Goal: Transaction & Acquisition: Purchase product/service

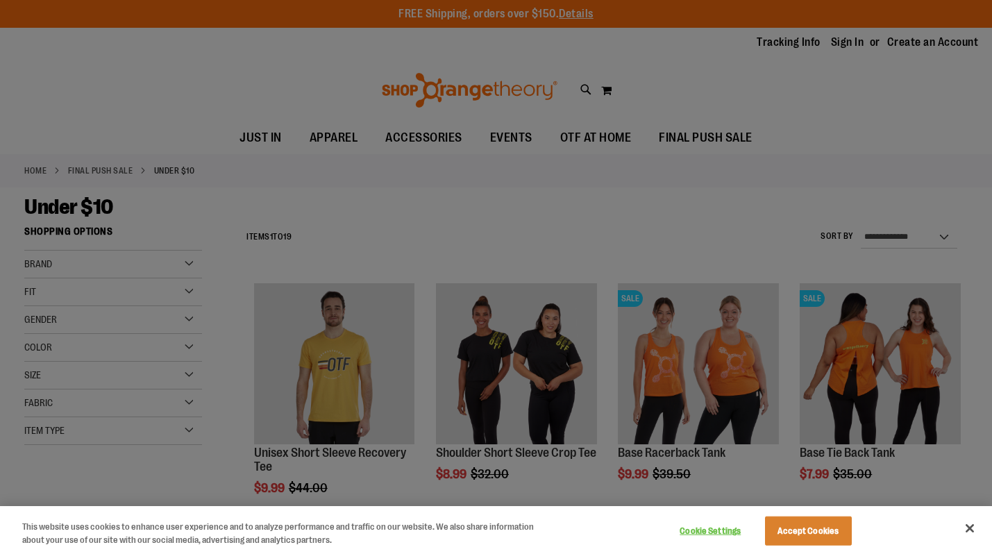
click at [687, 536] on button "Cookie Settings" at bounding box center [710, 531] width 87 height 28
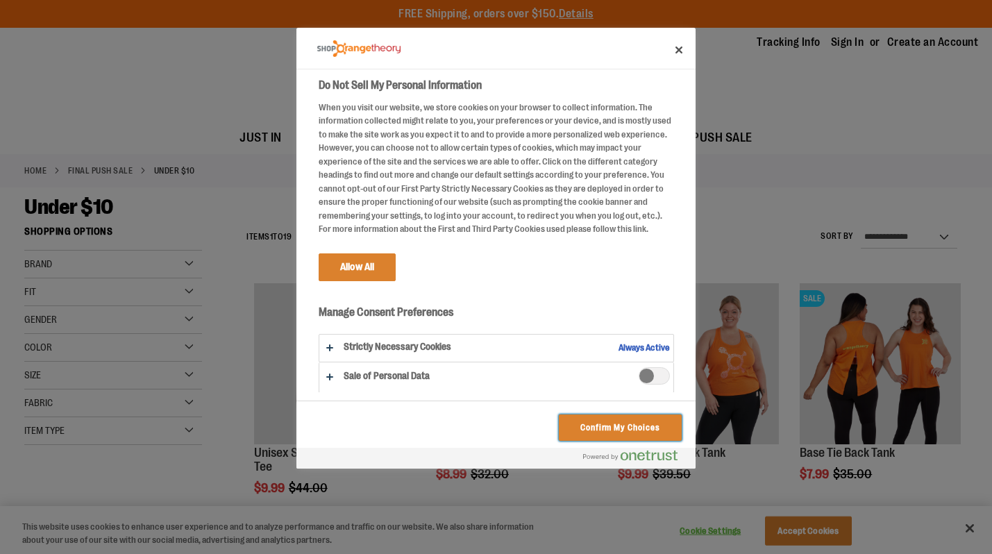
click at [603, 421] on button "Confirm My Choices" at bounding box center [620, 428] width 123 height 26
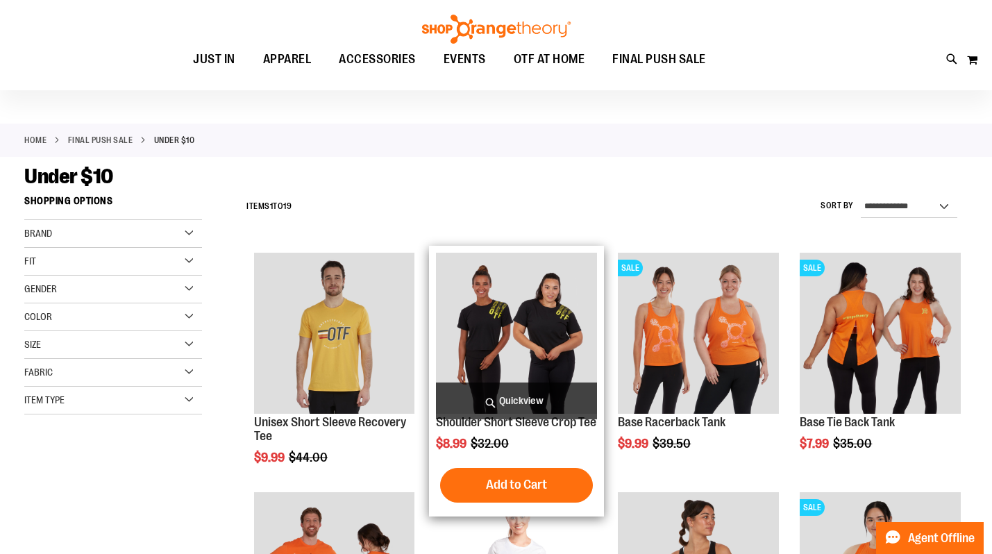
scroll to position [31, 0]
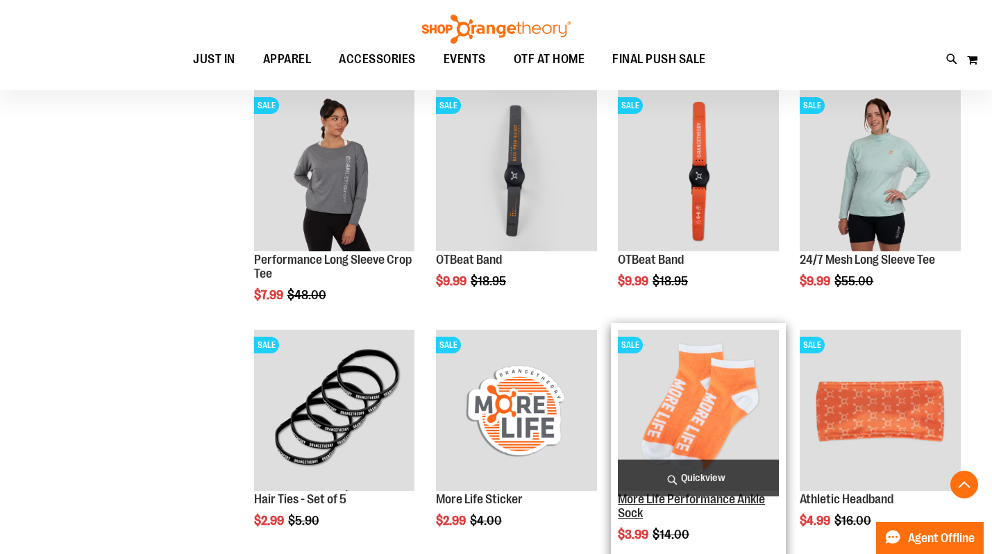
scroll to position [669, 0]
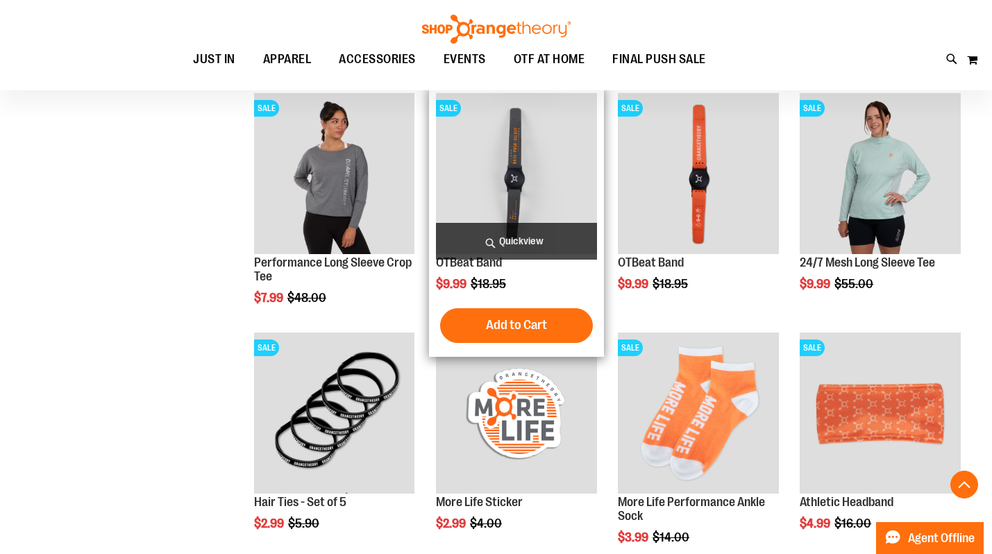
click at [540, 179] on img "product" at bounding box center [516, 173] width 161 height 161
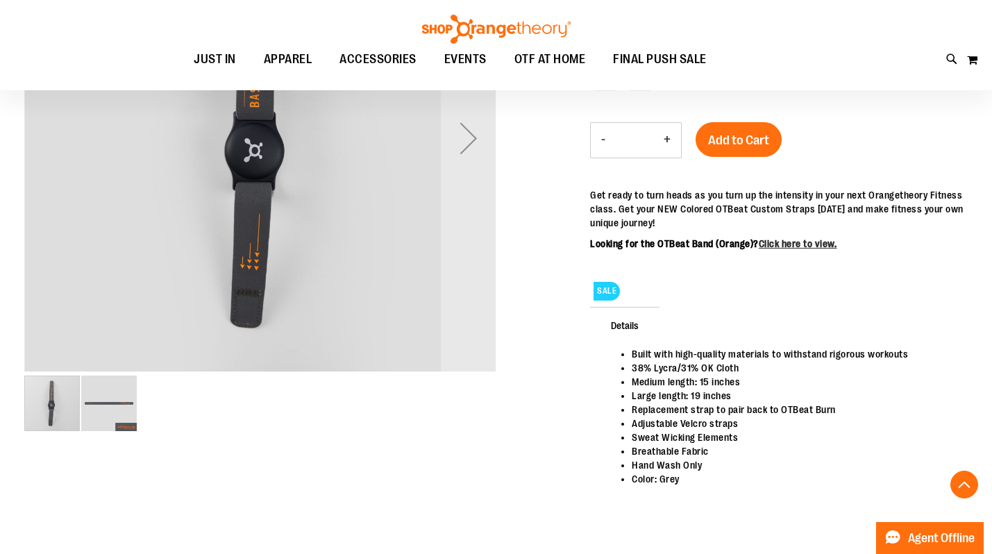
scroll to position [315, 0]
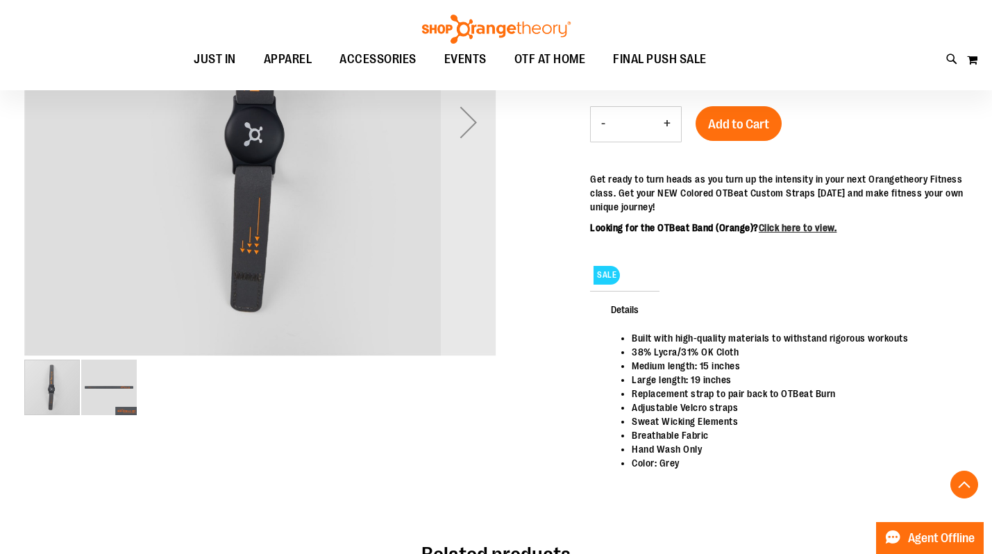
click at [90, 387] on img "image 2 of 2" at bounding box center [109, 388] width 56 height 56
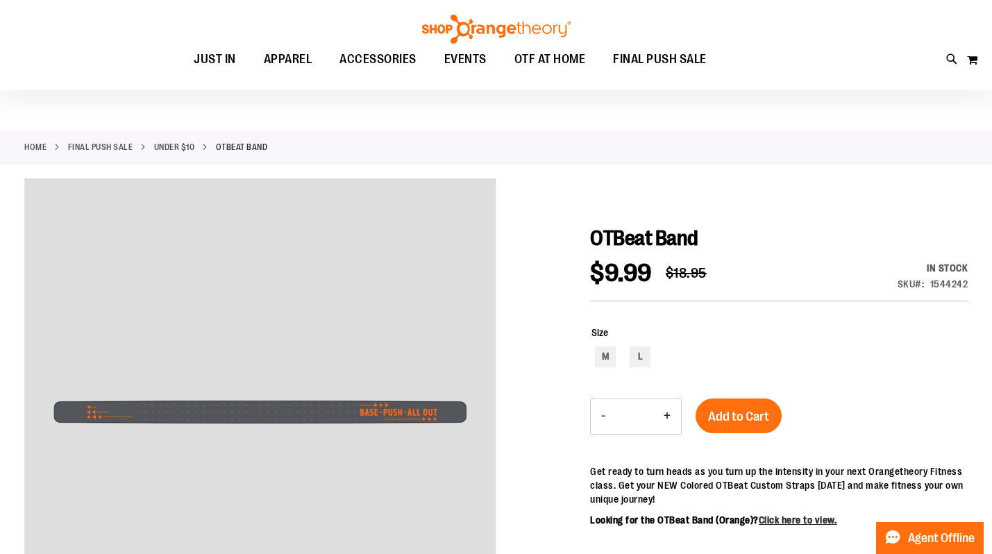
scroll to position [37, 0]
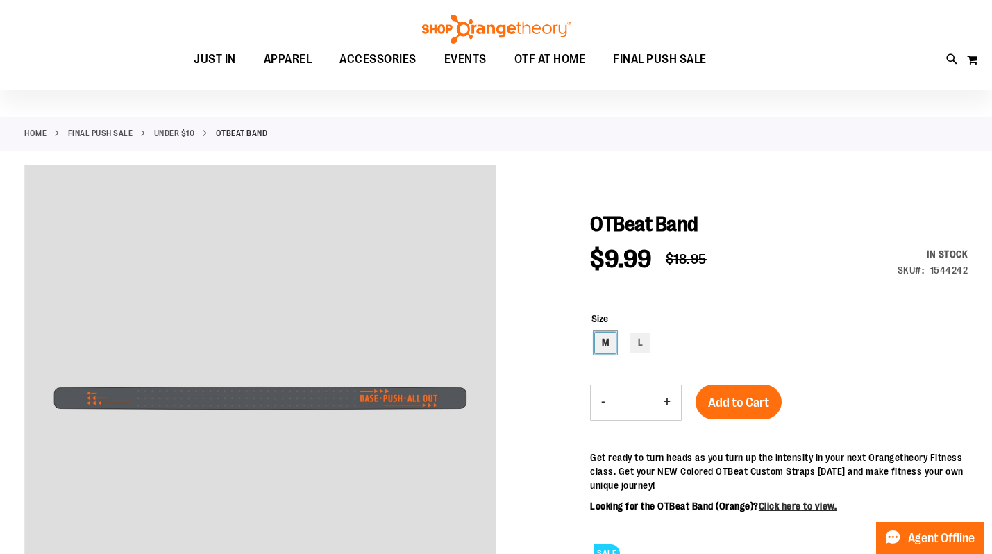
click at [601, 344] on div "M" at bounding box center [605, 343] width 21 height 21
type input "***"
click at [746, 404] on span "Add to Cart" at bounding box center [738, 402] width 61 height 15
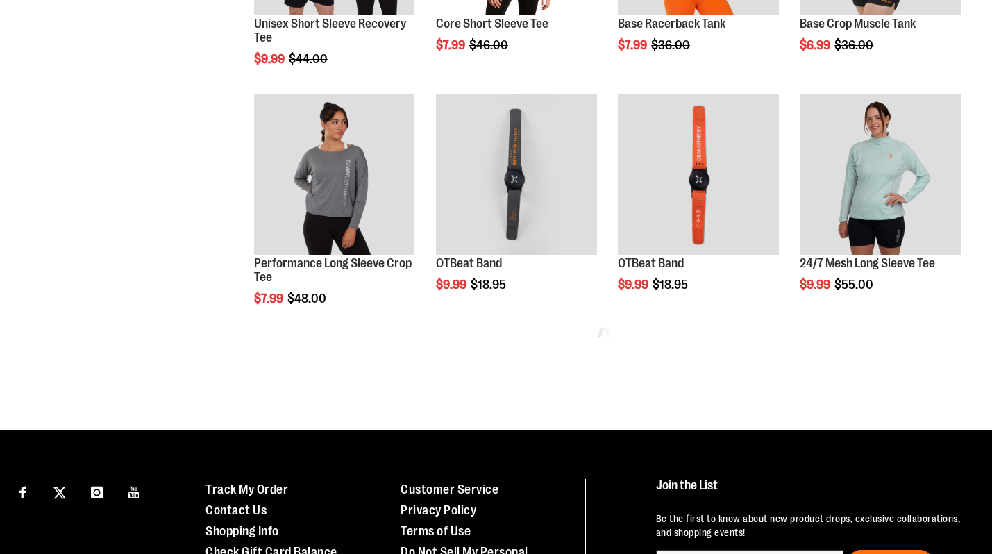
scroll to position [669, 0]
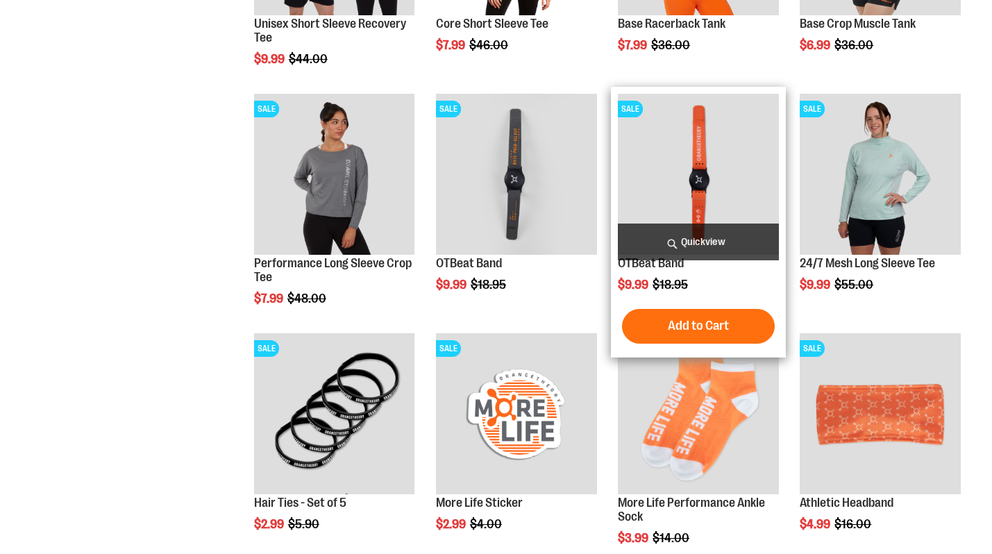
click at [716, 157] on img "product" at bounding box center [698, 174] width 161 height 161
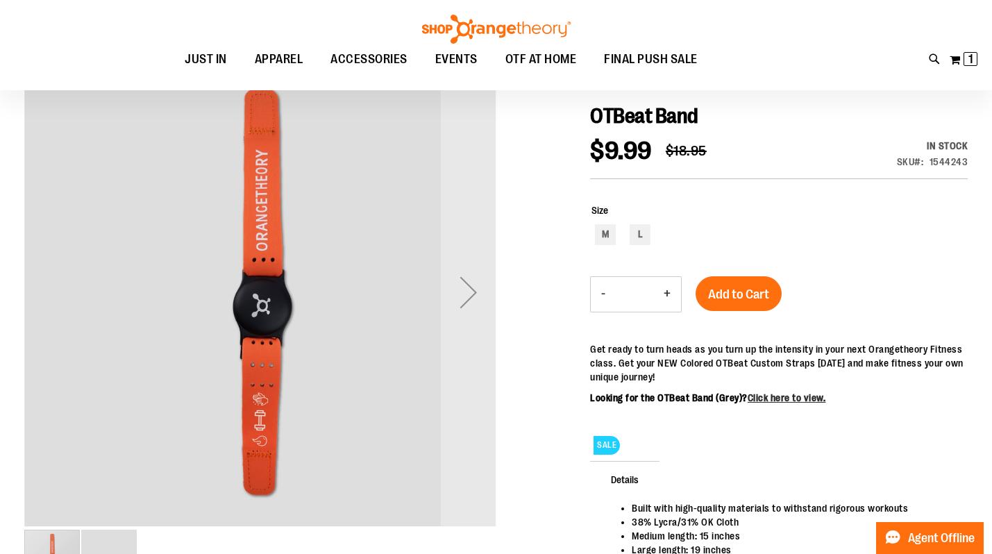
scroll to position [240, 0]
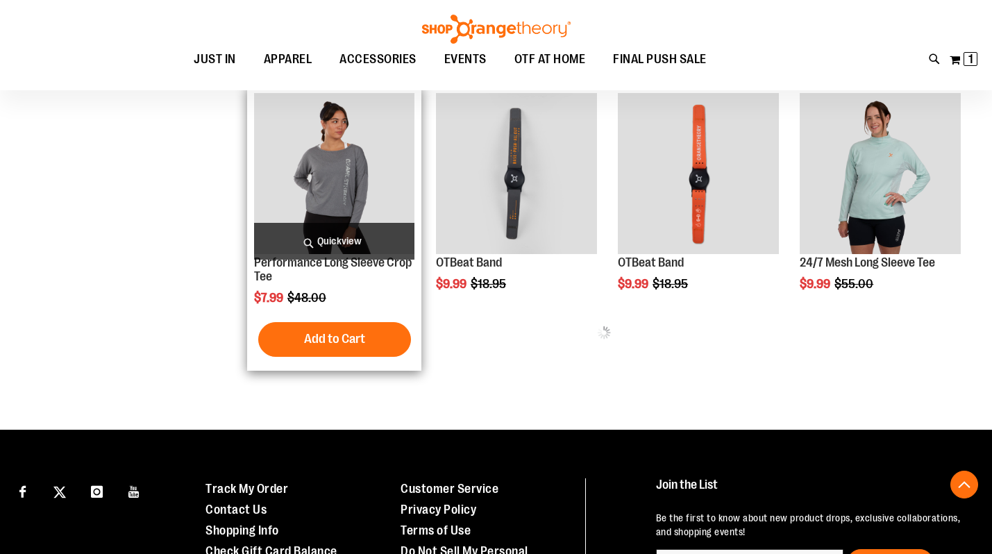
scroll to position [663, 0]
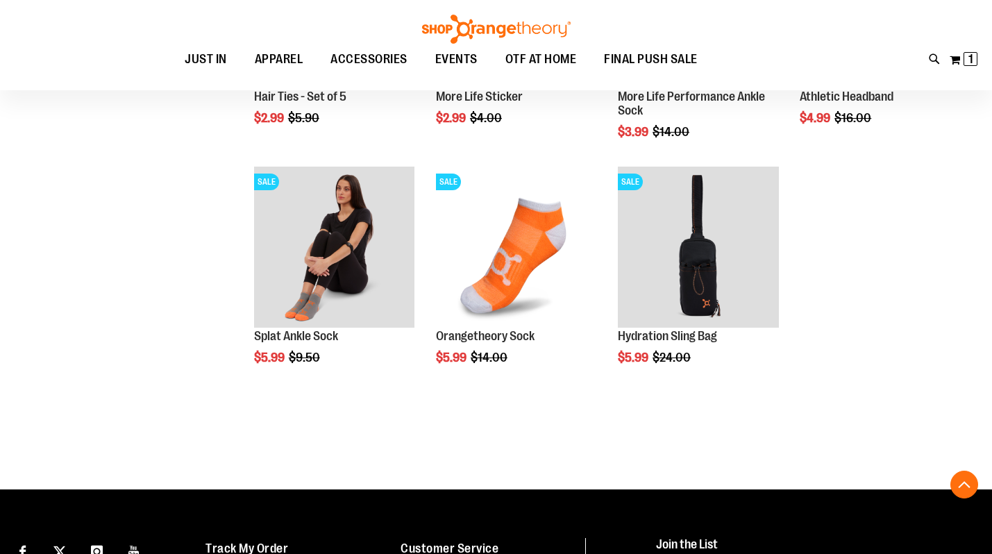
scroll to position [954, 0]
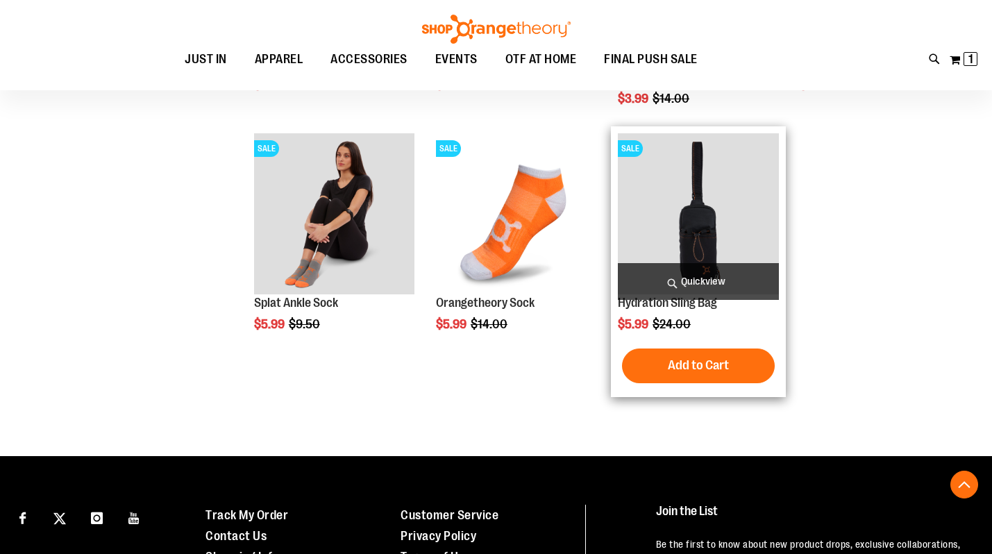
click at [710, 215] on img "product" at bounding box center [698, 213] width 161 height 161
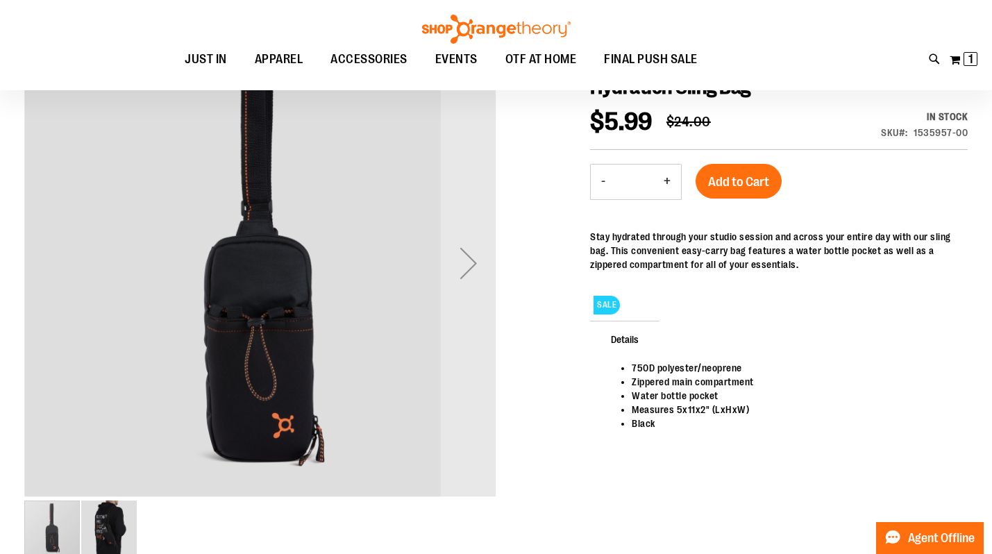
scroll to position [184, 0]
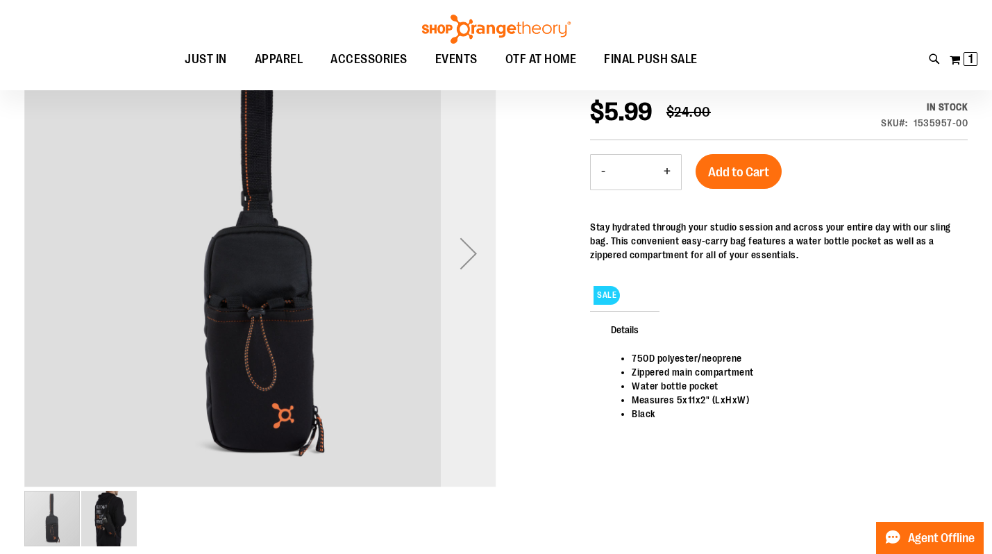
click at [475, 256] on div "Next" at bounding box center [469, 254] width 56 height 56
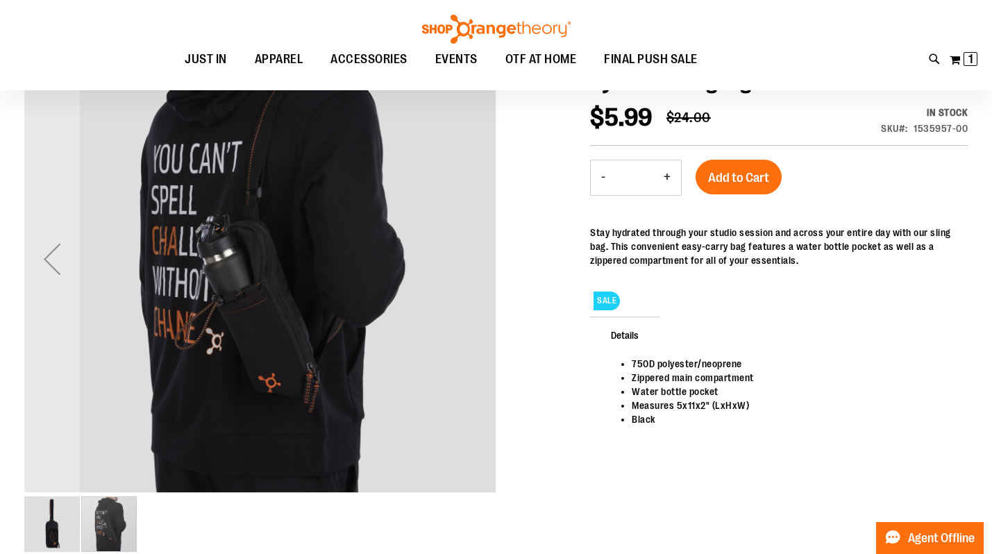
scroll to position [181, 0]
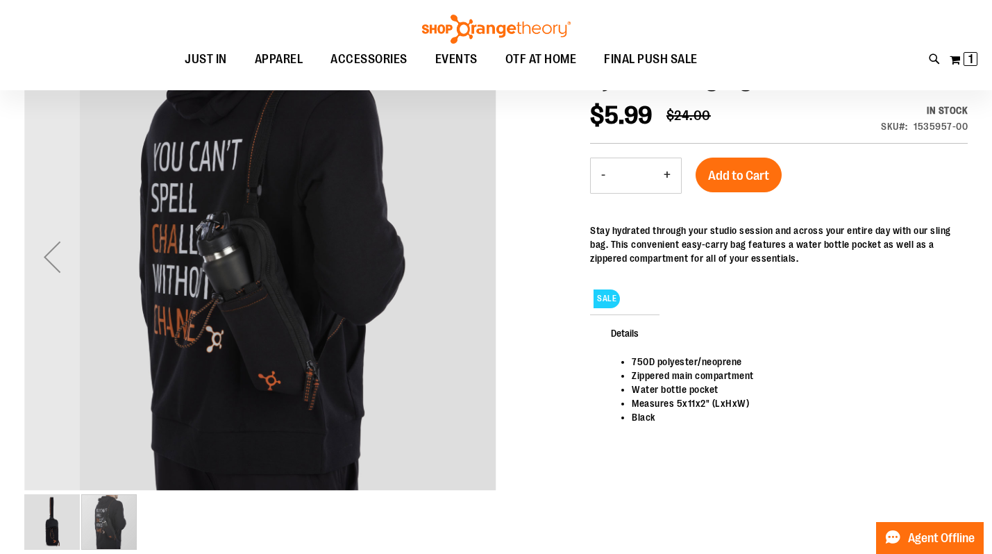
click at [65, 531] on img "image 1 of 2" at bounding box center [52, 522] width 56 height 56
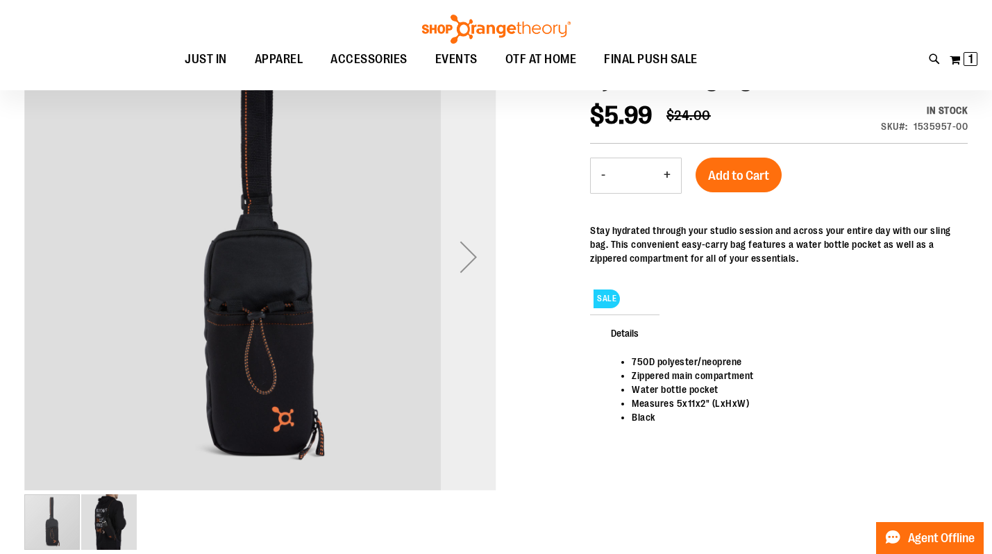
click at [463, 267] on div "Next" at bounding box center [469, 257] width 56 height 56
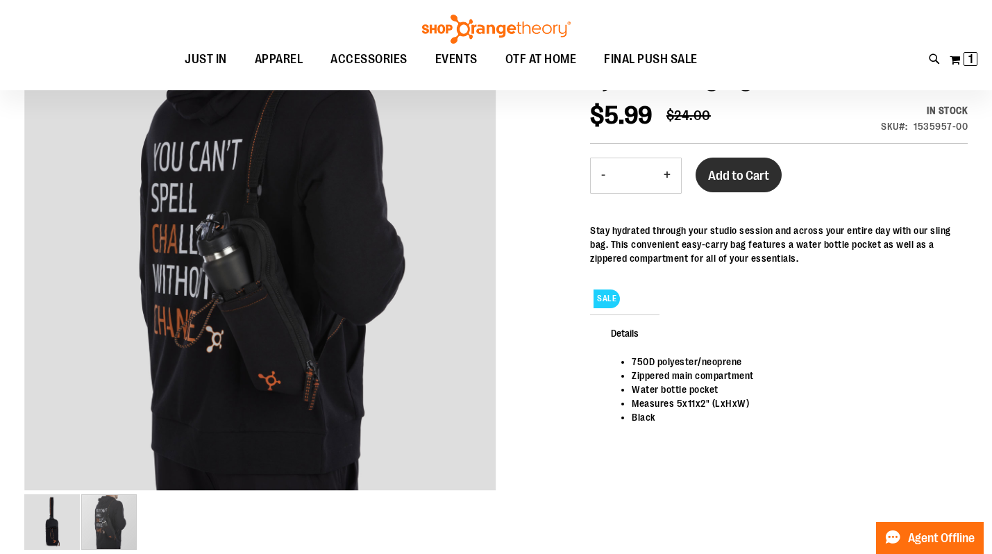
click at [715, 176] on span "Add to Cart" at bounding box center [738, 175] width 61 height 15
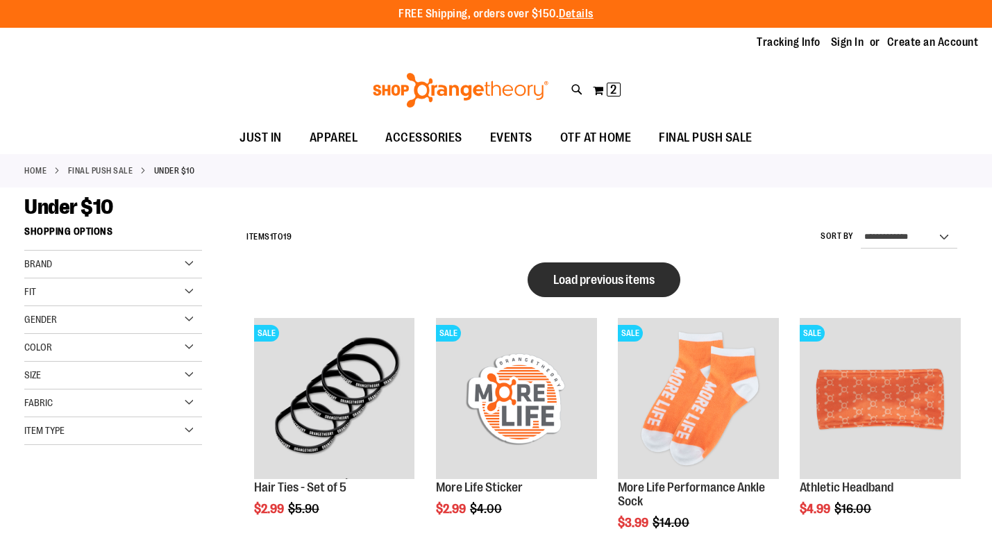
click at [644, 278] on span "Load previous items" at bounding box center [603, 280] width 101 height 14
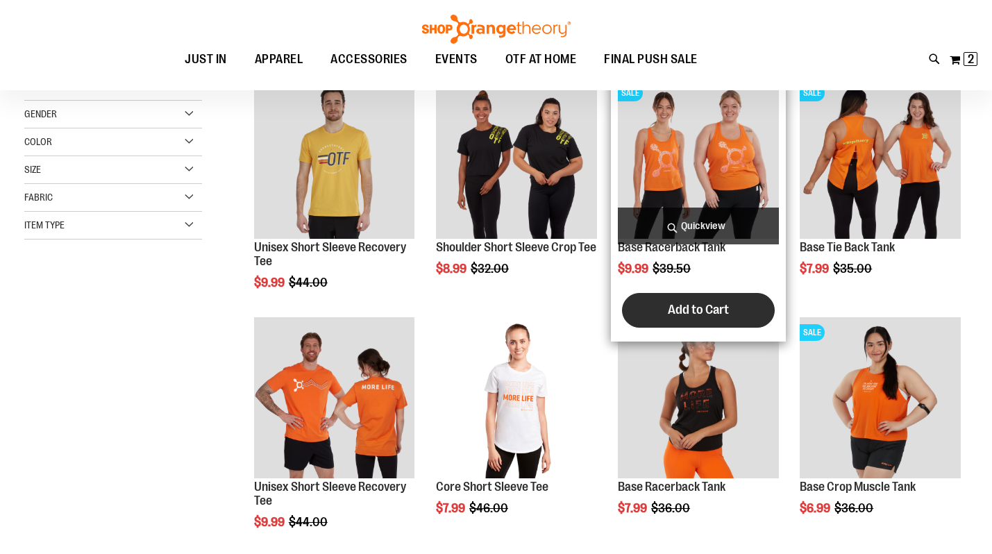
scroll to position [47, 0]
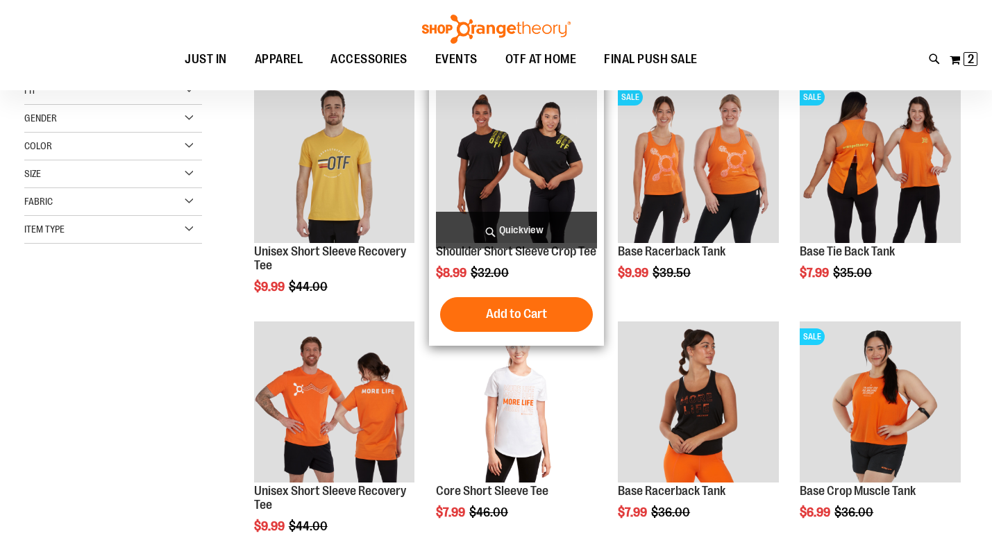
click at [517, 157] on img "product" at bounding box center [516, 162] width 161 height 161
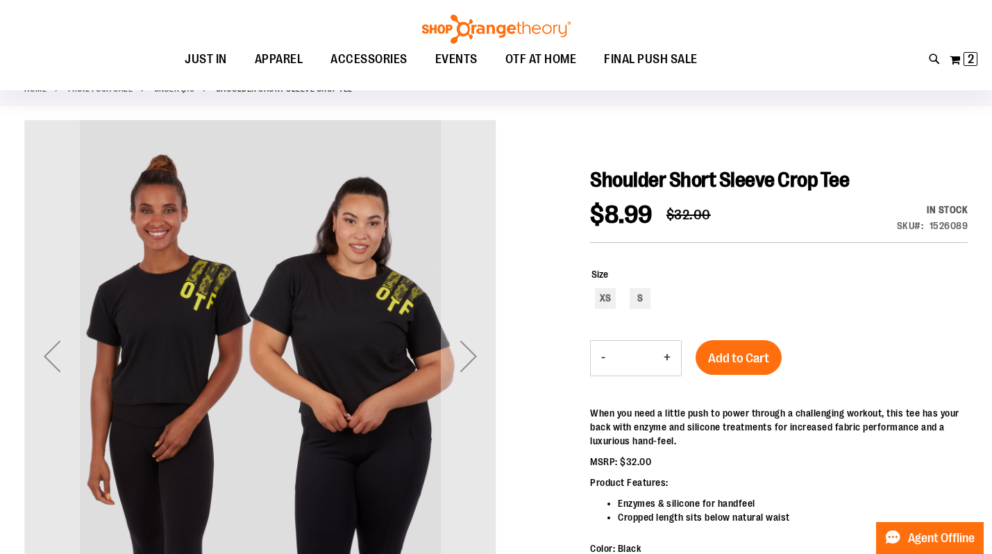
scroll to position [91, 0]
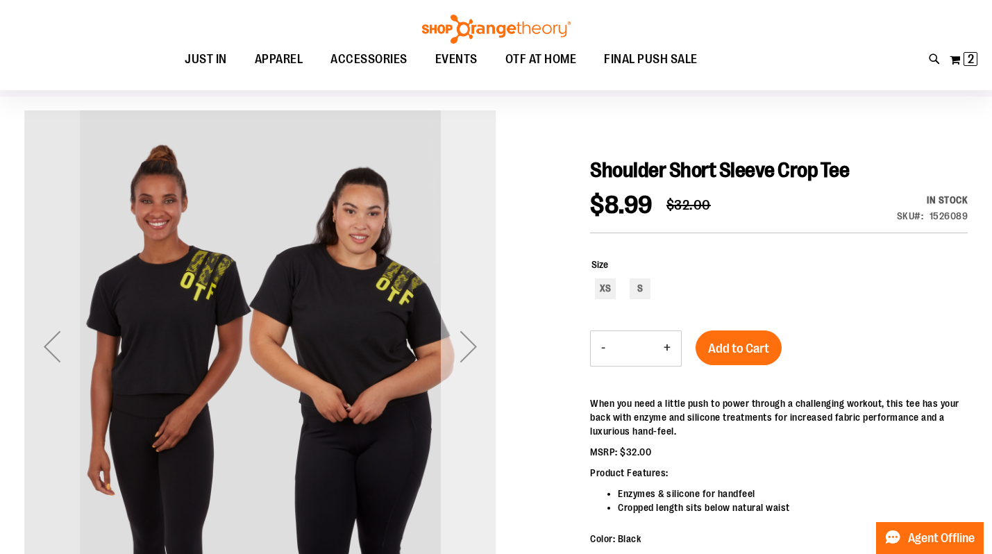
click at [471, 338] on div "Next" at bounding box center [469, 347] width 56 height 56
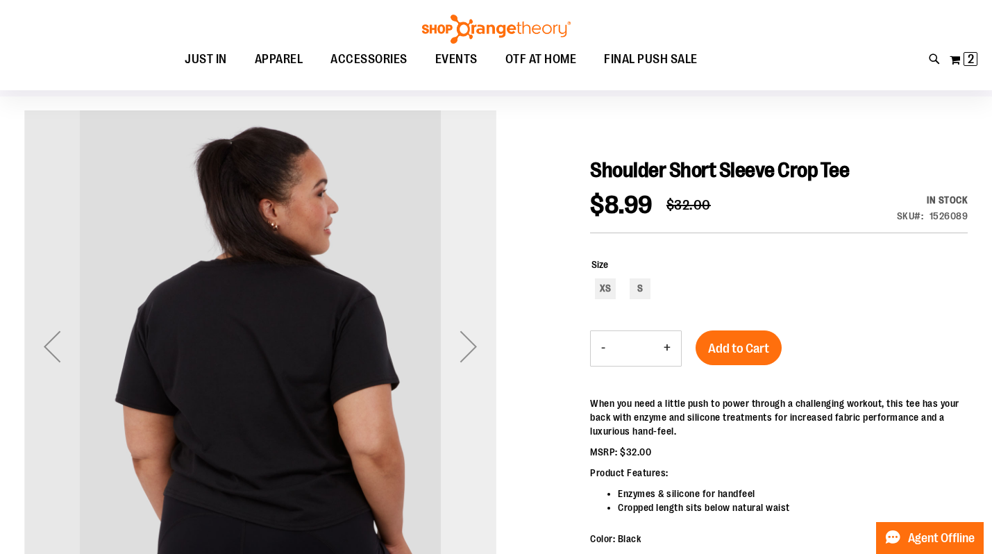
click at [471, 338] on div "Next" at bounding box center [469, 347] width 56 height 56
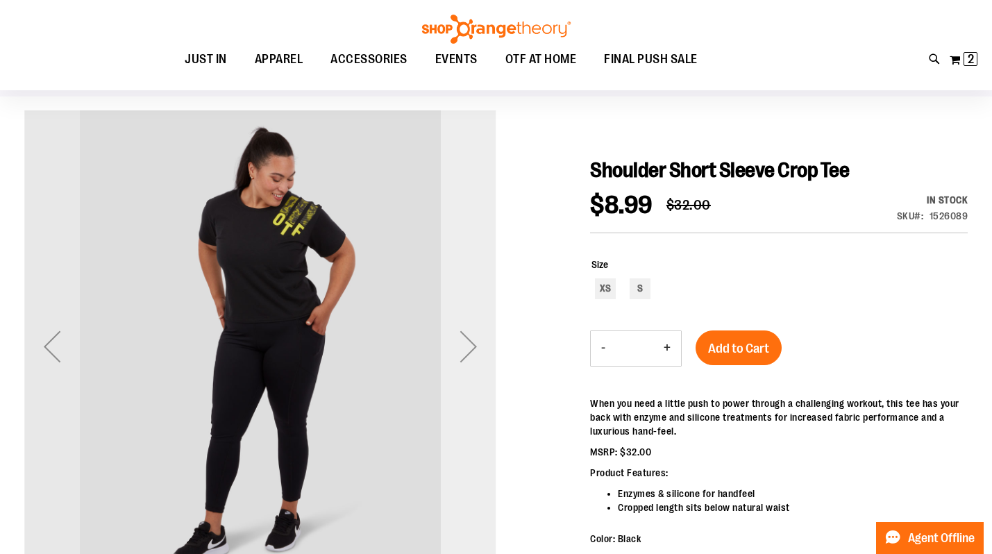
click at [471, 338] on div "Next" at bounding box center [469, 347] width 56 height 56
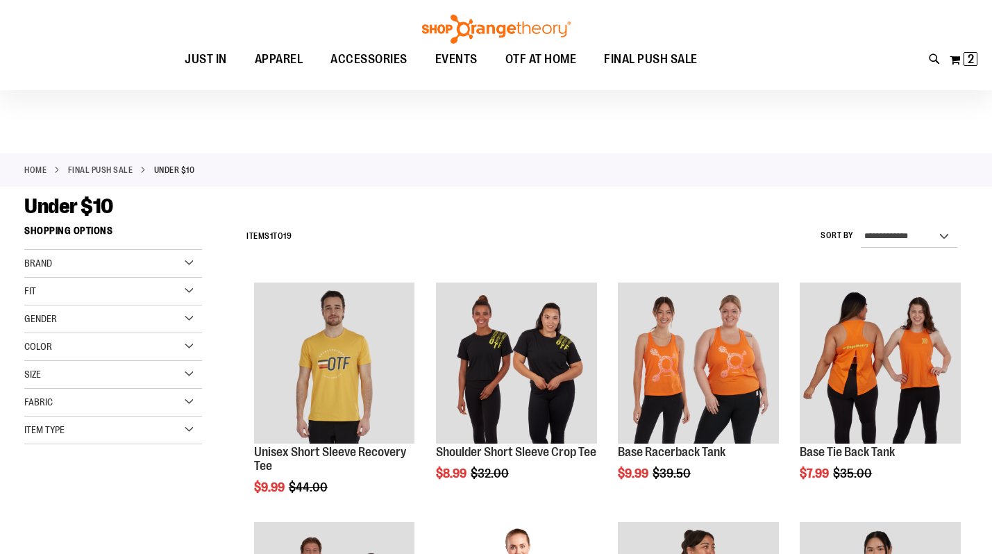
scroll to position [47, 0]
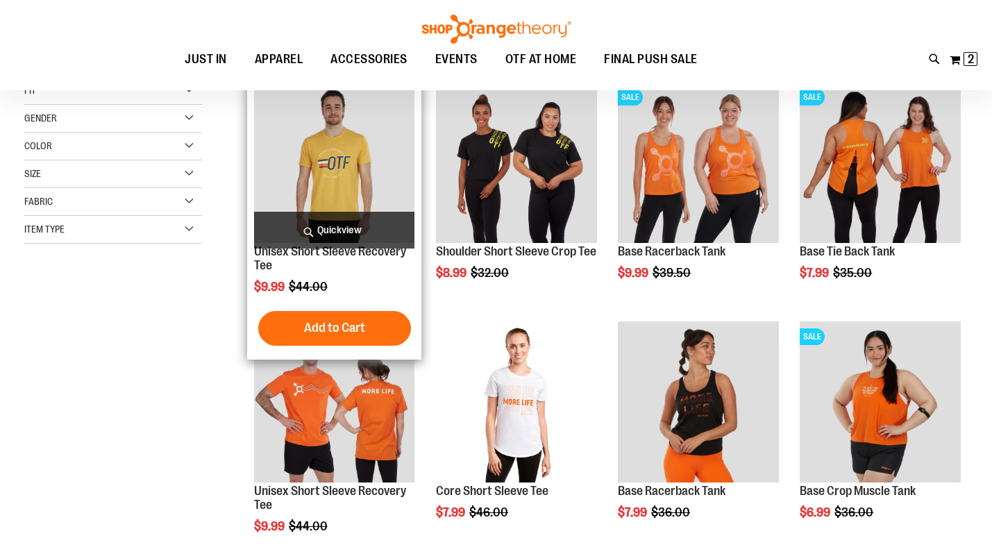
click at [351, 151] on img "product" at bounding box center [334, 162] width 161 height 161
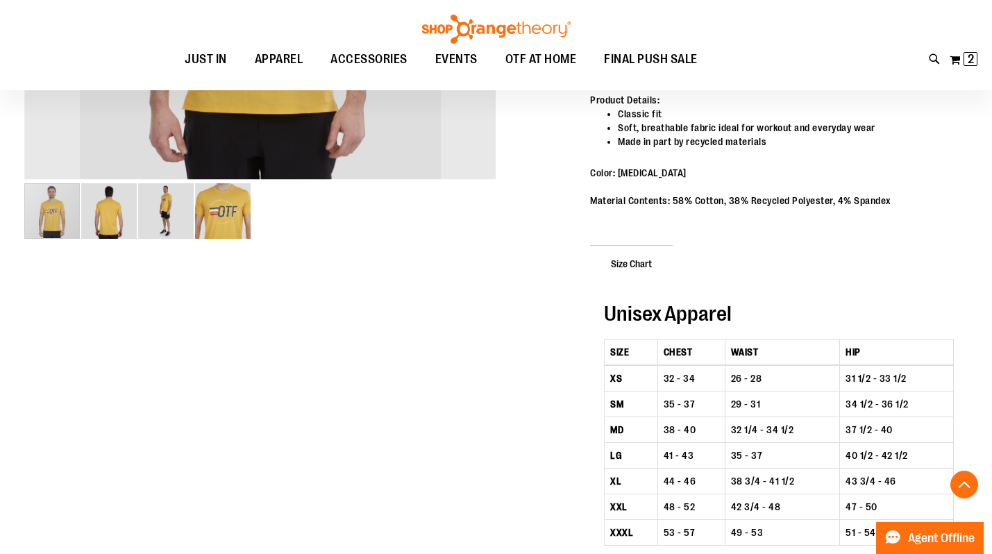
scroll to position [493, 0]
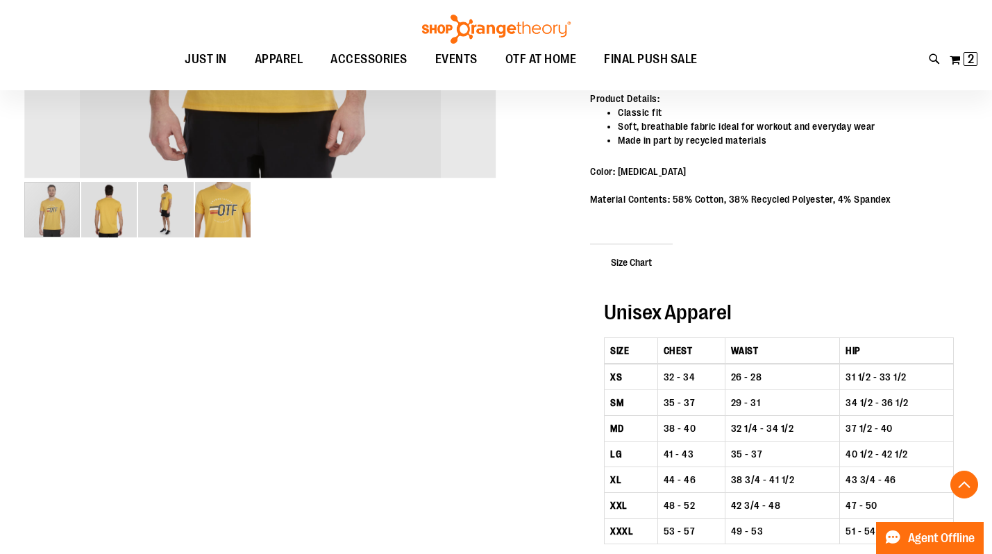
click at [233, 214] on img "image 4 of 4" at bounding box center [223, 210] width 56 height 56
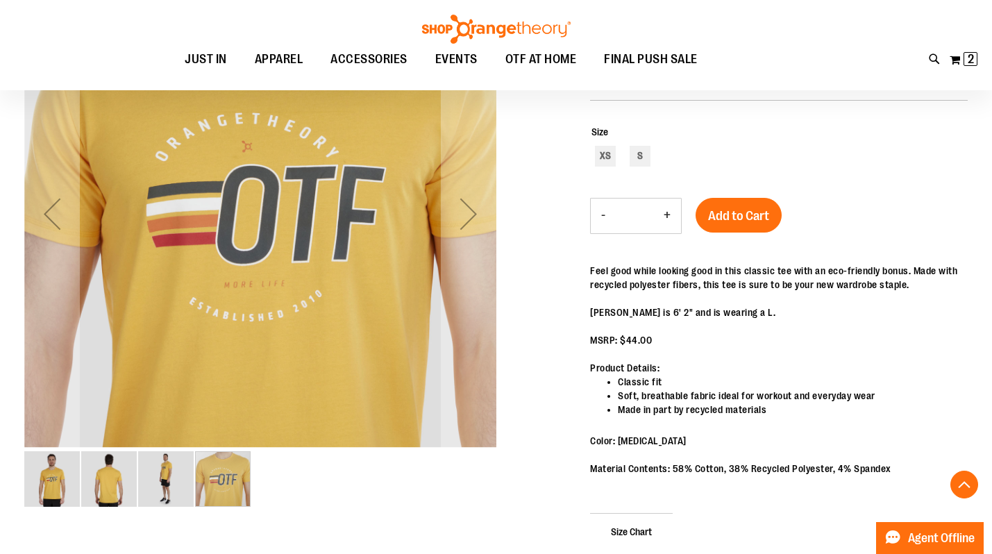
scroll to position [192, 0]
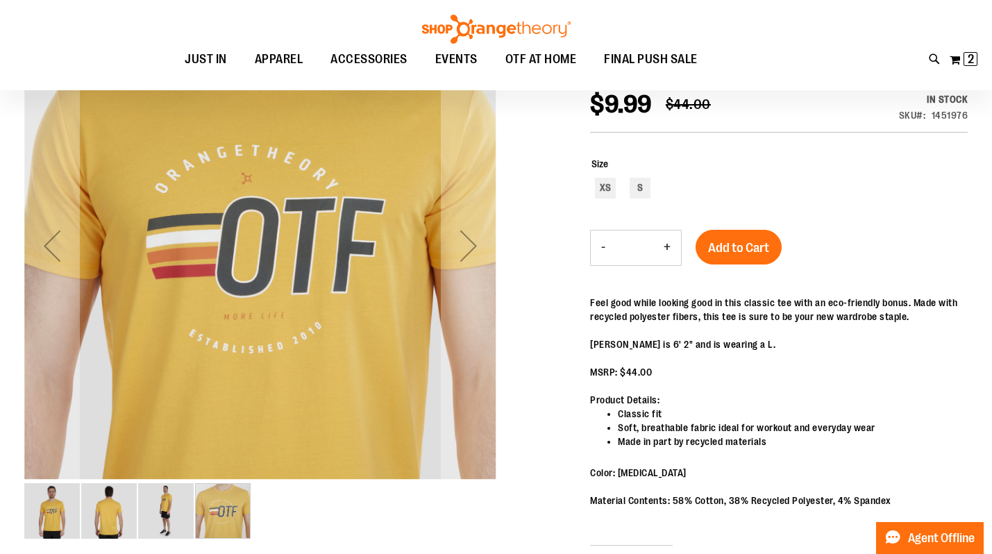
click at [169, 504] on img "image 3 of 4" at bounding box center [166, 511] width 56 height 56
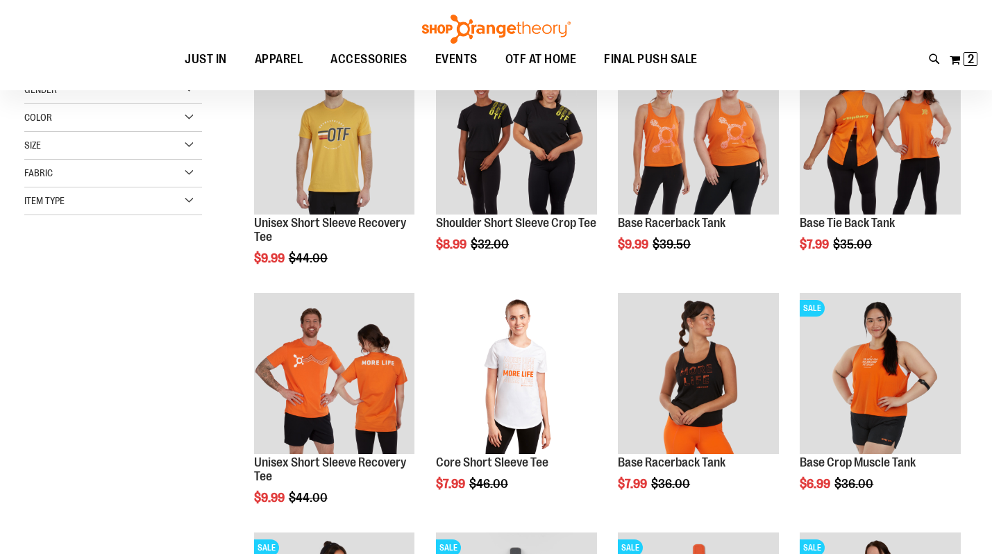
scroll to position [79, 0]
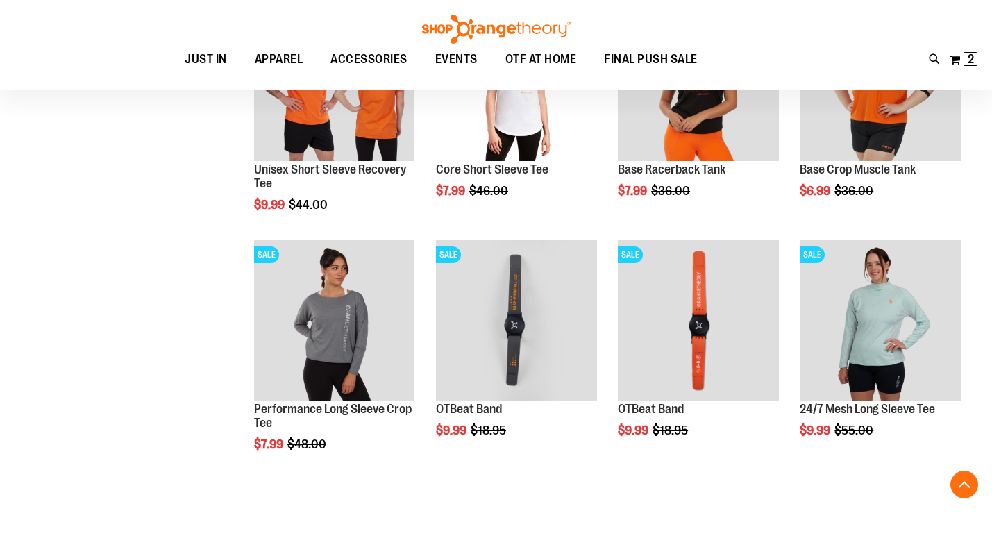
scroll to position [370, 0]
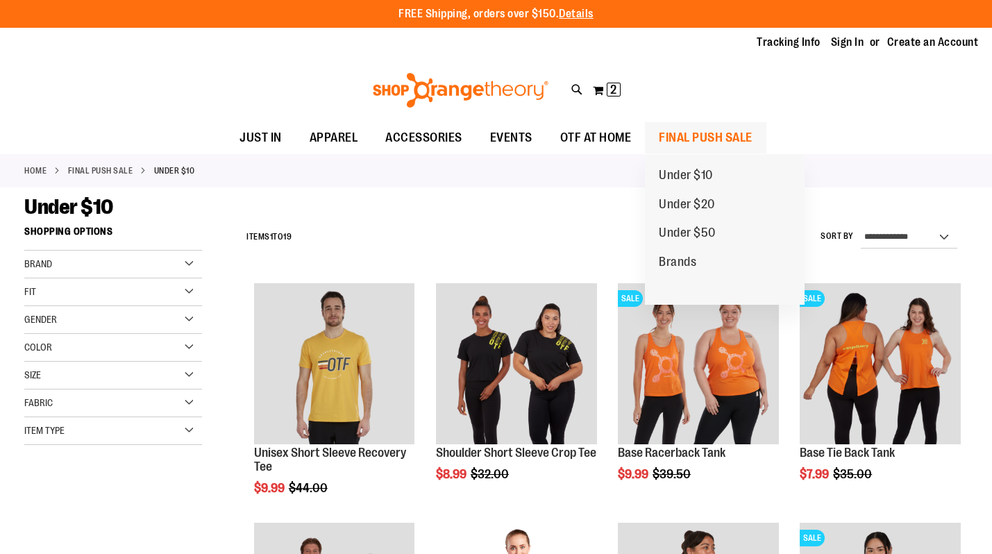
click at [676, 140] on span "FINAL PUSH SALE" at bounding box center [706, 137] width 94 height 31
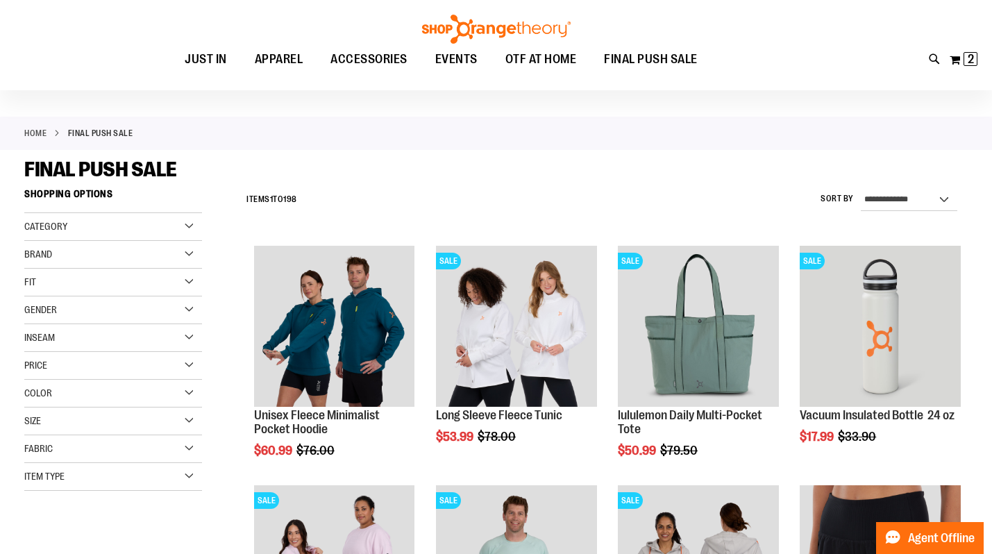
scroll to position [38, 1]
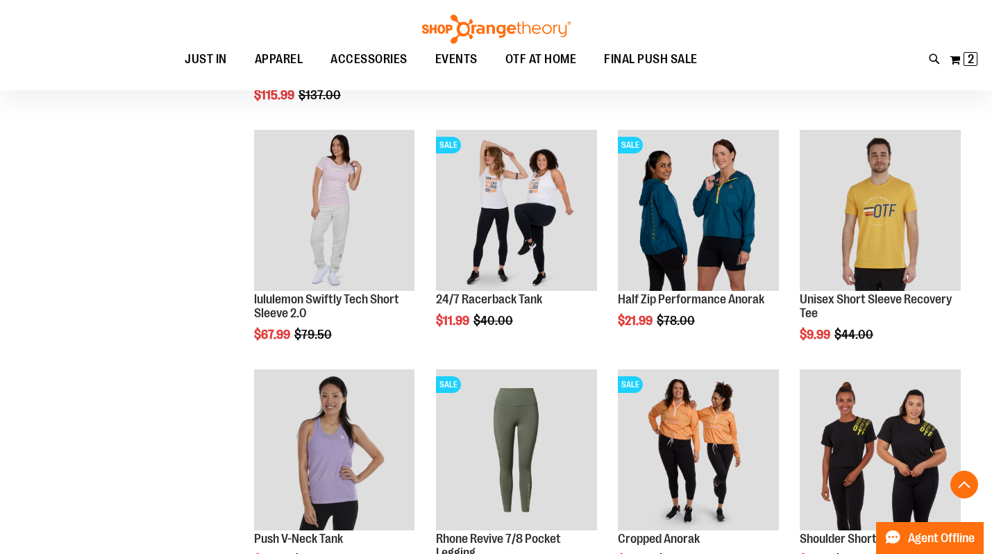
scroll to position [641, 0]
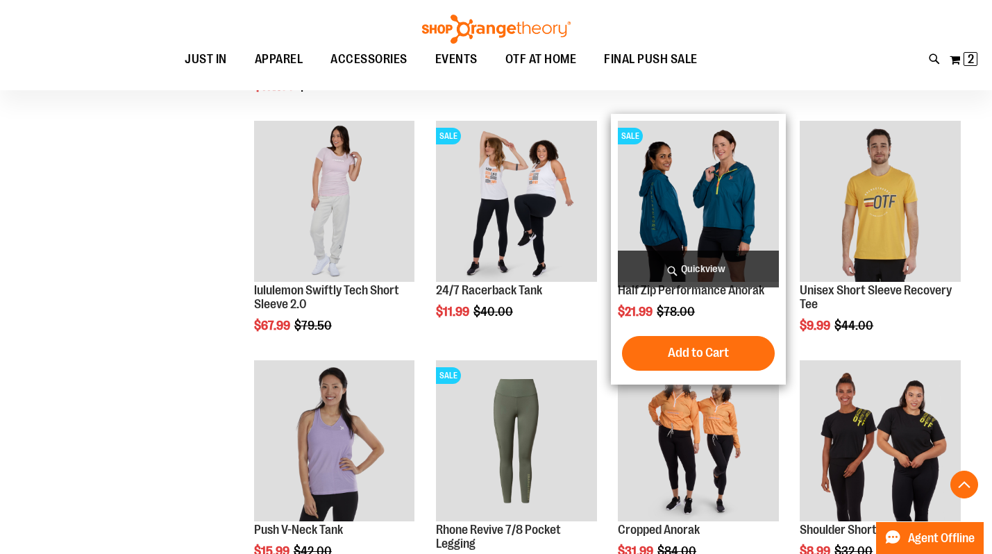
click at [664, 231] on img "product" at bounding box center [698, 201] width 161 height 161
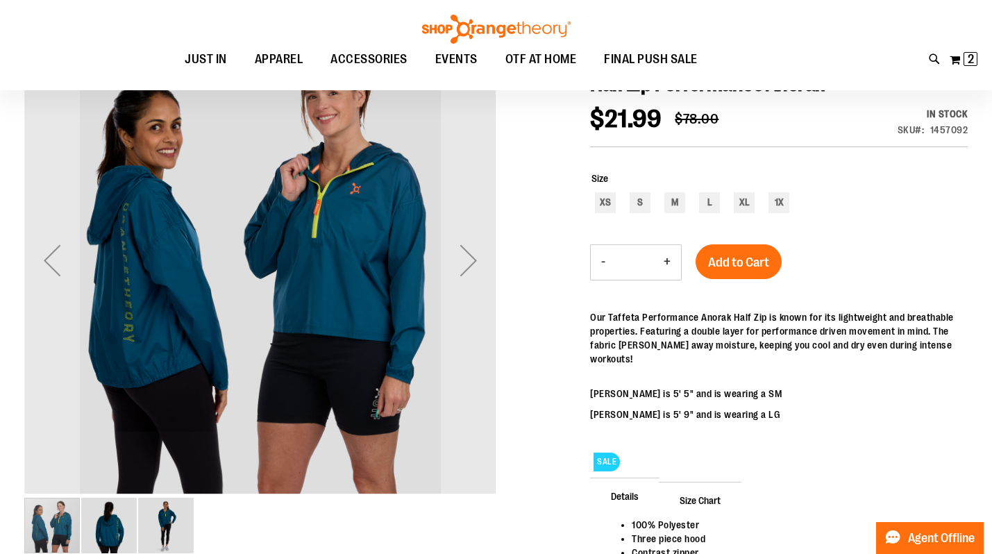
scroll to position [178, 0]
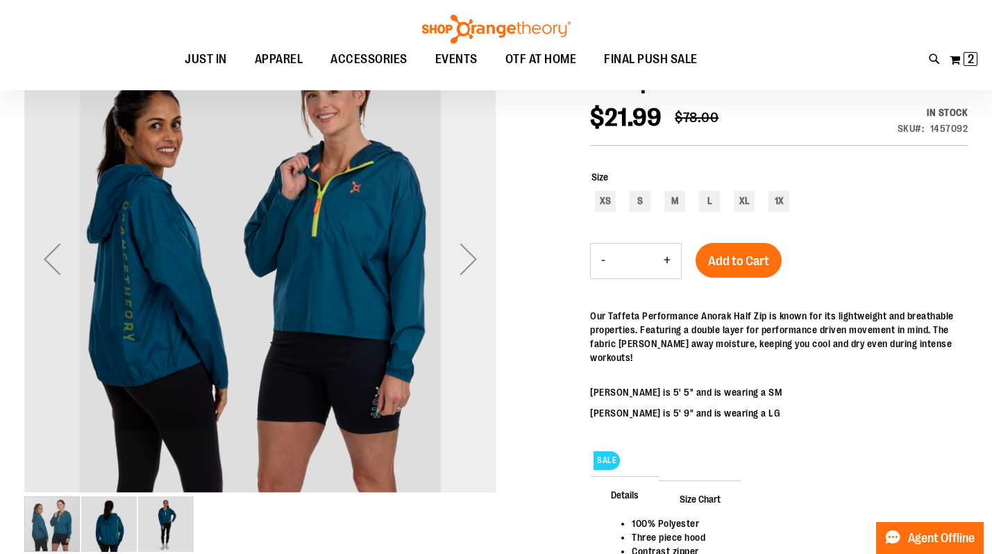
click at [475, 266] on div "Next" at bounding box center [469, 259] width 56 height 56
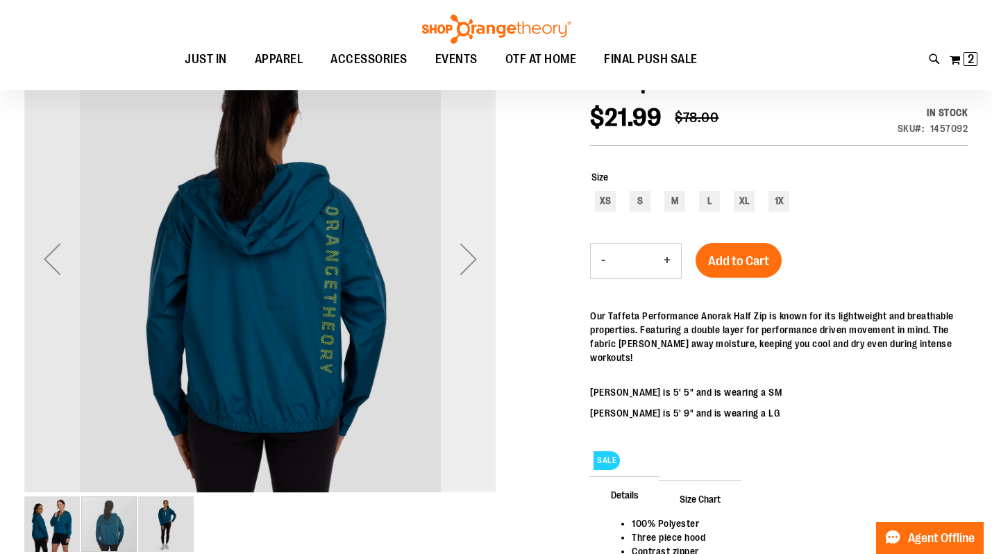
click at [475, 266] on div "Next" at bounding box center [469, 259] width 56 height 56
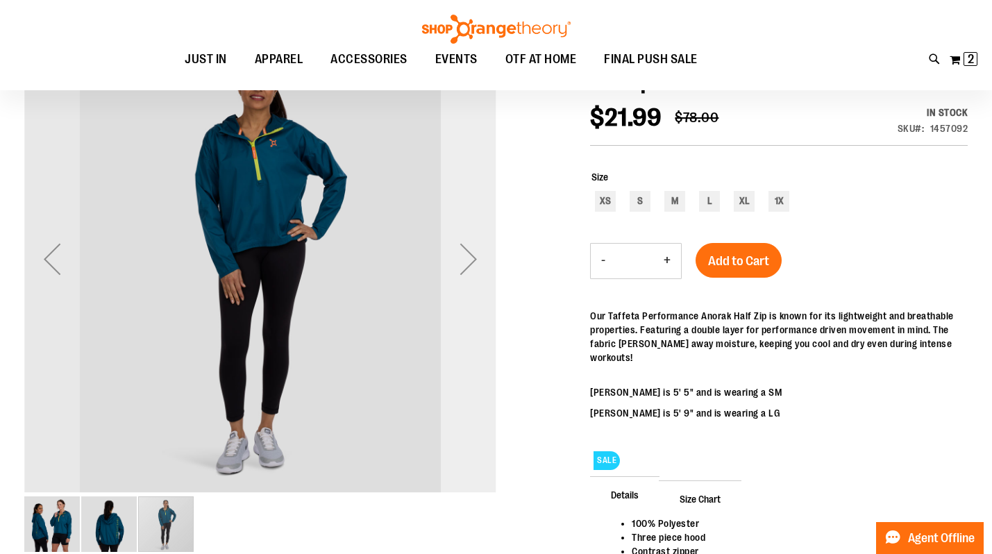
click at [475, 266] on div "Next" at bounding box center [469, 259] width 56 height 56
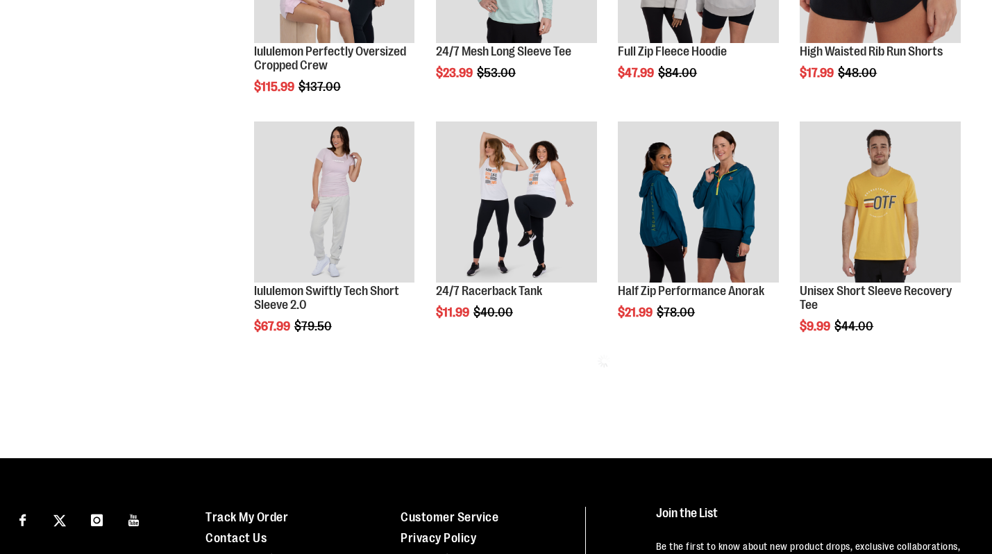
scroll to position [641, 0]
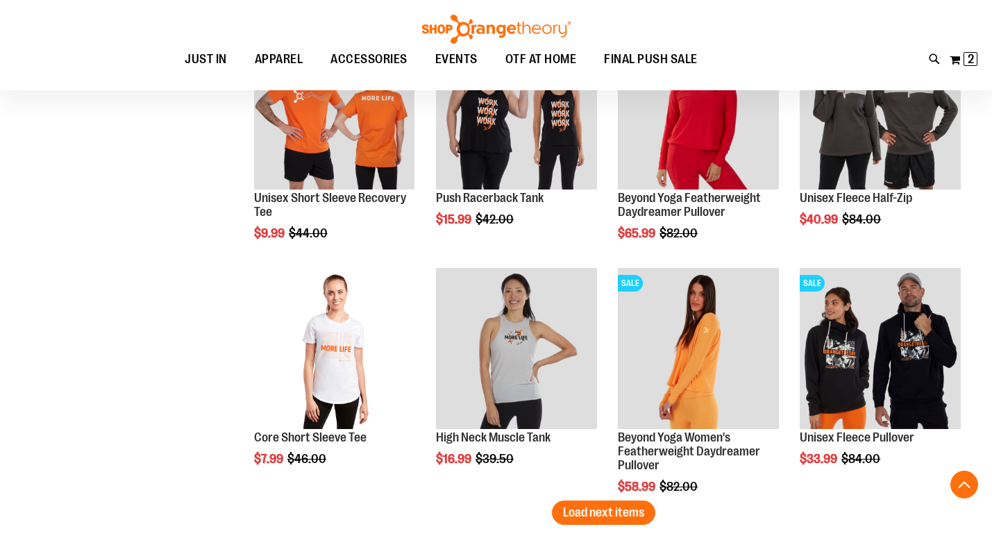
scroll to position [1940, 0]
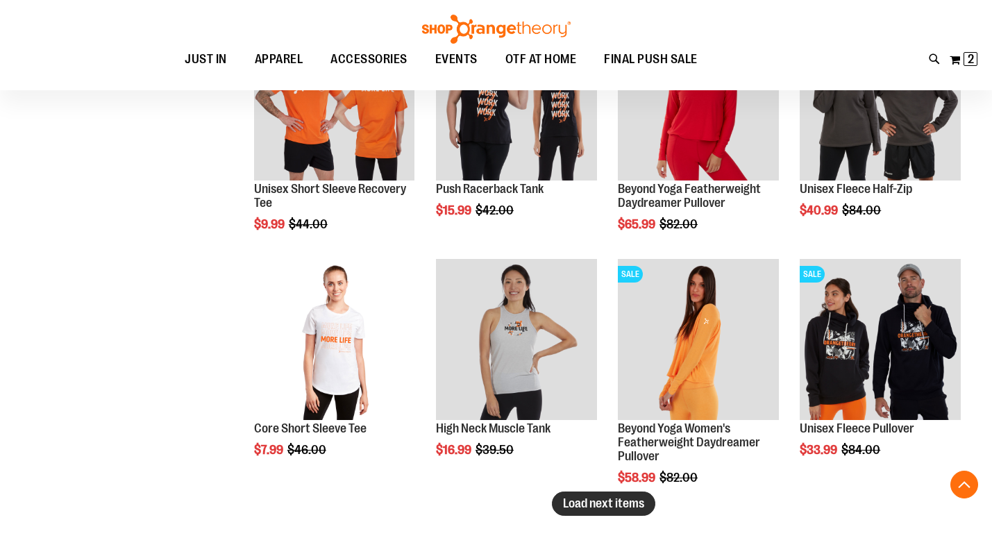
click at [587, 506] on span "Load next items" at bounding box center [603, 503] width 81 height 14
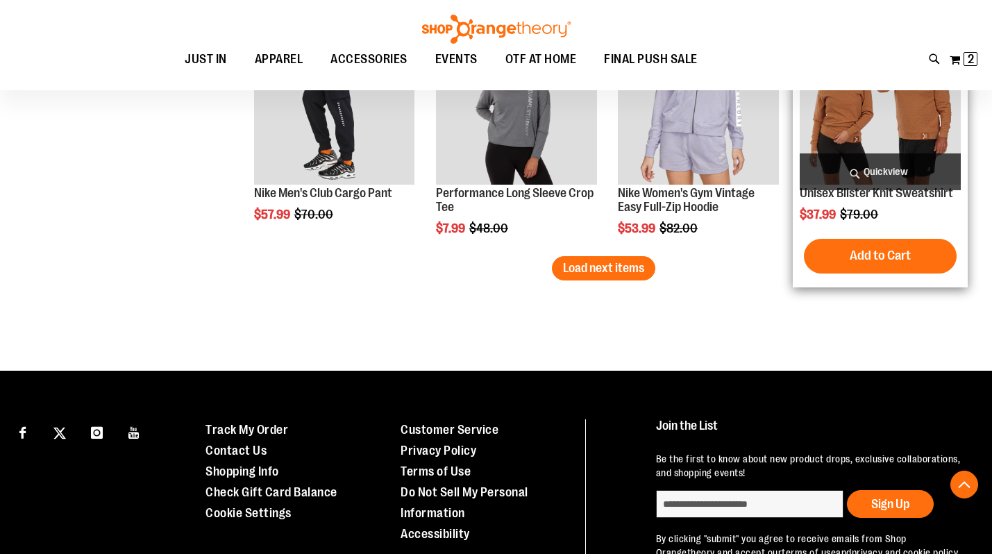
scroll to position [2896, 0]
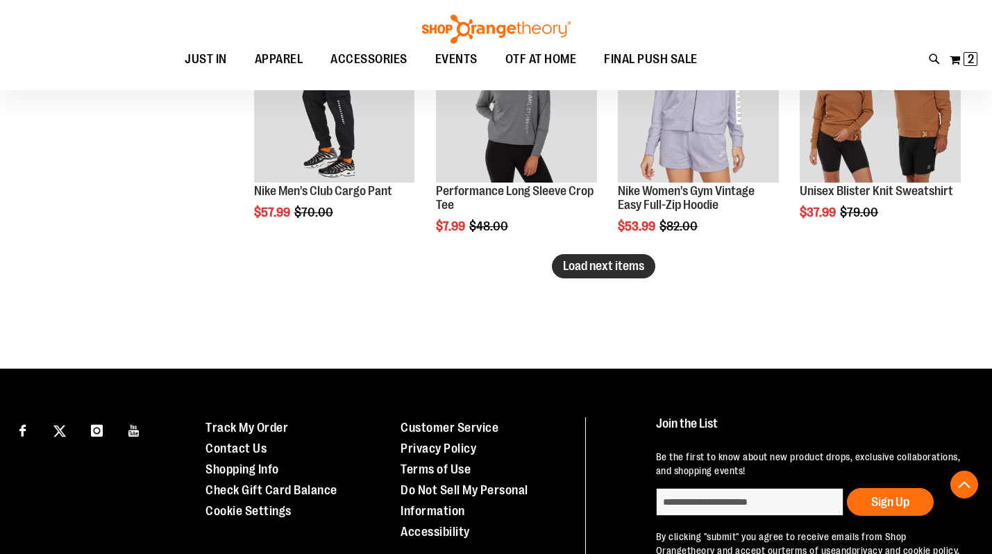
click at [596, 269] on span "Load next items" at bounding box center [603, 266] width 81 height 14
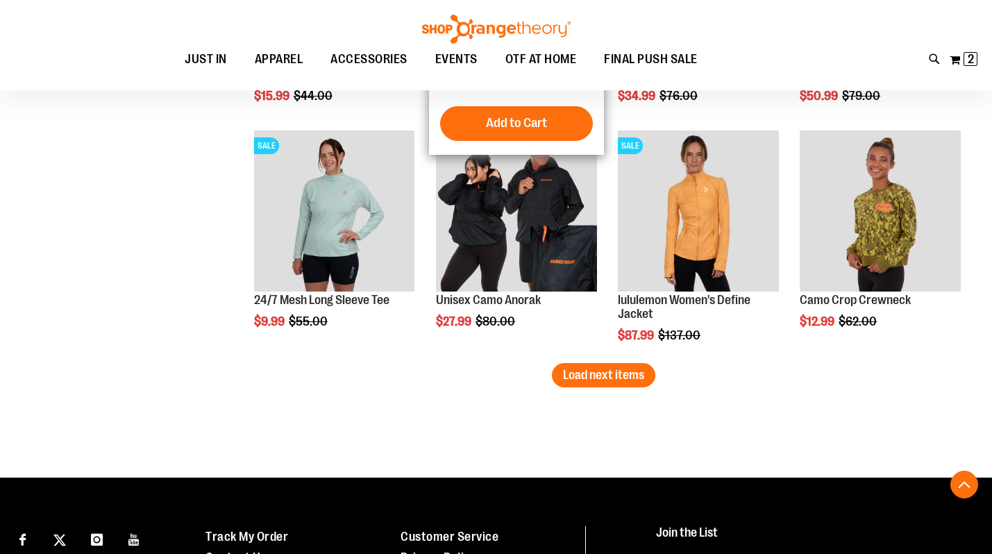
scroll to position [3507, 0]
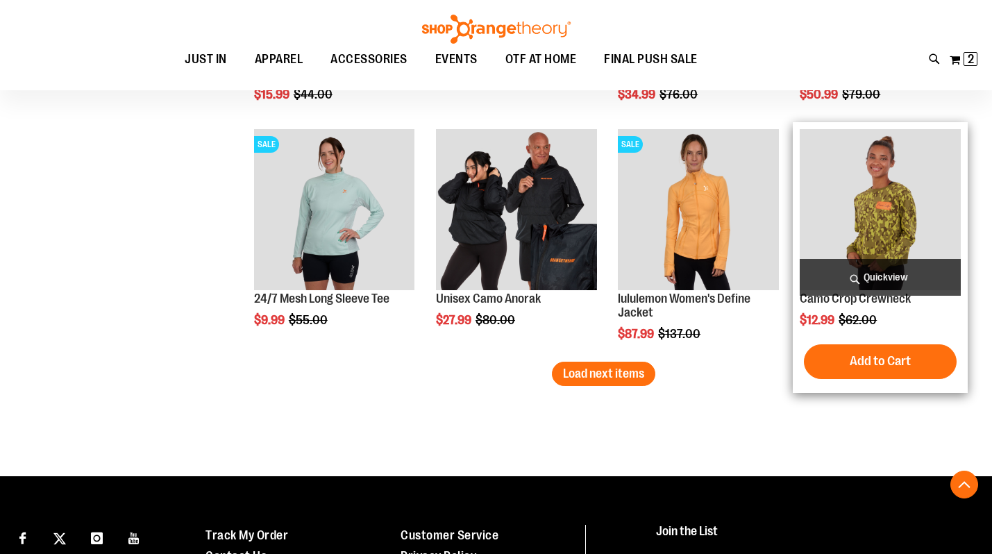
click at [883, 203] on img "product" at bounding box center [880, 209] width 161 height 161
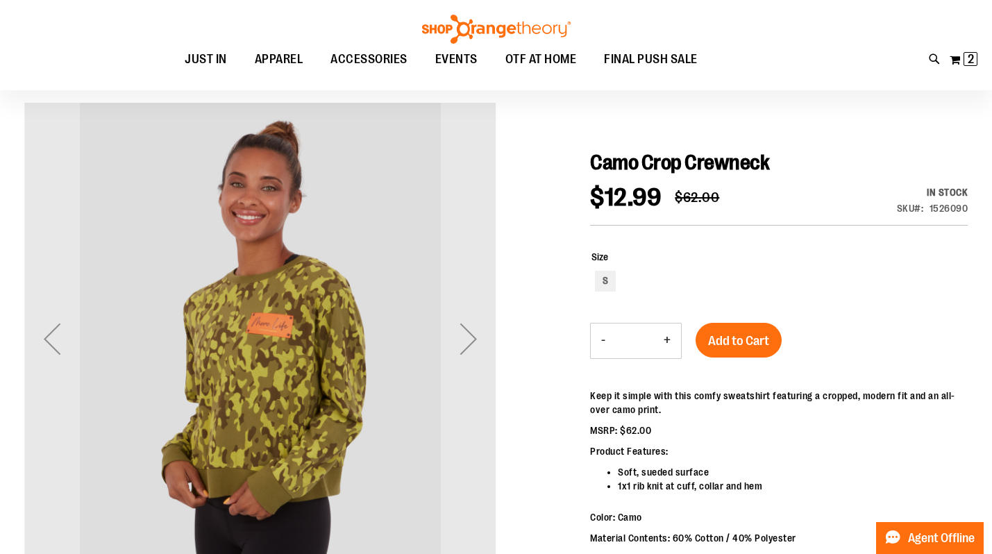
scroll to position [99, 0]
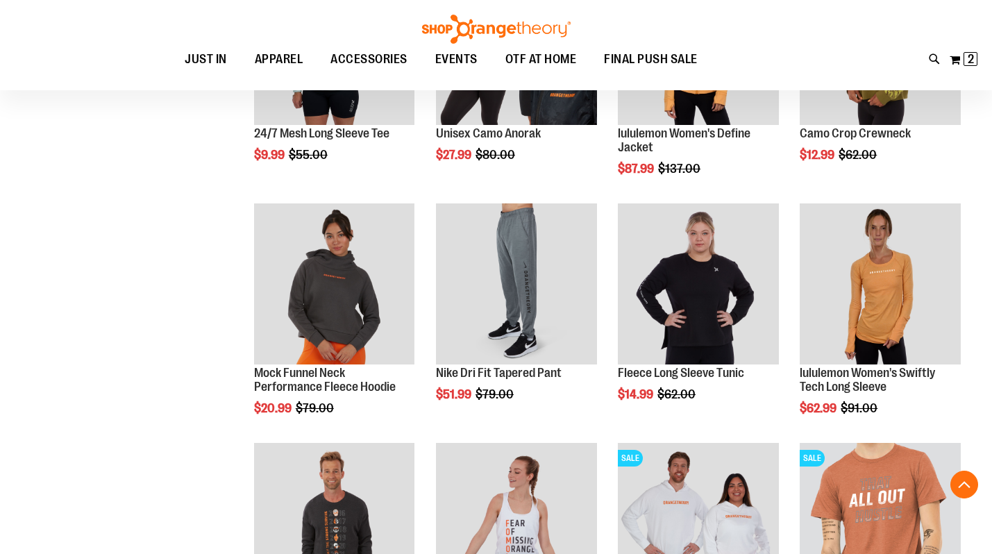
scroll to position [680, 0]
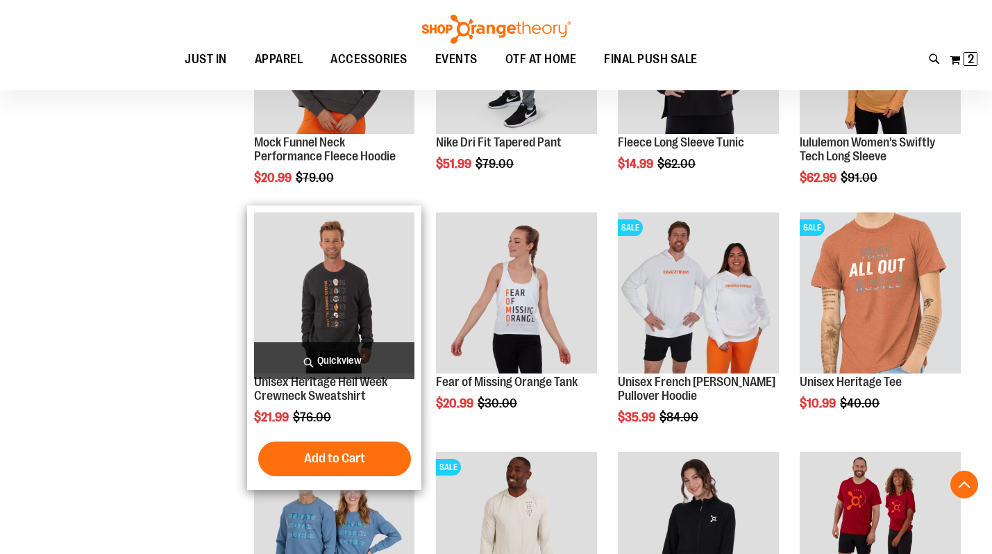
scroll to position [914, 0]
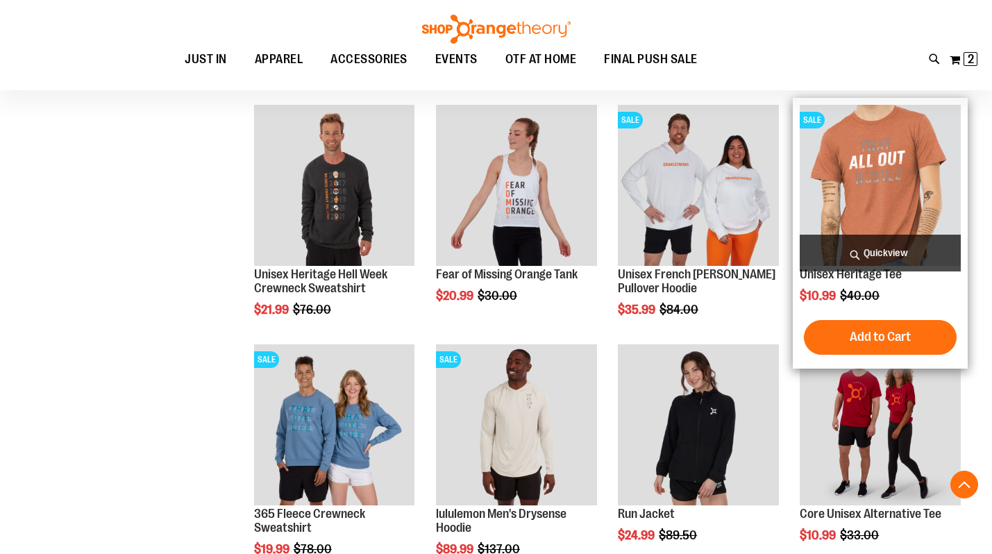
scroll to position [1014, 0]
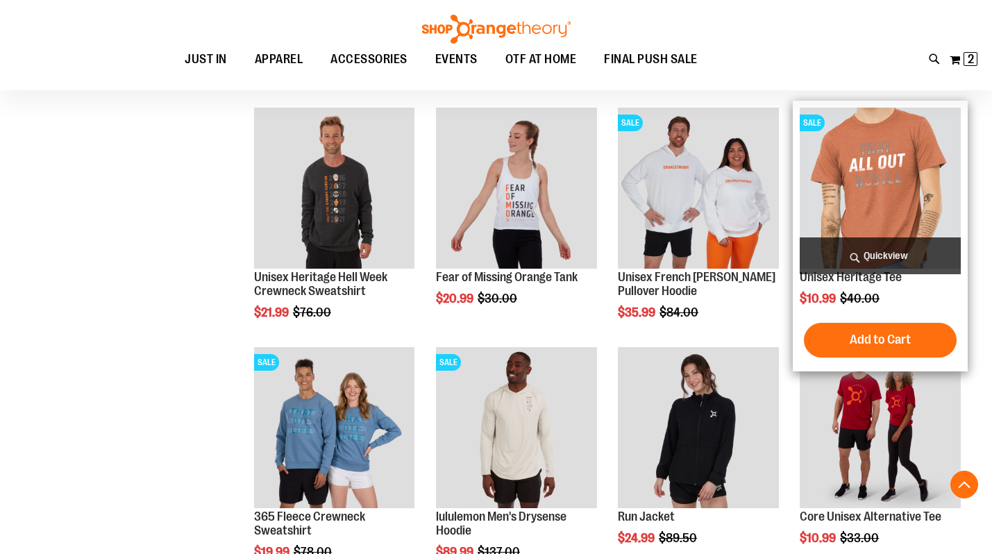
click at [887, 167] on img "product" at bounding box center [880, 188] width 161 height 161
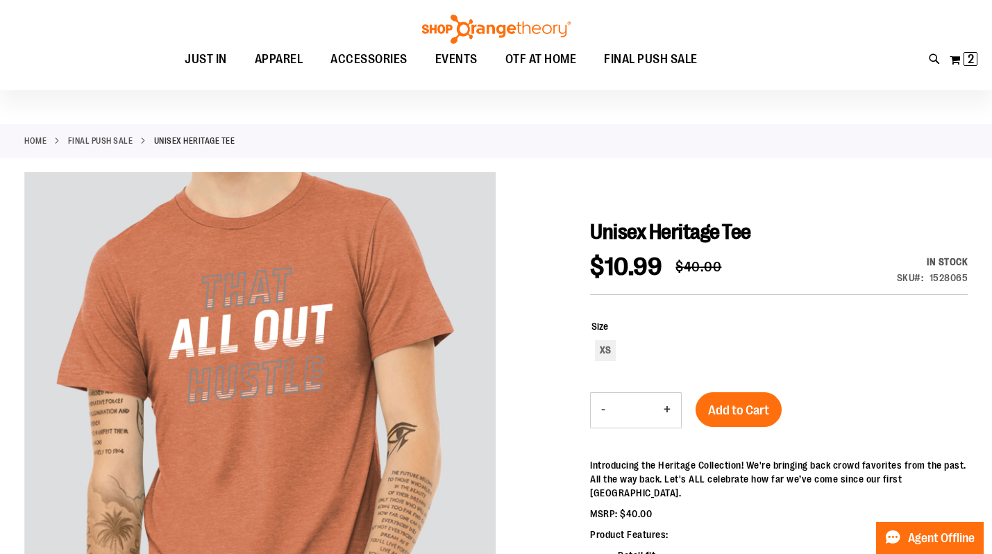
scroll to position [33, 0]
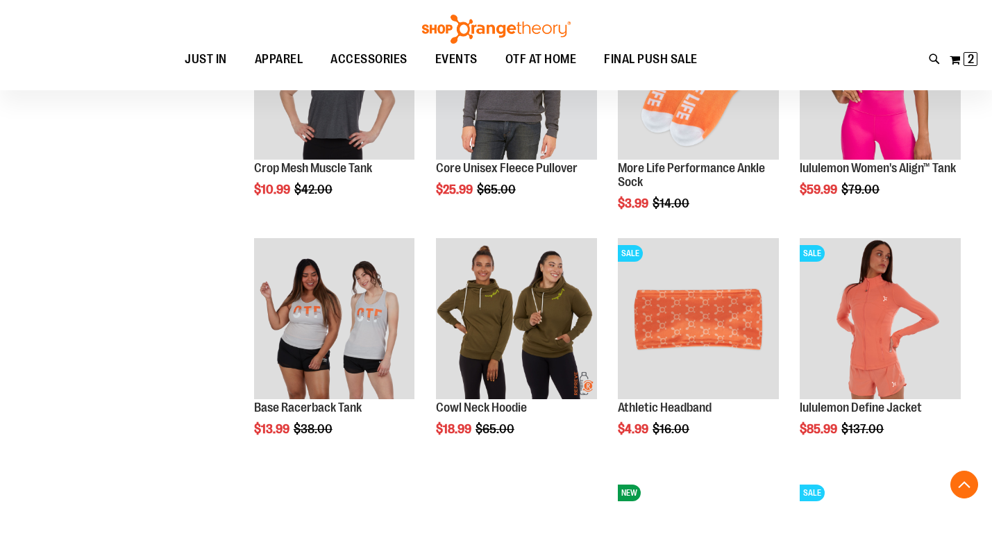
scroll to position [649, 0]
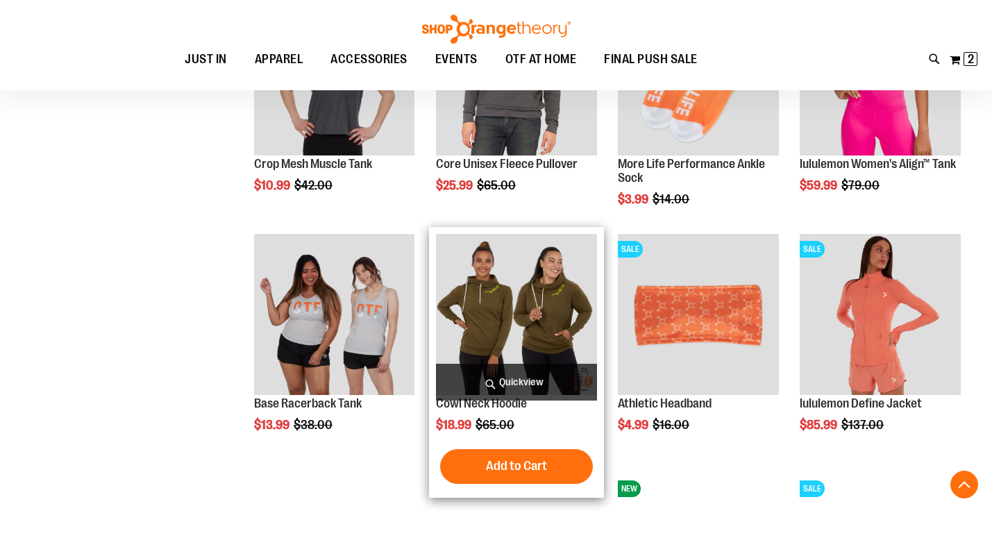
click at [501, 317] on img "product" at bounding box center [516, 314] width 161 height 161
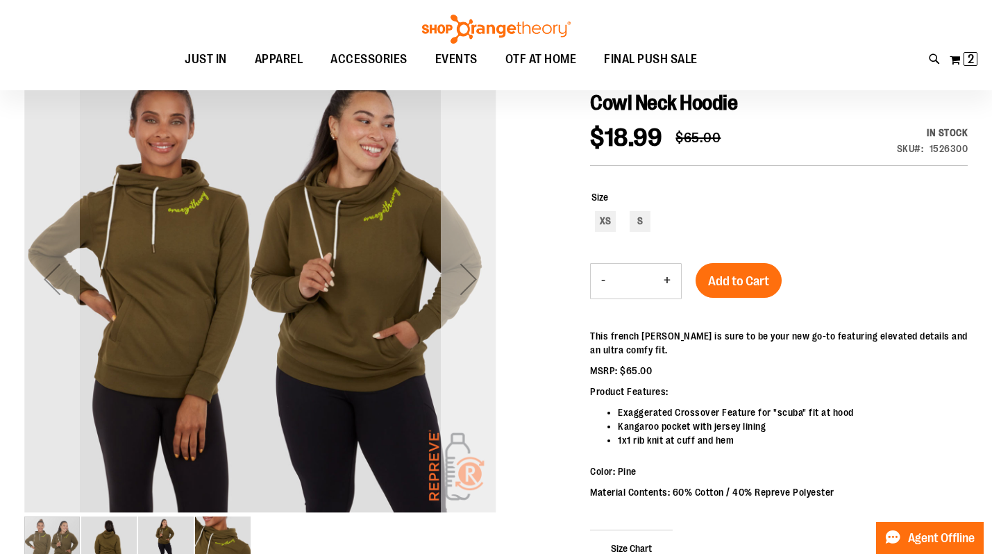
scroll to position [121, 0]
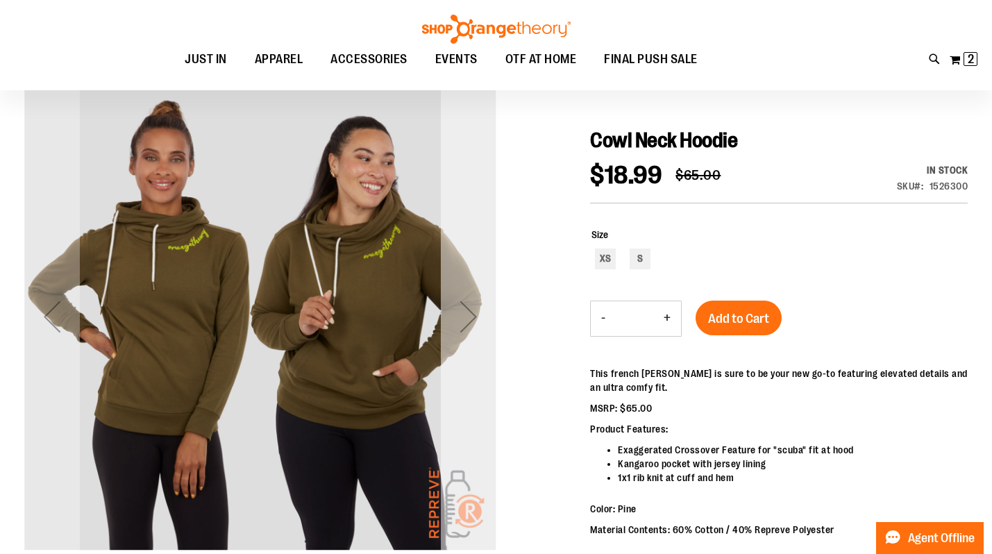
click at [473, 317] on div "Next" at bounding box center [469, 317] width 56 height 56
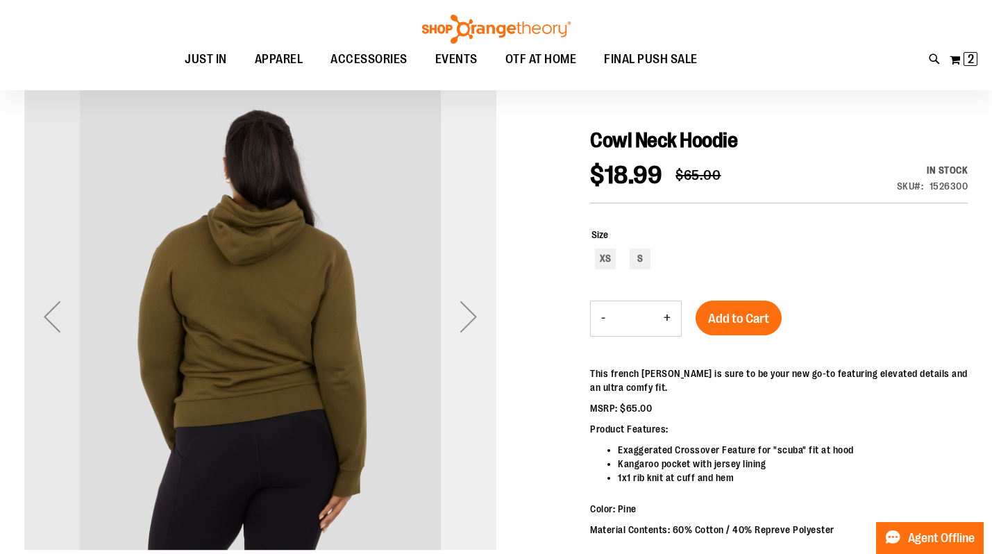
click at [473, 317] on div "Next" at bounding box center [469, 317] width 56 height 56
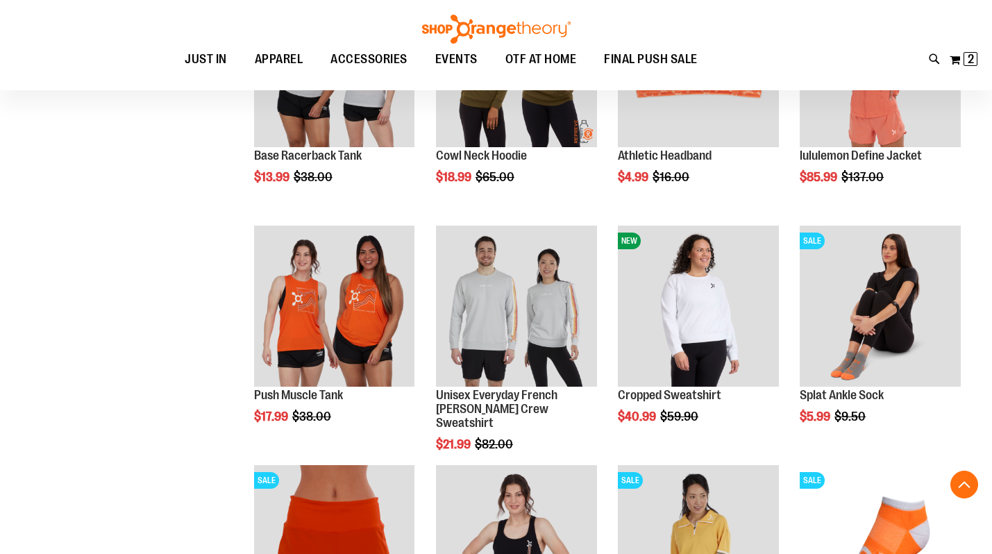
scroll to position [899, 0]
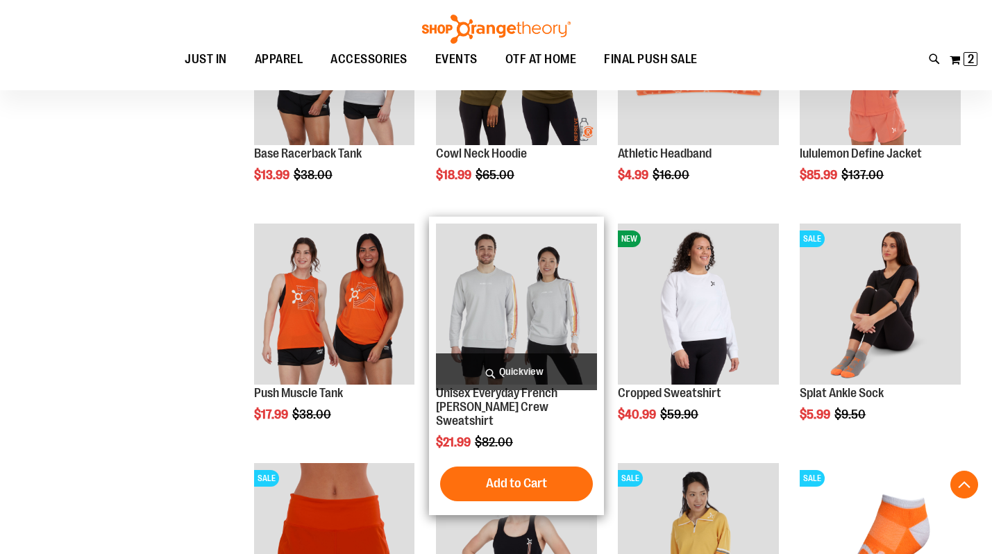
click at [509, 262] on img "product" at bounding box center [516, 304] width 161 height 161
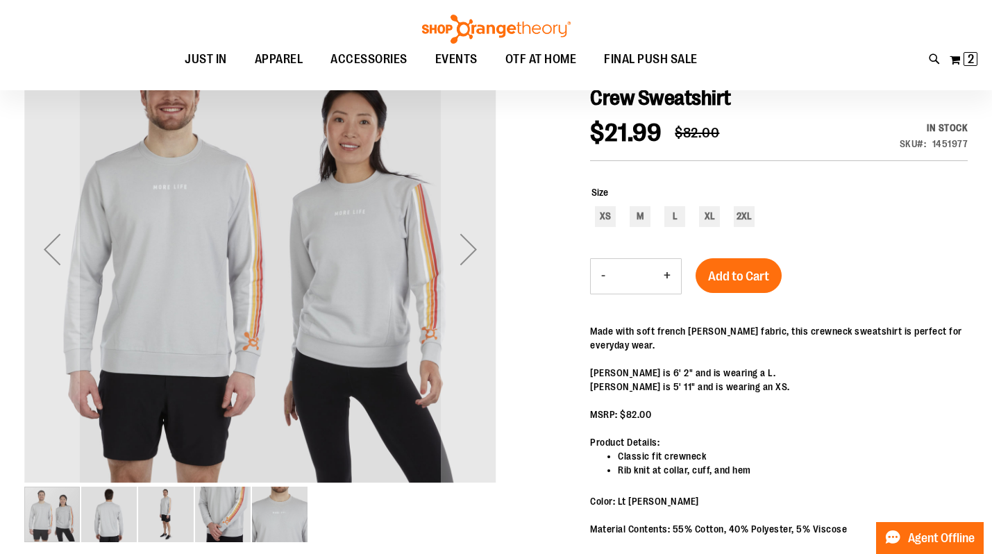
scroll to position [192, 0]
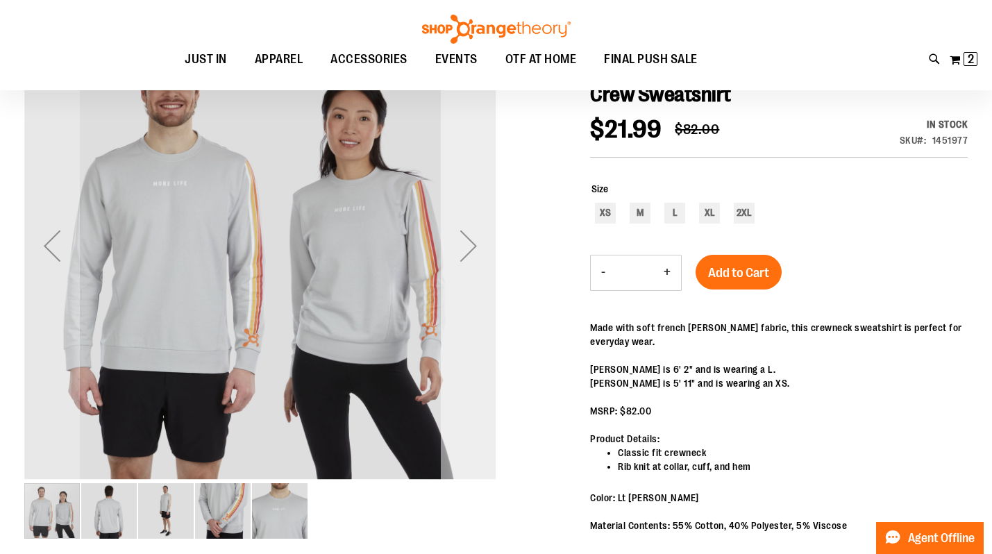
click at [474, 251] on div "Next" at bounding box center [469, 246] width 56 height 56
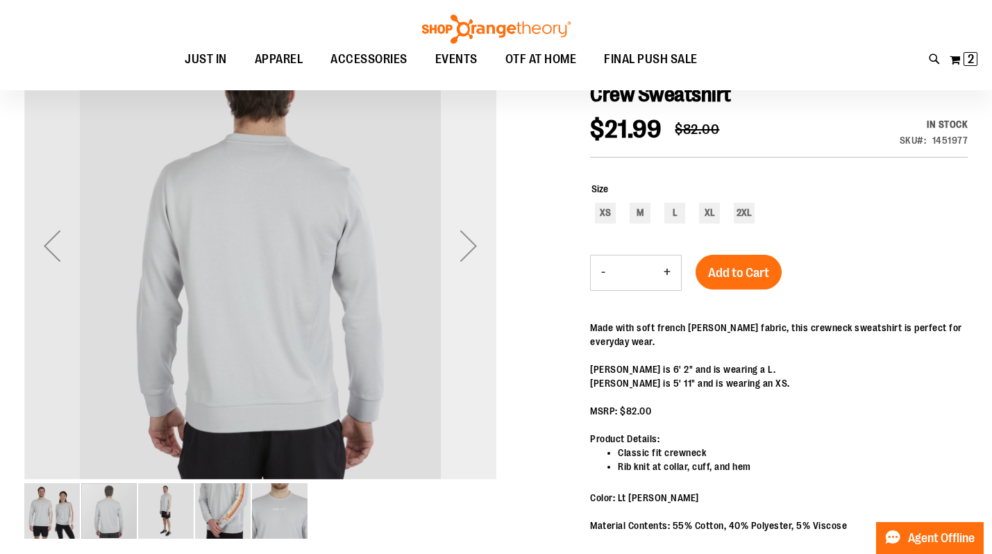
click at [474, 251] on div "Next" at bounding box center [469, 246] width 56 height 56
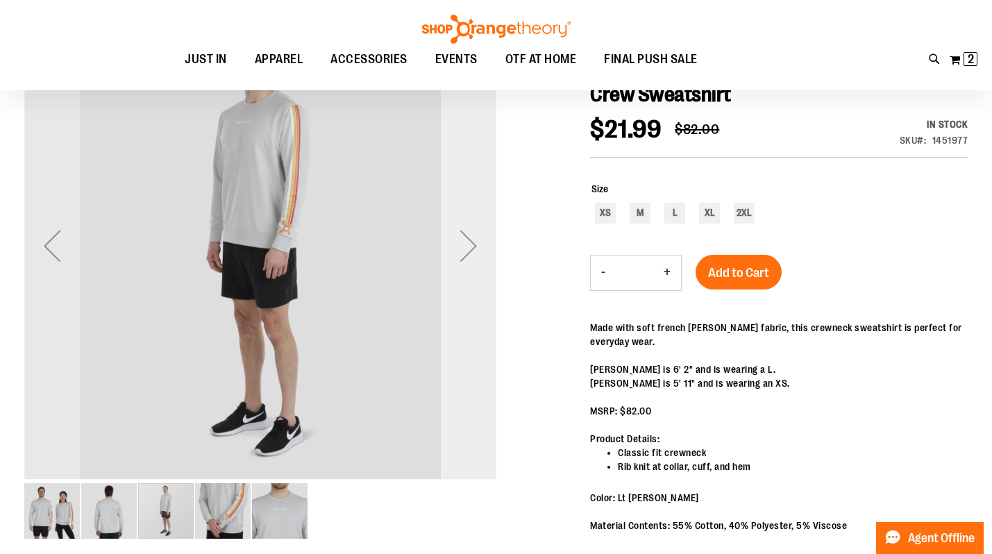
click at [474, 251] on div "Next" at bounding box center [469, 246] width 56 height 56
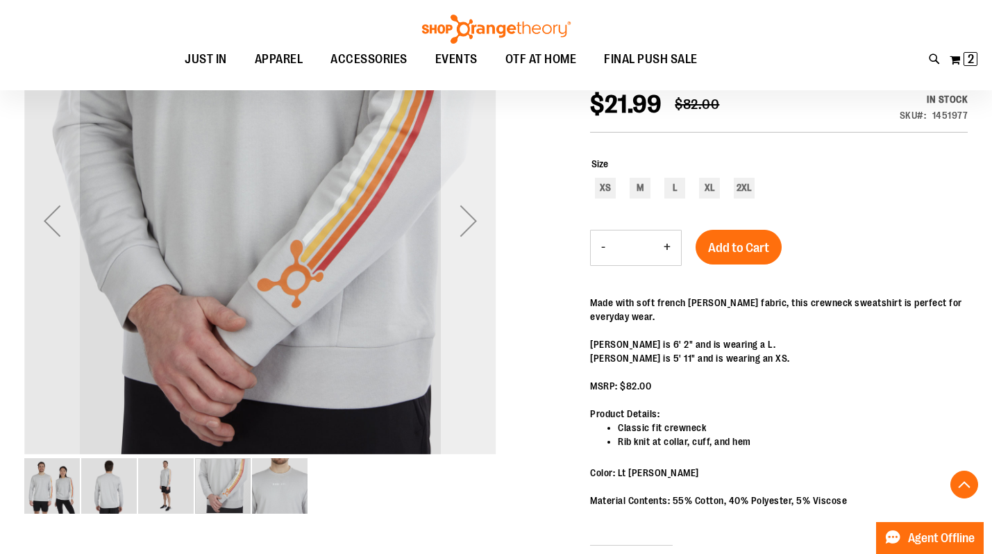
scroll to position [222, 0]
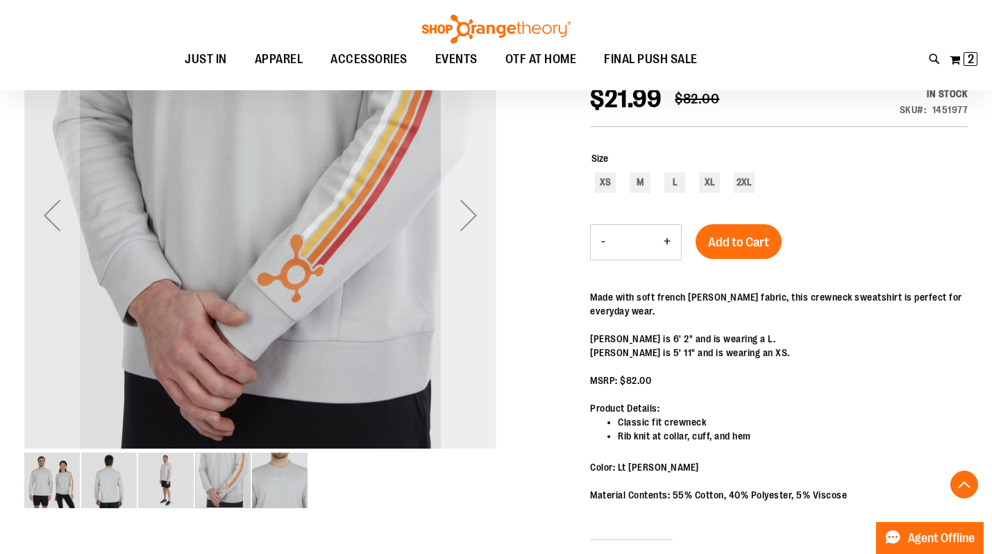
click at [465, 222] on div "Next" at bounding box center [469, 215] width 56 height 56
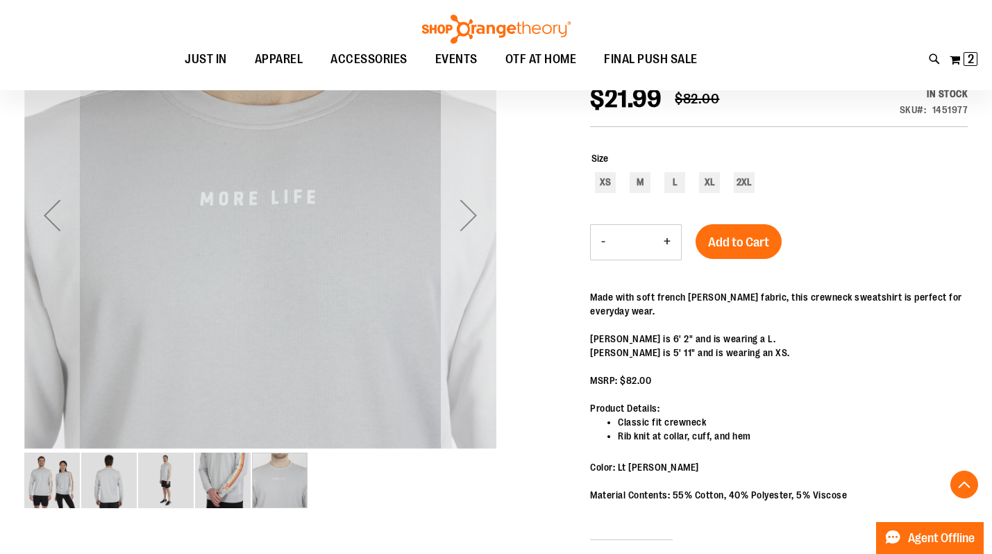
click at [465, 222] on div "Next" at bounding box center [469, 215] width 56 height 56
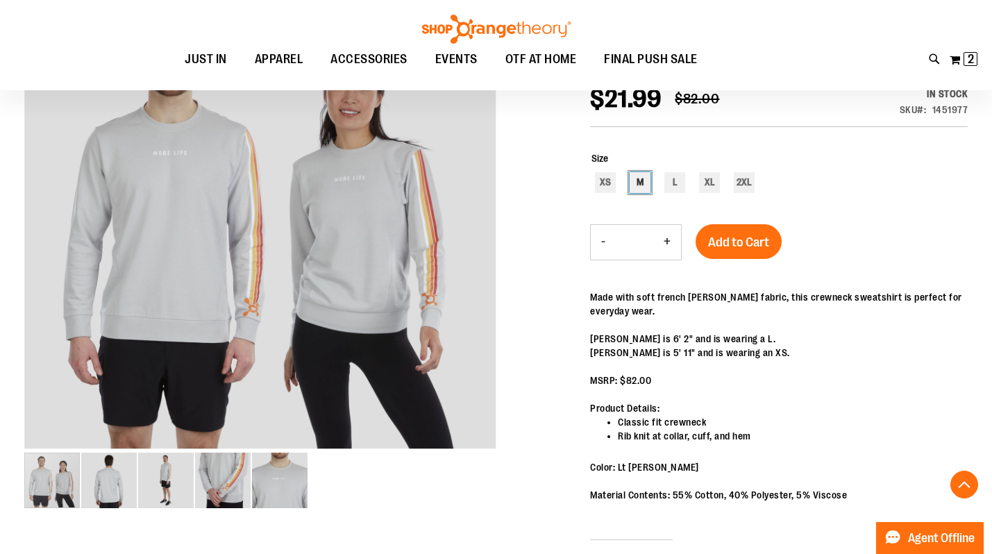
click at [635, 174] on div "M" at bounding box center [640, 182] width 21 height 21
type input "***"
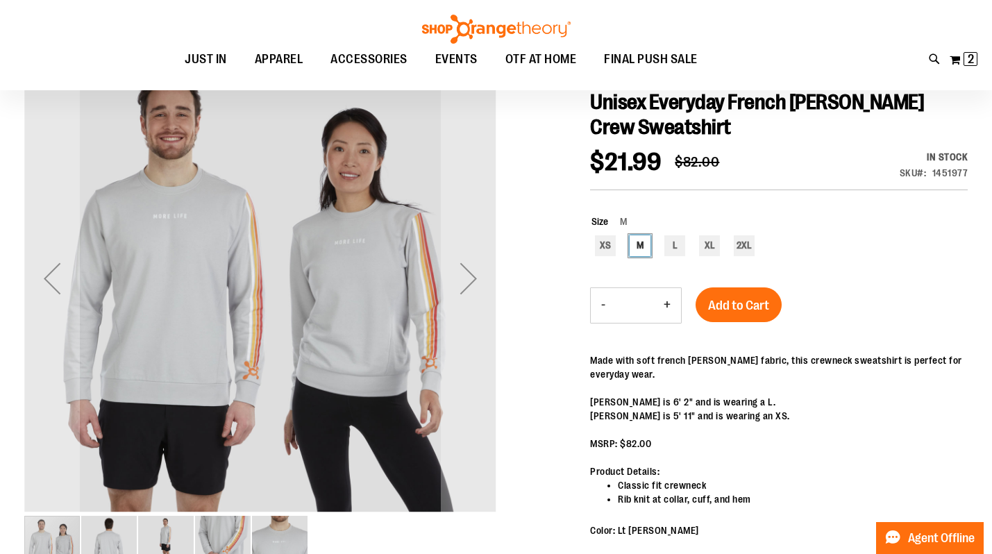
scroll to position [161, 0]
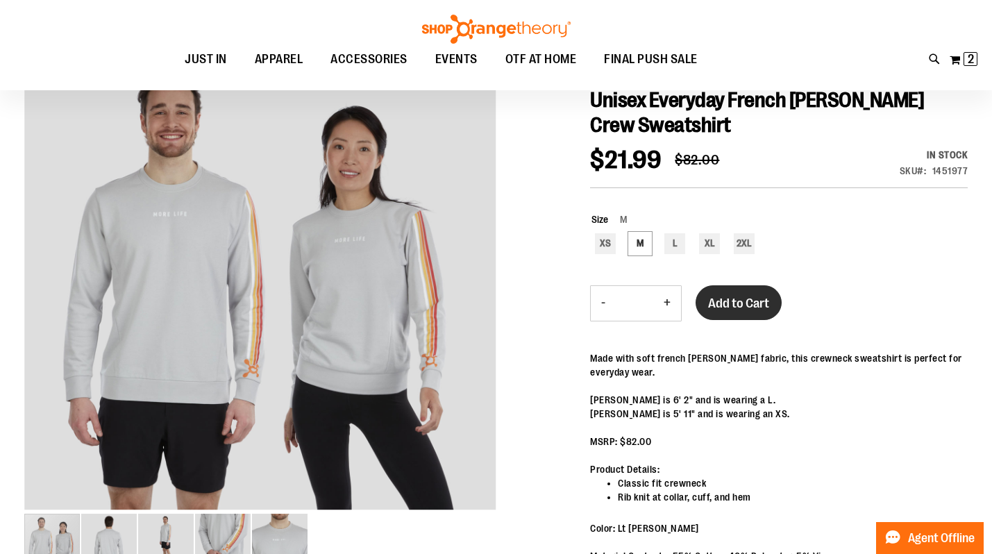
click at [742, 312] on button "Add to Cart" at bounding box center [739, 302] width 86 height 35
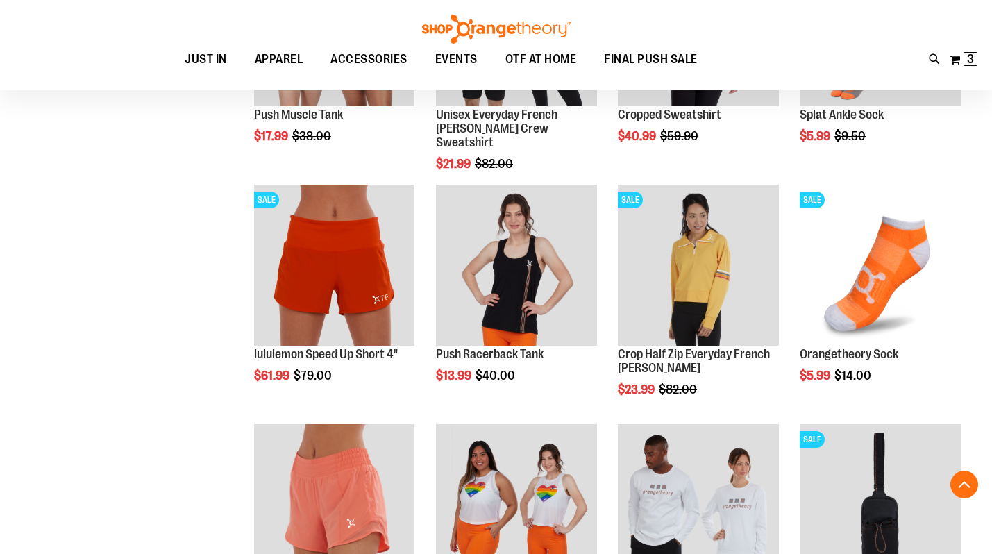
scroll to position [435, 0]
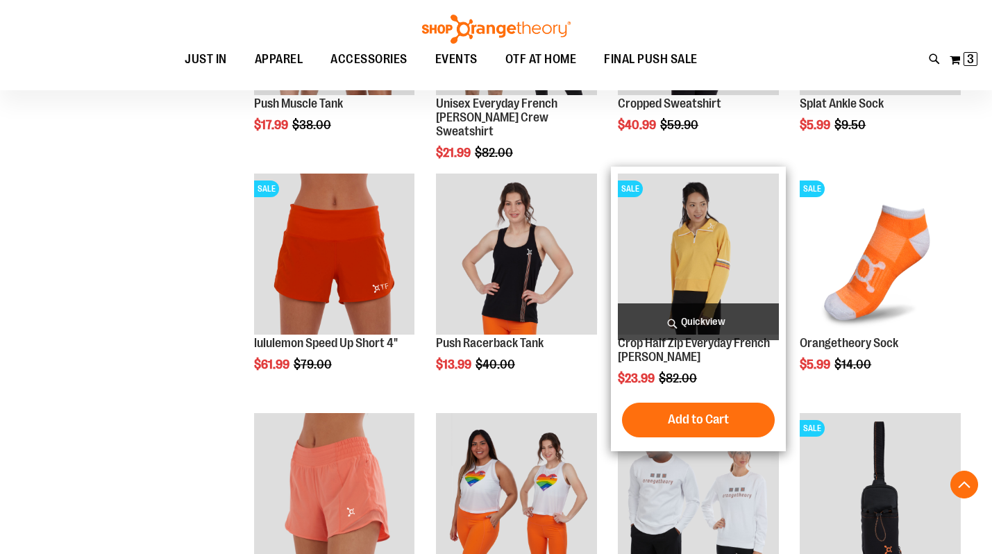
click at [703, 258] on img "product" at bounding box center [698, 254] width 161 height 161
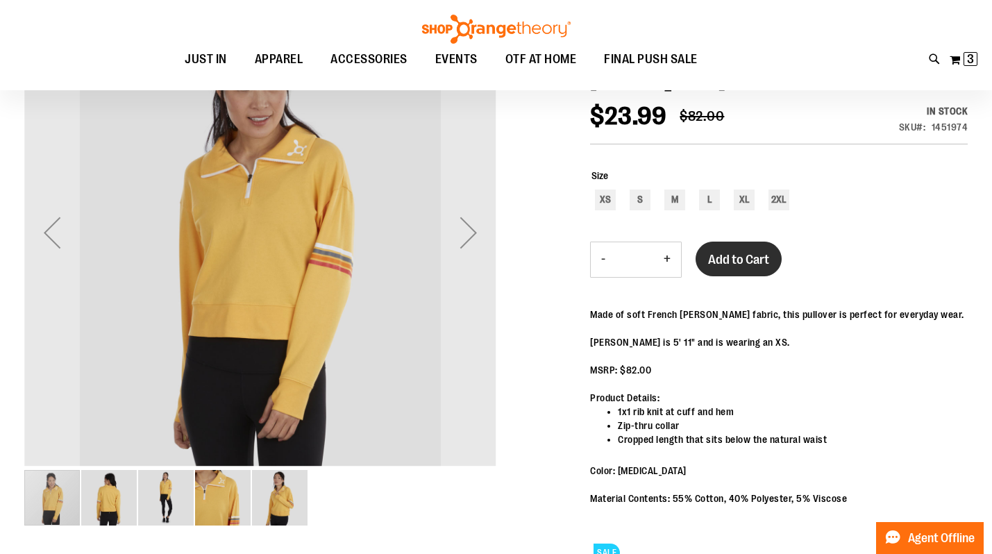
scroll to position [205, 0]
click at [172, 510] on img "image 3 of 5" at bounding box center [166, 498] width 56 height 56
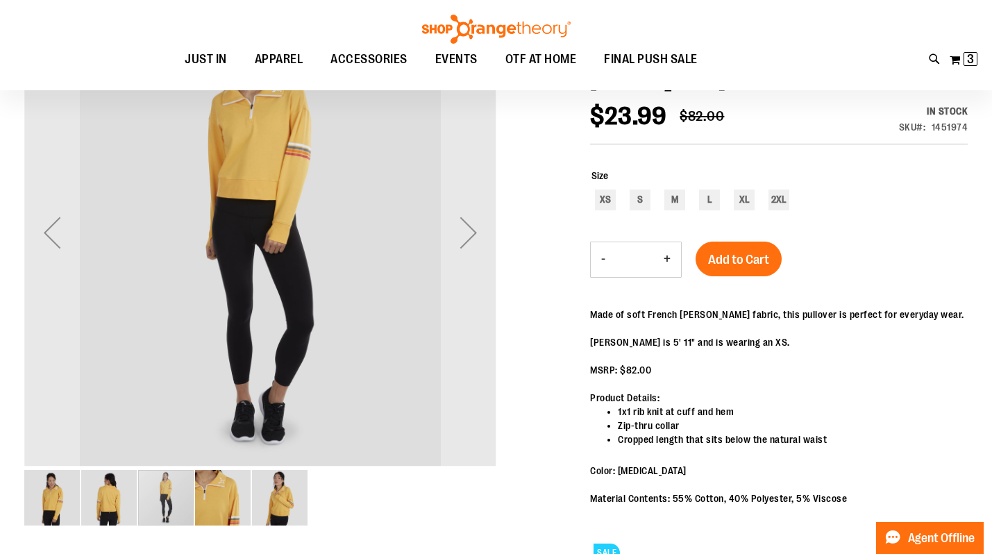
click at [220, 505] on img "image 4 of 5" at bounding box center [223, 498] width 56 height 56
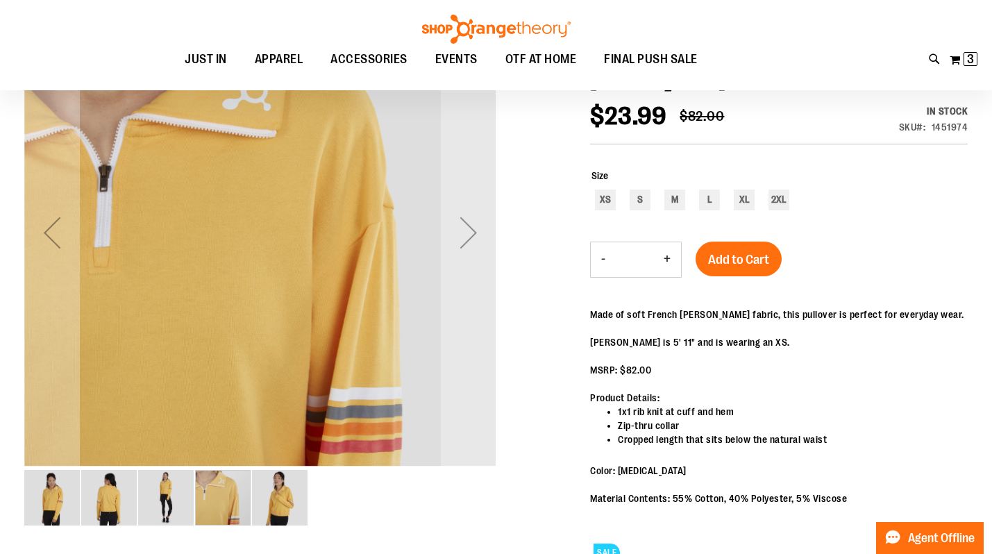
click at [280, 508] on img "image 5 of 5" at bounding box center [280, 498] width 56 height 56
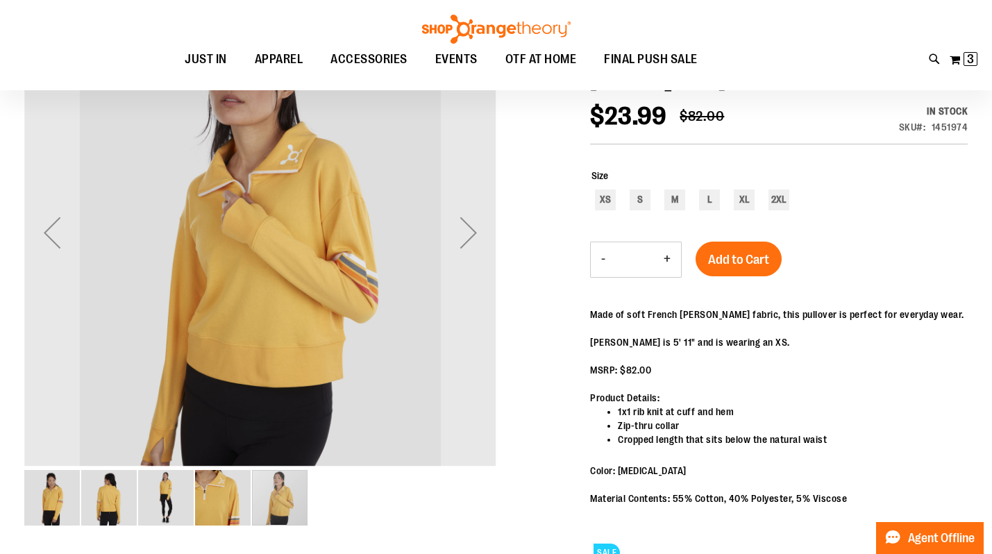
click at [101, 502] on img "image 2 of 5" at bounding box center [109, 498] width 56 height 56
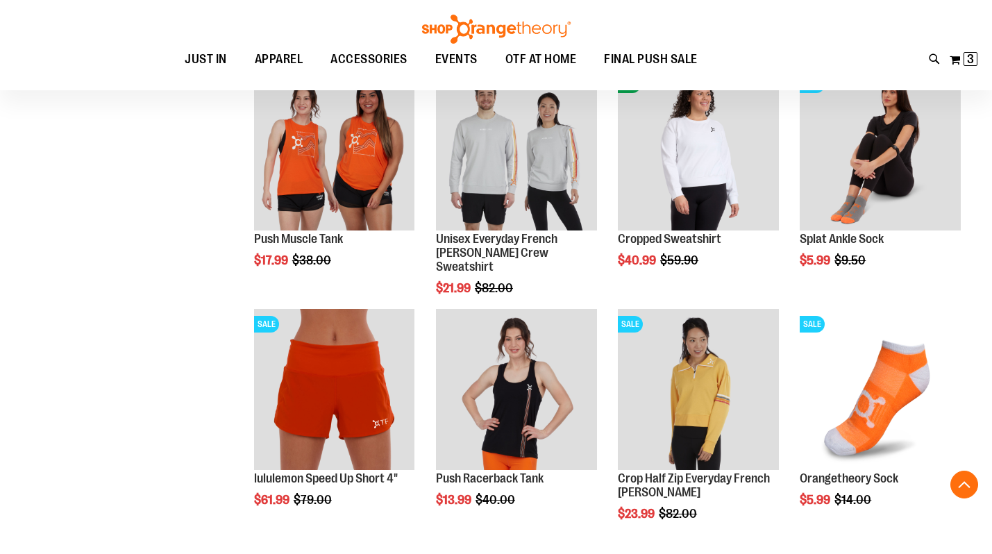
scroll to position [262, 0]
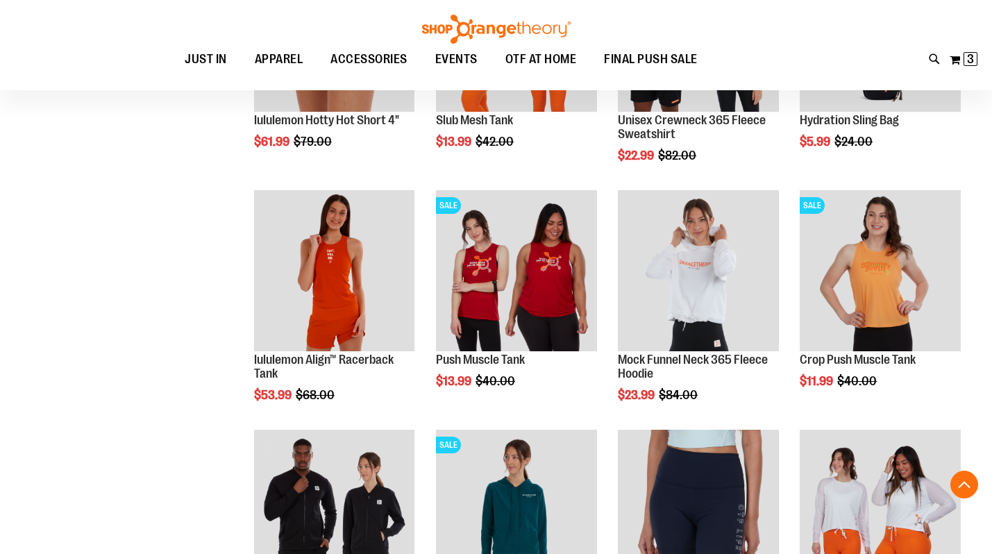
scroll to position [933, 0]
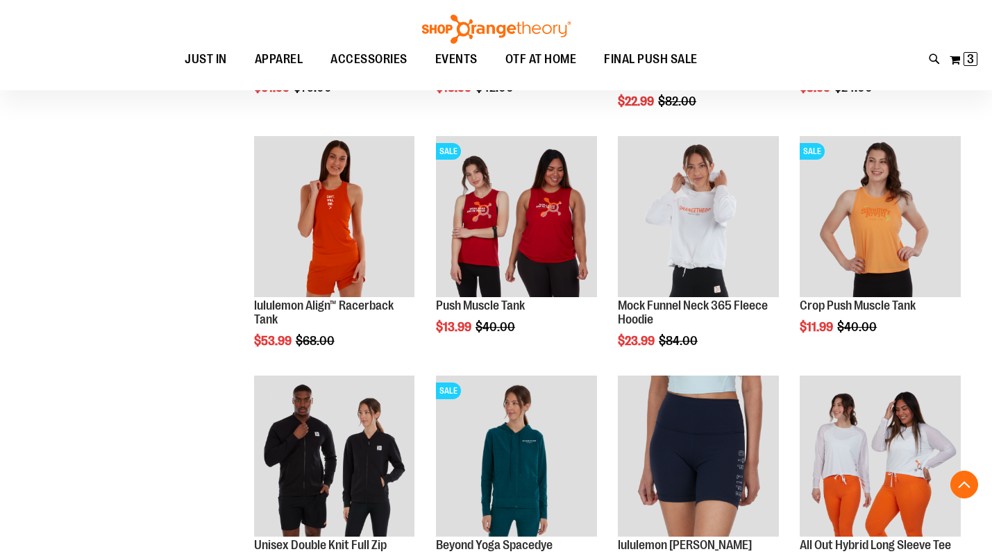
scroll to position [1144, 0]
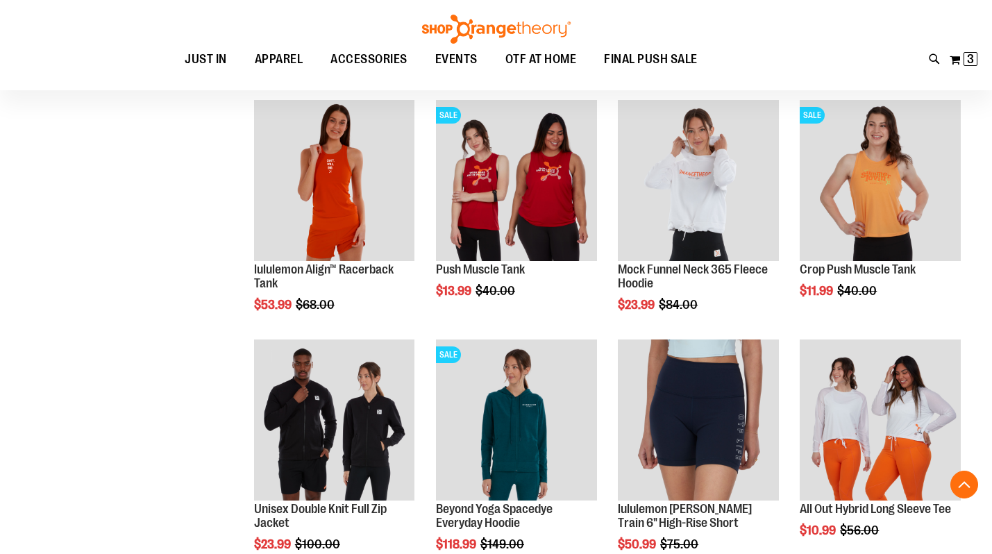
scroll to position [967, 0]
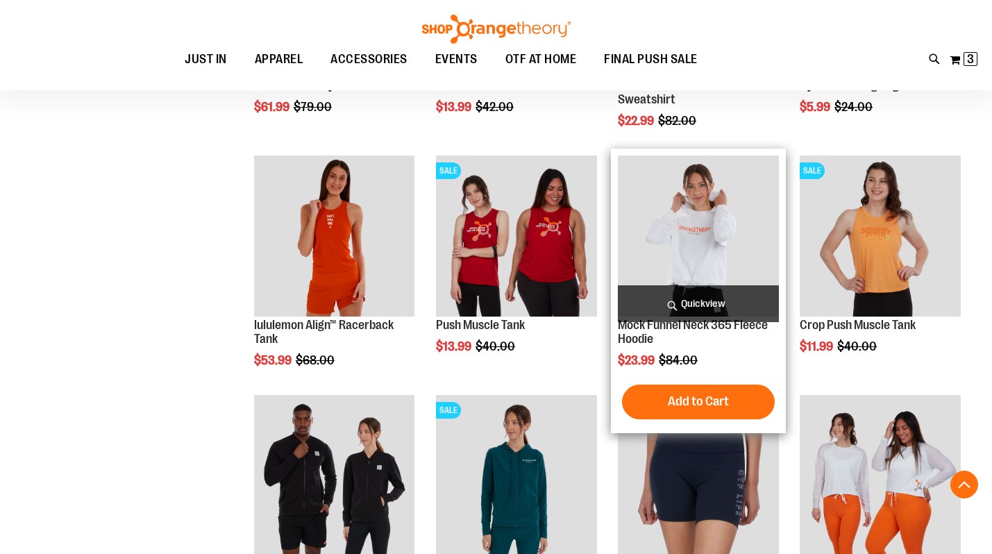
click at [690, 233] on img "product" at bounding box center [698, 236] width 161 height 161
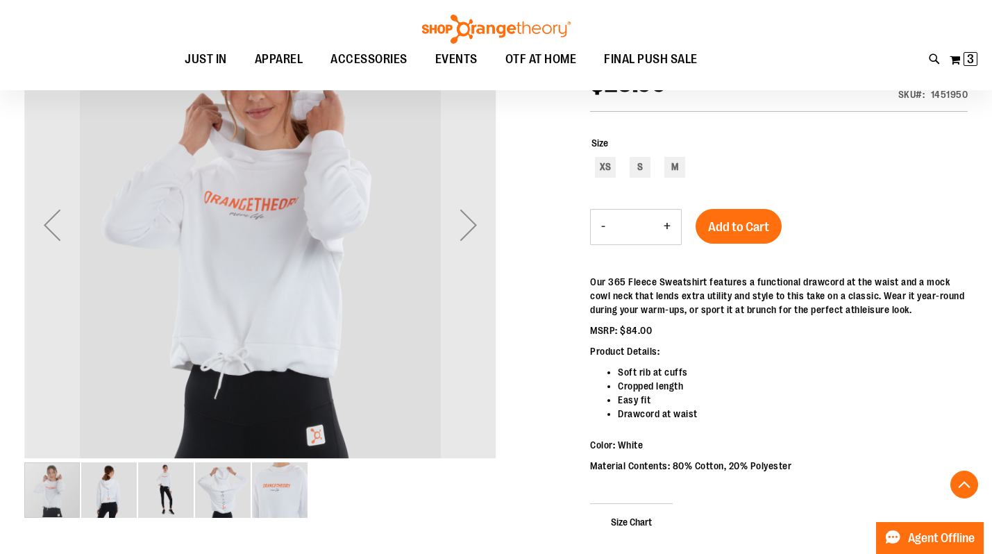
scroll to position [217, 0]
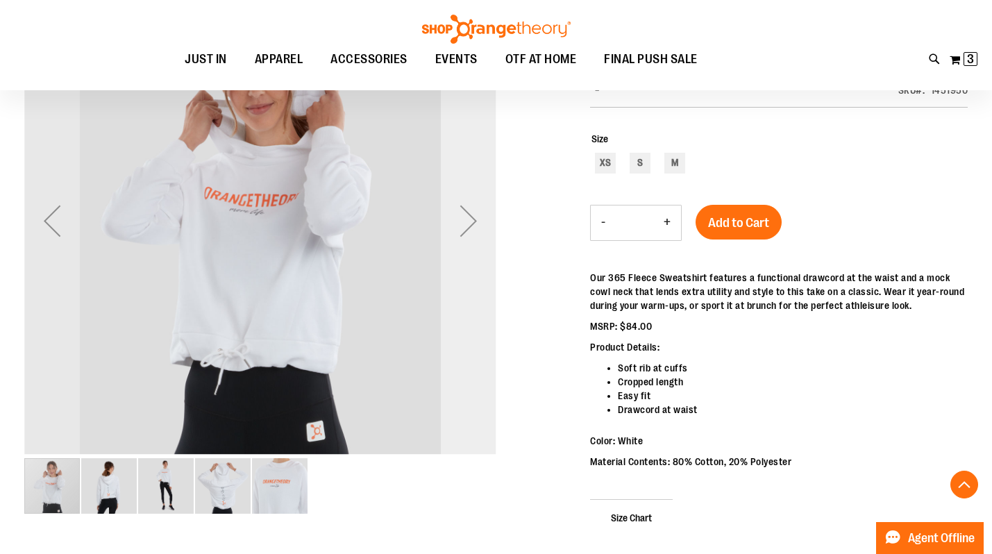
click at [471, 228] on div "Next" at bounding box center [469, 221] width 56 height 56
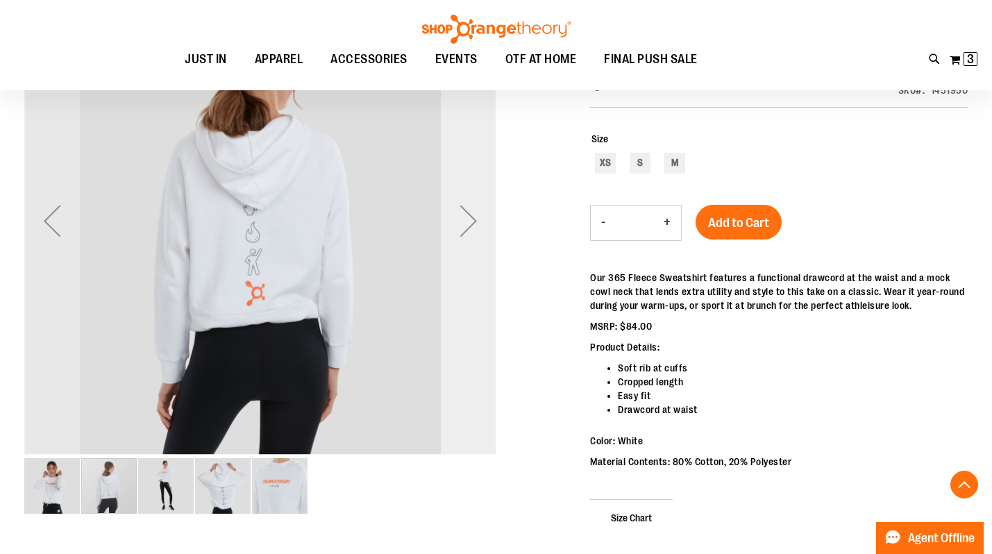
click at [471, 228] on div "Next" at bounding box center [469, 221] width 56 height 56
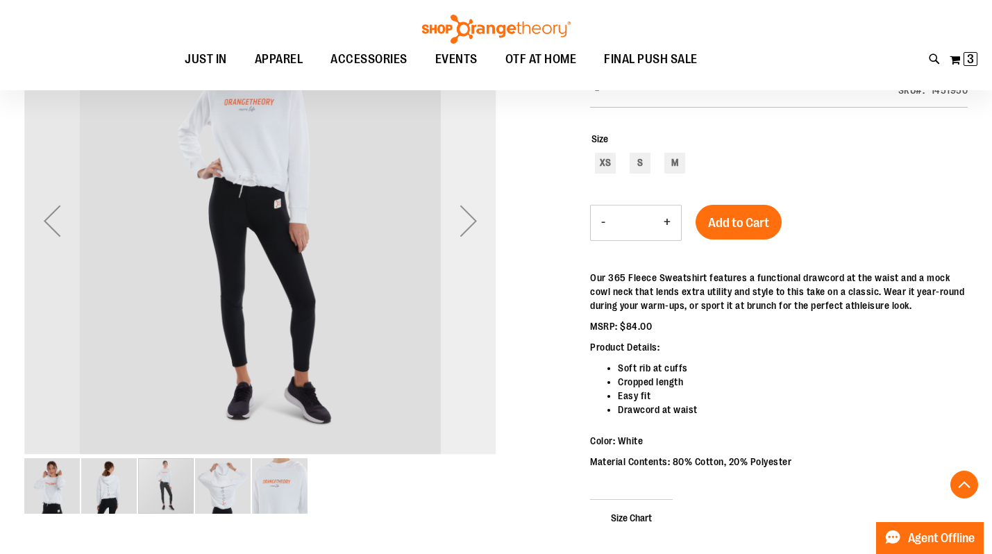
click at [471, 228] on div "Next" at bounding box center [469, 221] width 56 height 56
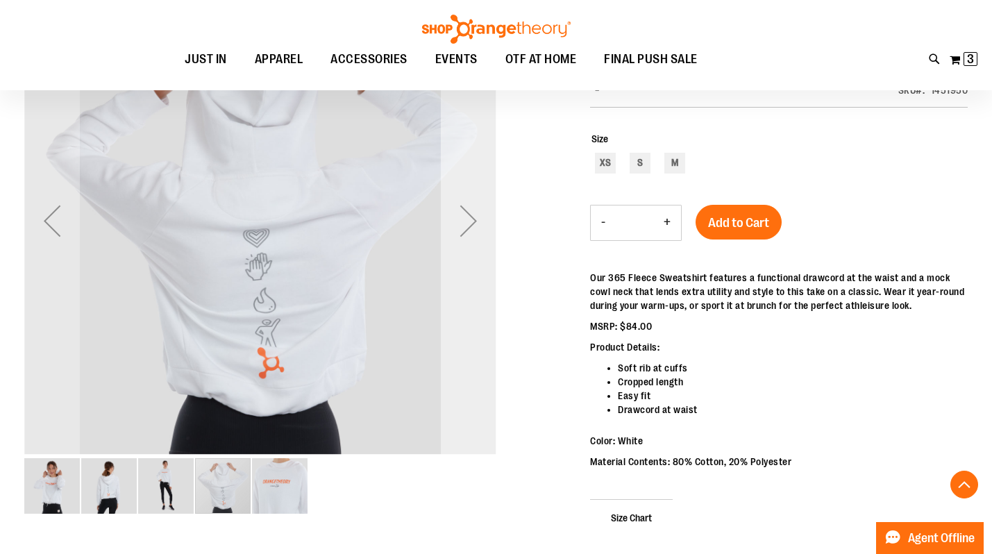
click at [471, 228] on div "Next" at bounding box center [469, 221] width 56 height 56
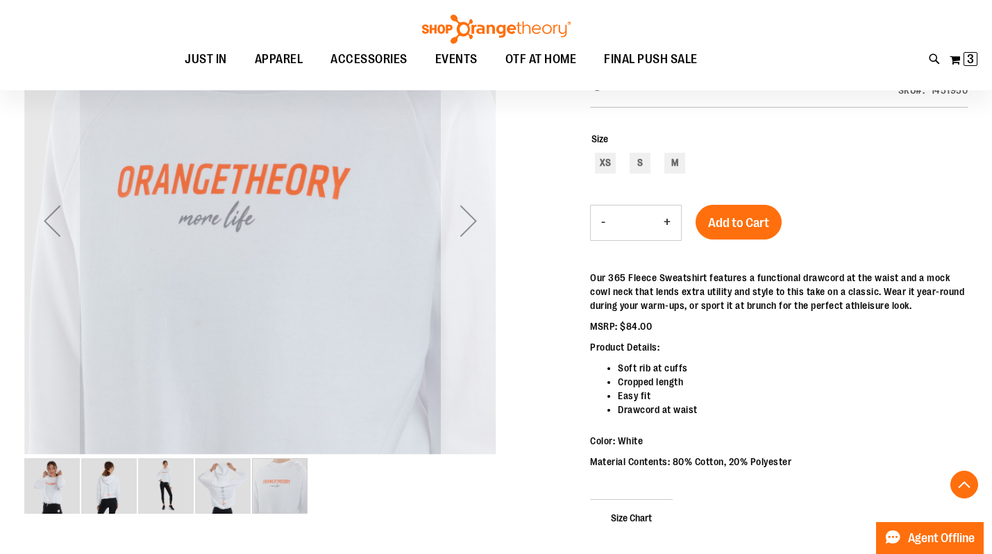
click at [471, 228] on div "Next" at bounding box center [469, 221] width 56 height 56
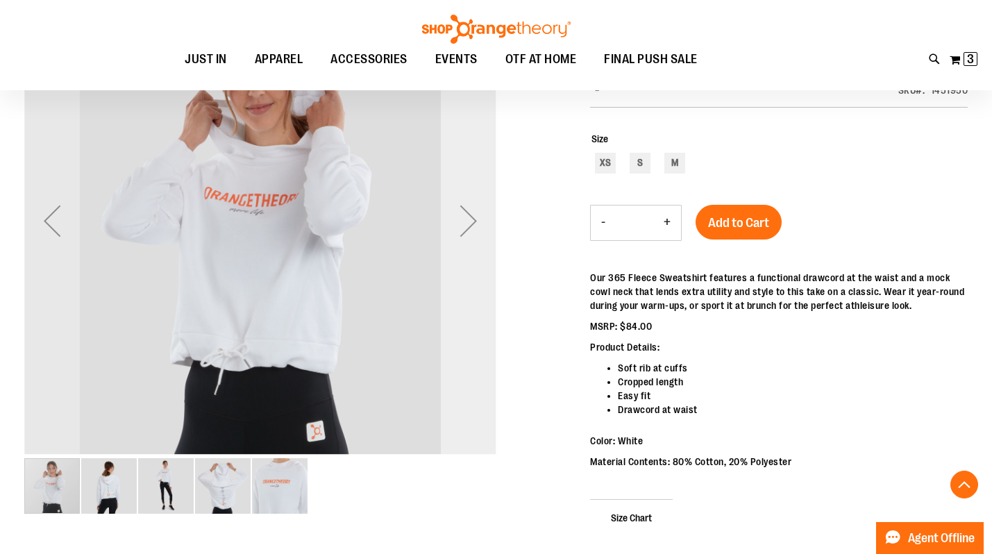
click at [471, 228] on div "Next" at bounding box center [469, 221] width 56 height 56
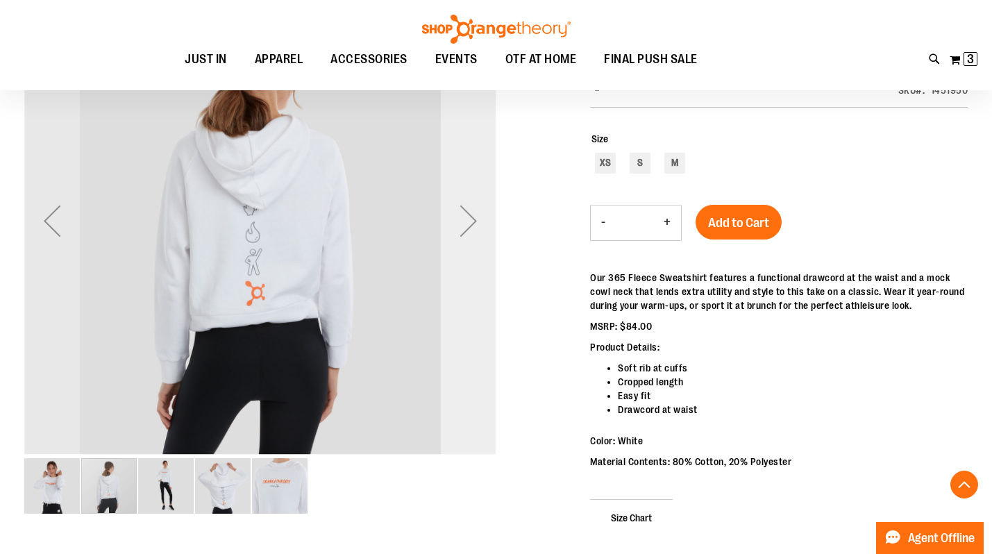
click at [471, 228] on div "Next" at bounding box center [469, 221] width 56 height 56
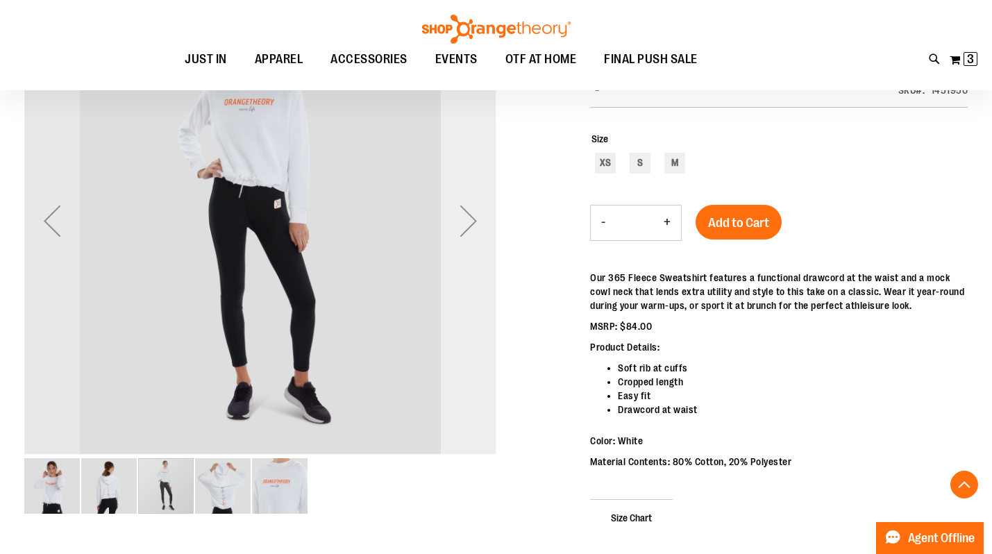
click at [471, 228] on div "Next" at bounding box center [469, 221] width 56 height 56
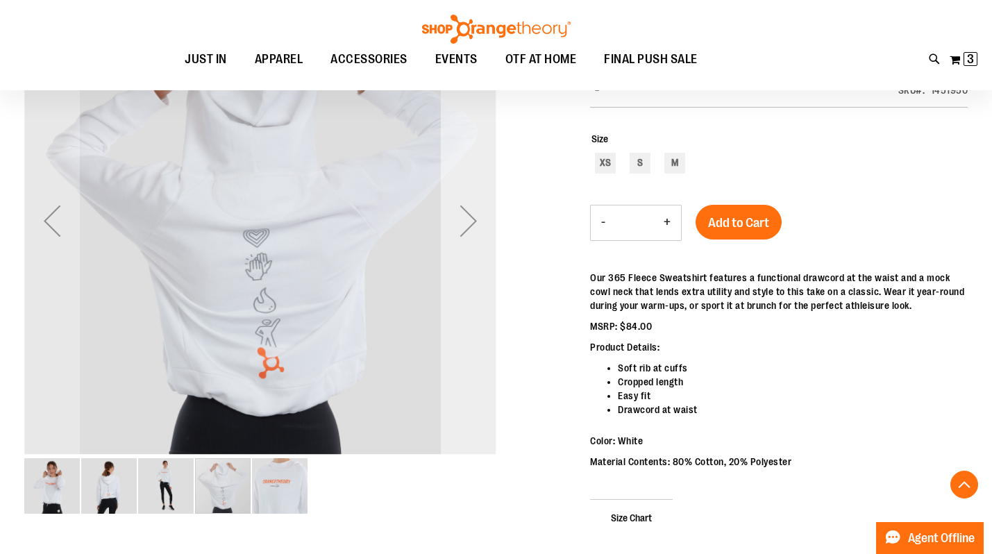
click at [471, 228] on div "Next" at bounding box center [469, 221] width 56 height 56
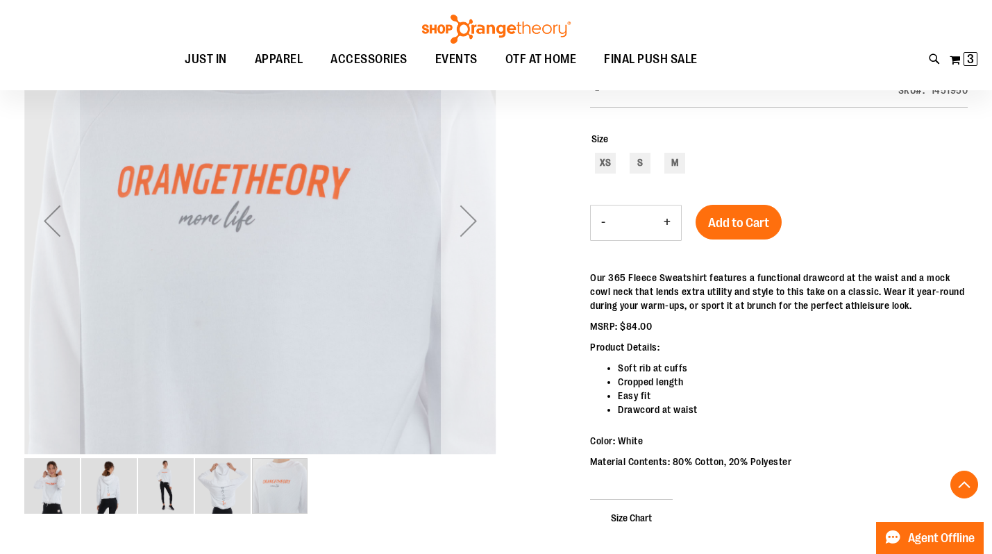
click at [471, 228] on div "Next" at bounding box center [469, 221] width 56 height 56
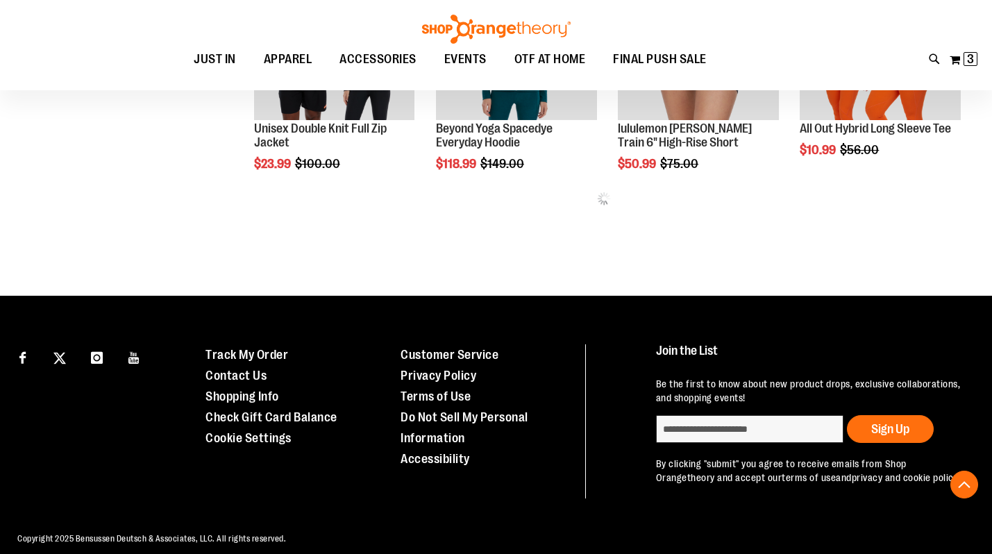
scroll to position [698, 0]
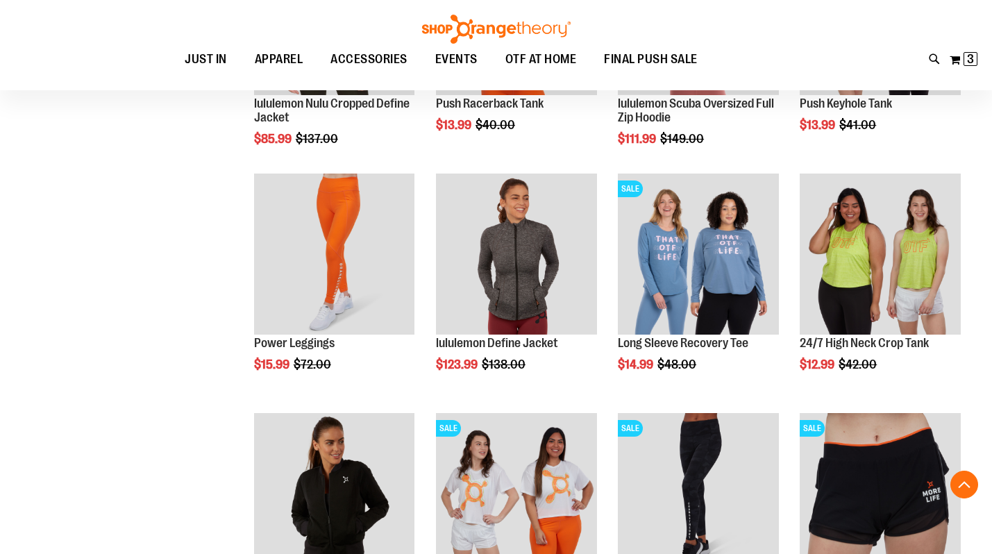
scroll to position [965, 0]
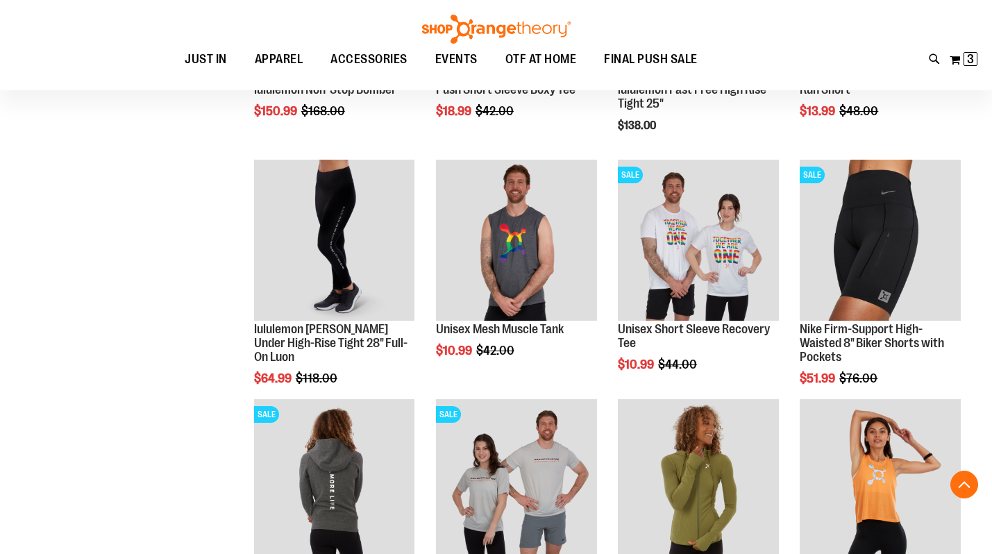
scroll to position [1442, 0]
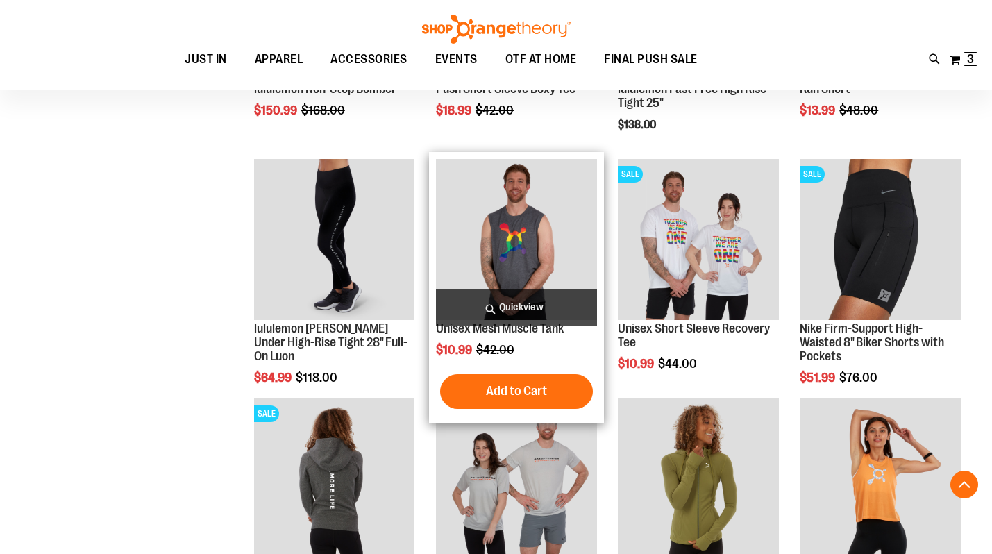
click at [535, 244] on img "product" at bounding box center [516, 239] width 161 height 161
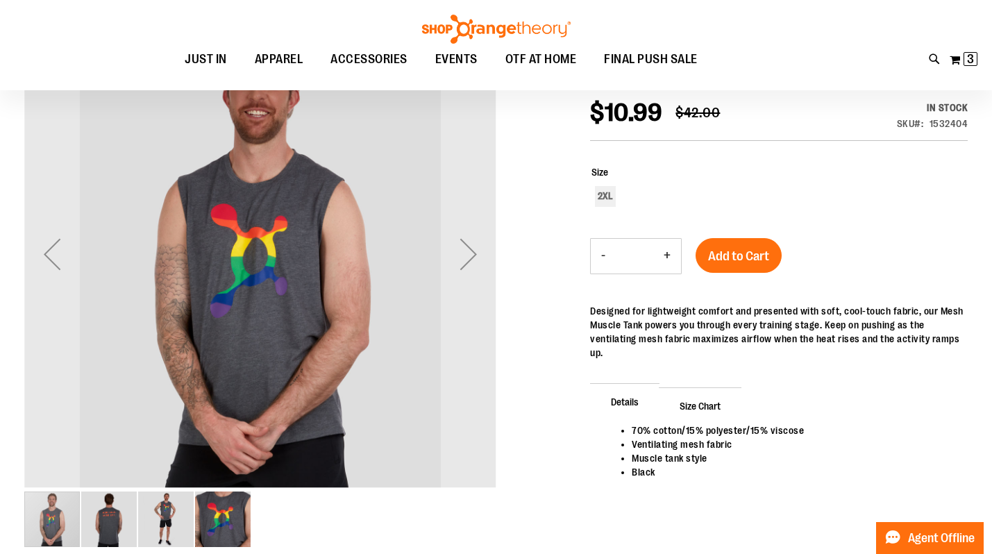
scroll to position [185, 0]
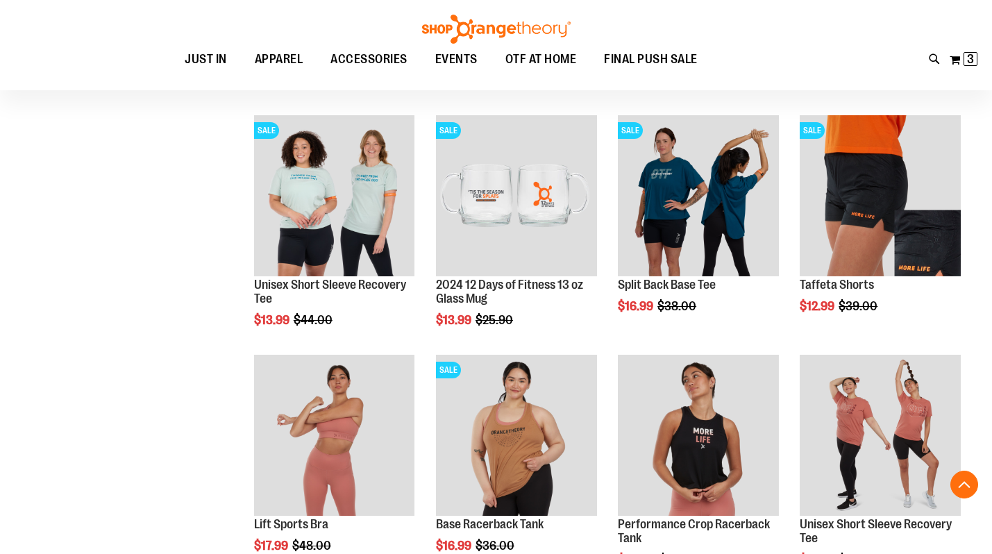
scroll to position [1006, 0]
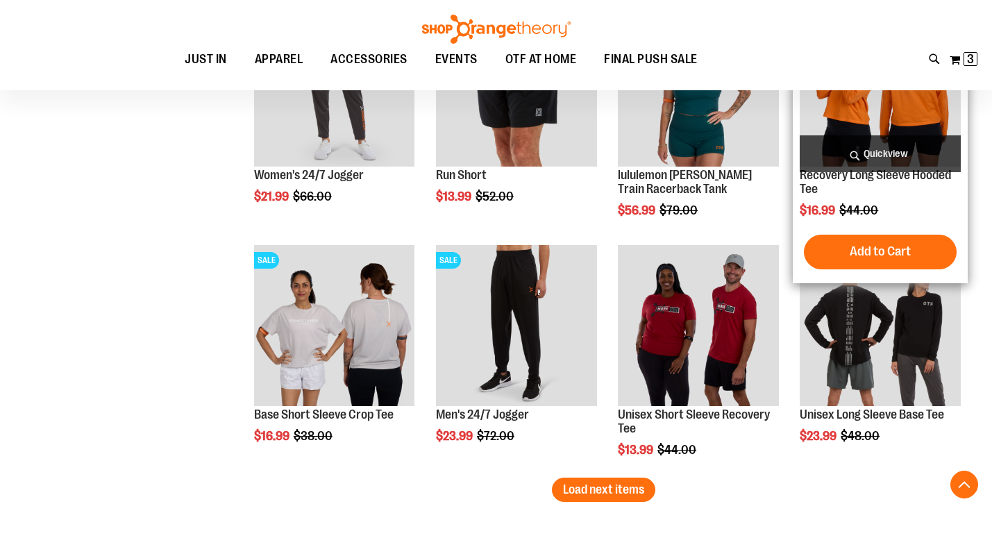
scroll to position [1837, 0]
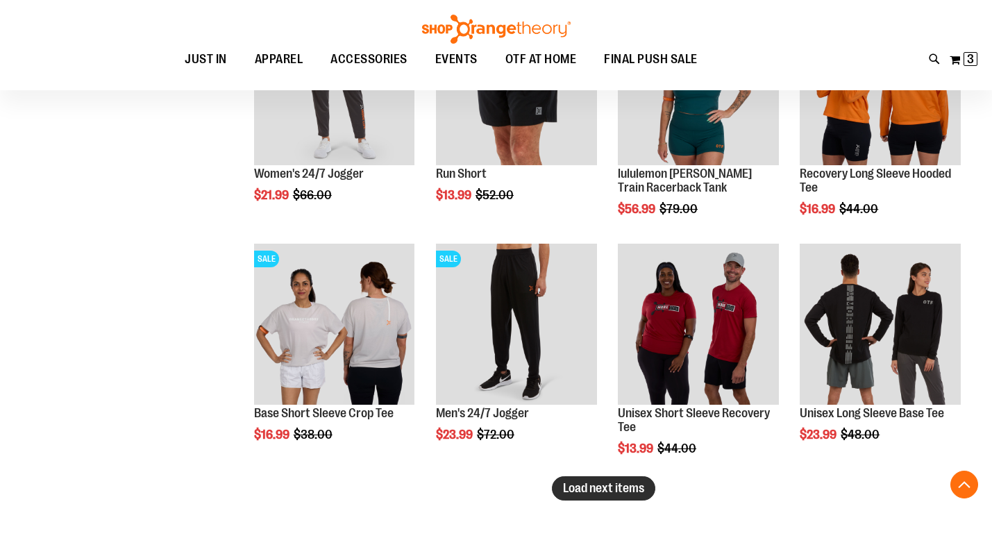
click at [574, 494] on span "Load next items" at bounding box center [603, 488] width 81 height 14
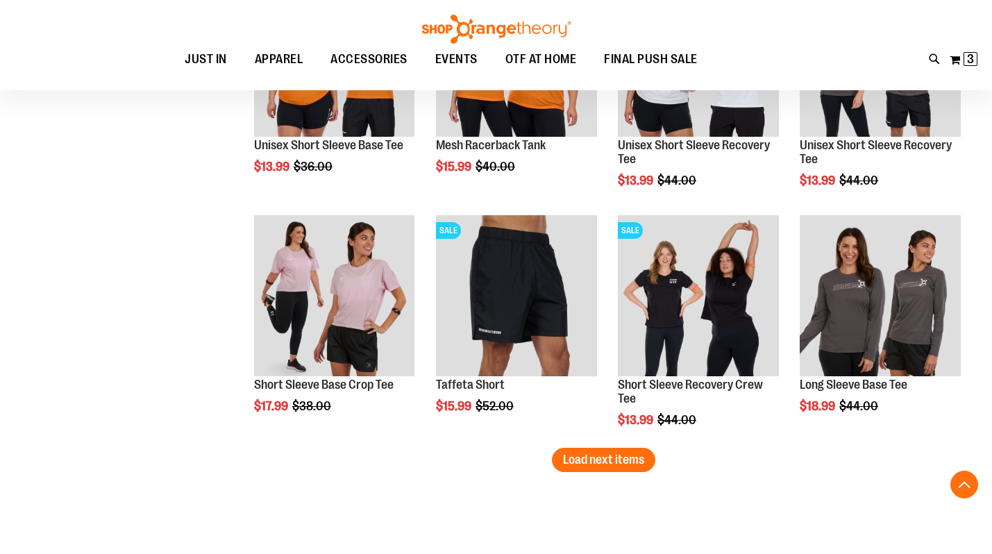
scroll to position [2585, 0]
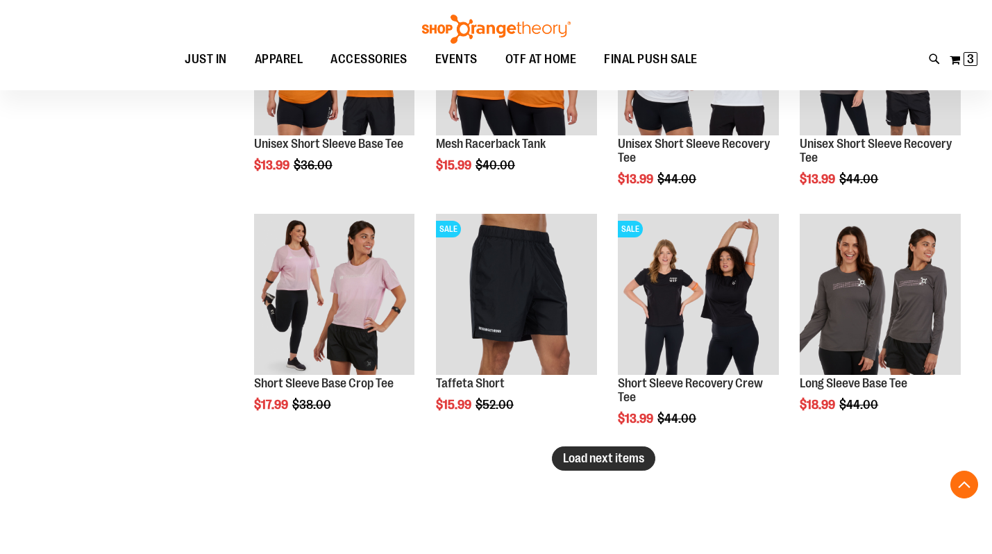
click at [643, 459] on span "Load next items" at bounding box center [603, 458] width 81 height 14
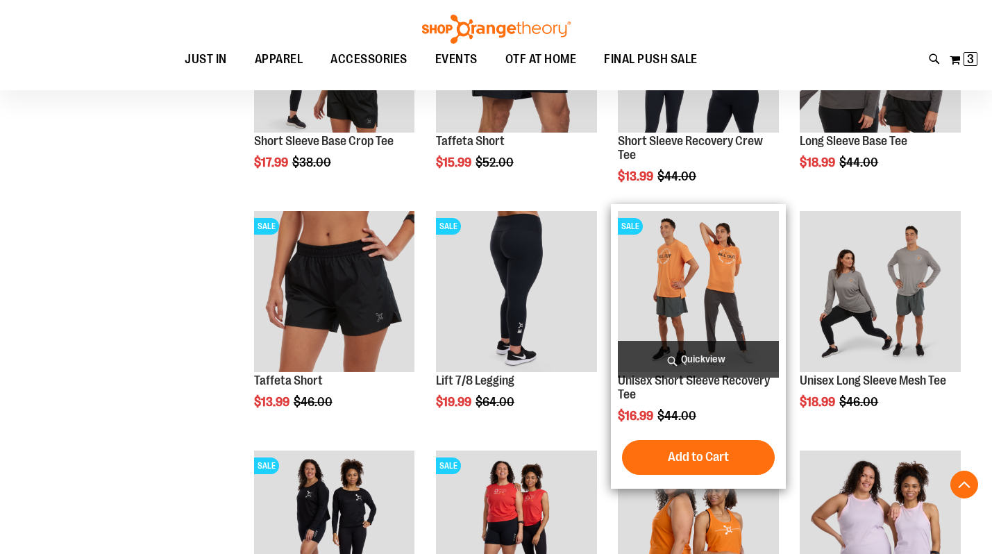
scroll to position [2828, 0]
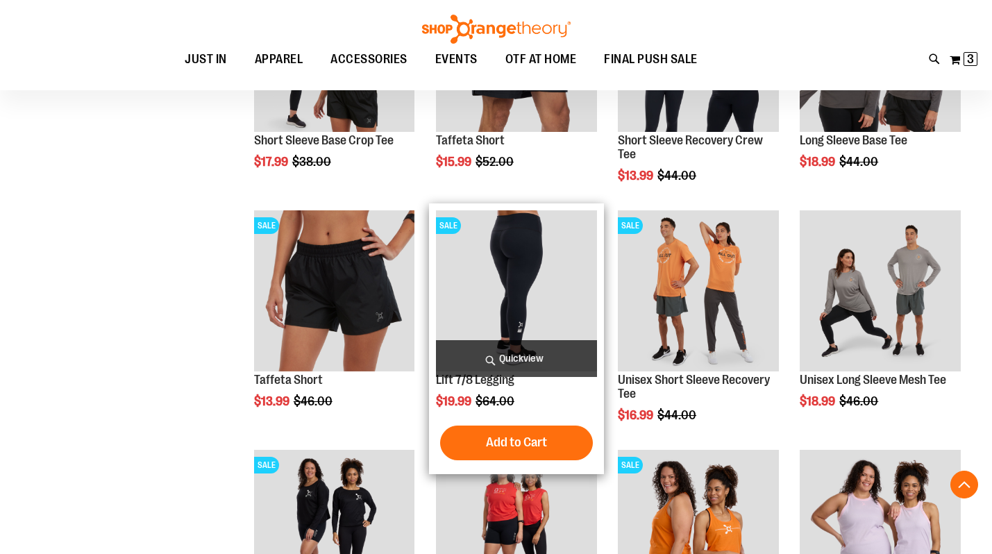
click at [542, 273] on img "product" at bounding box center [516, 290] width 161 height 161
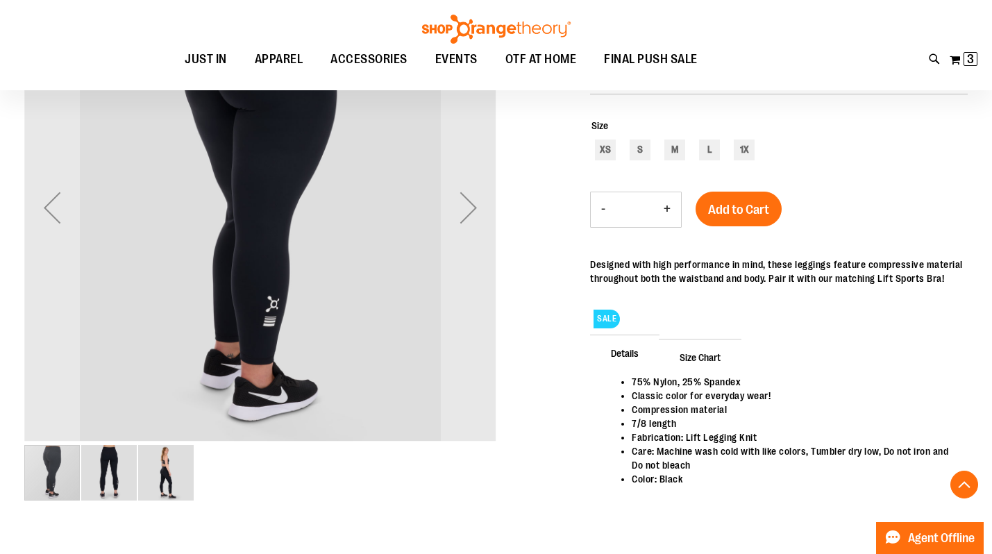
scroll to position [215, 0]
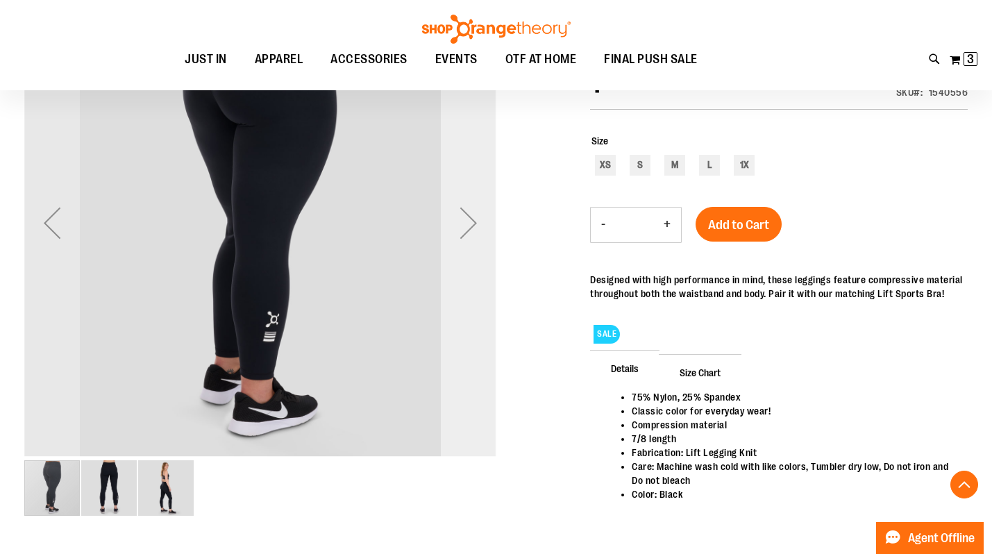
click at [468, 229] on div "Next" at bounding box center [469, 223] width 56 height 56
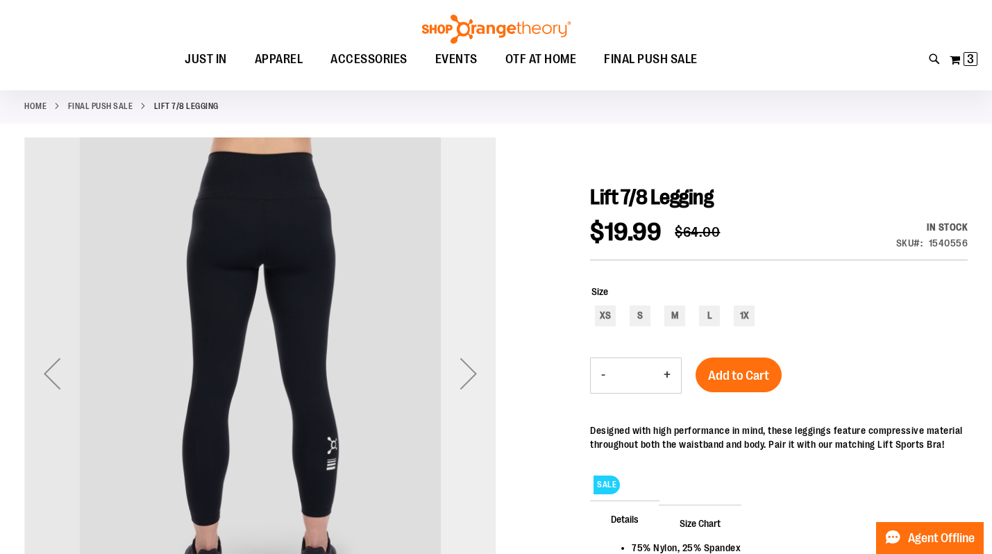
scroll to position [69, 0]
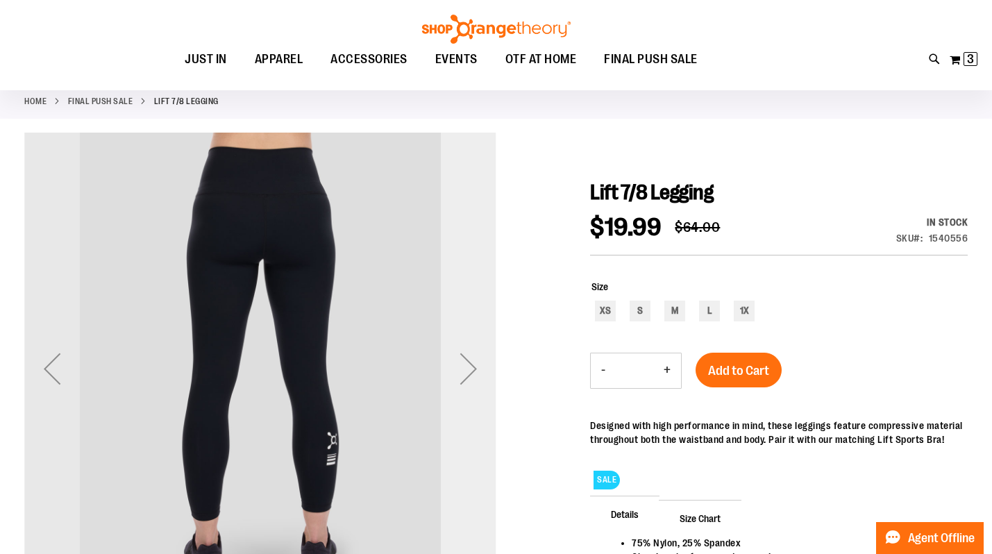
click at [467, 363] on div "Next" at bounding box center [469, 369] width 56 height 56
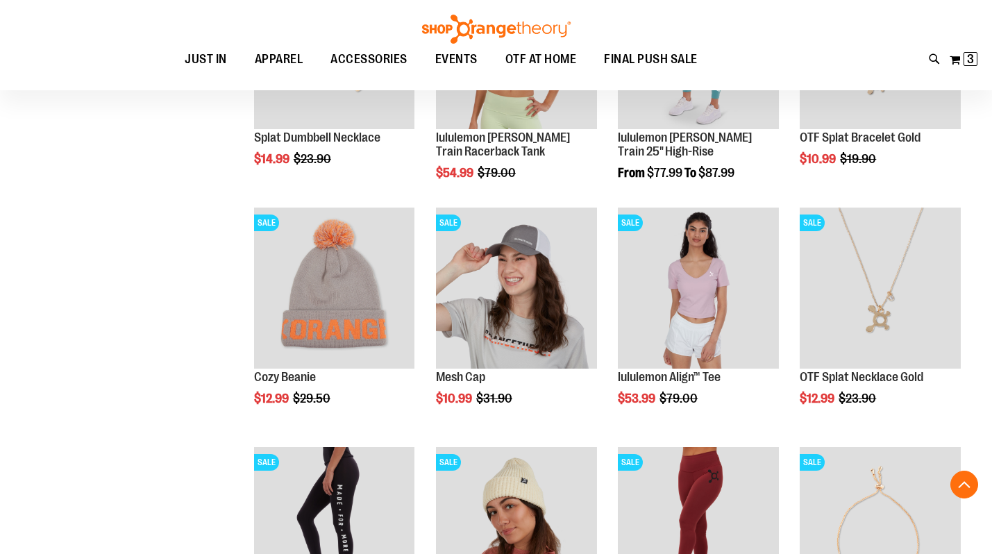
scroll to position [918, 0]
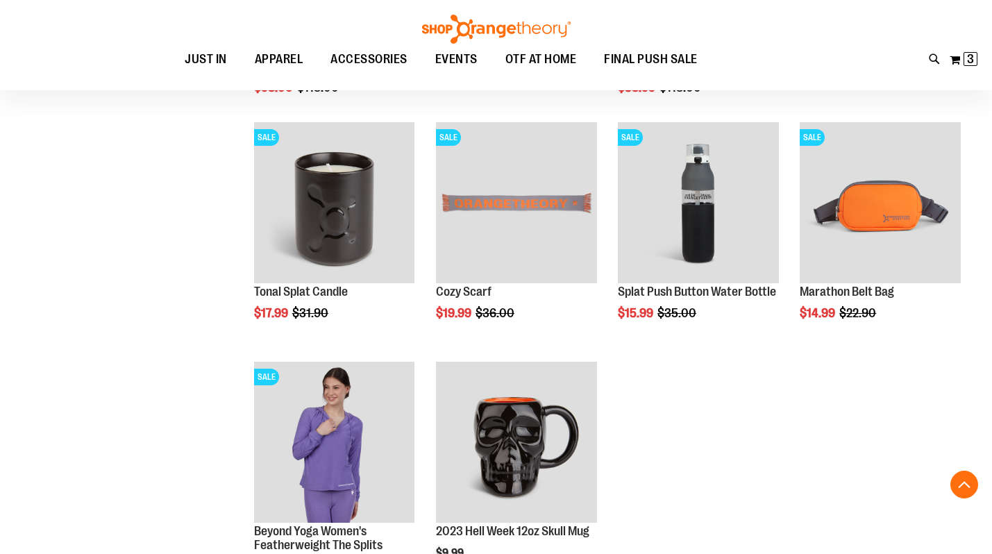
scroll to position [1433, 0]
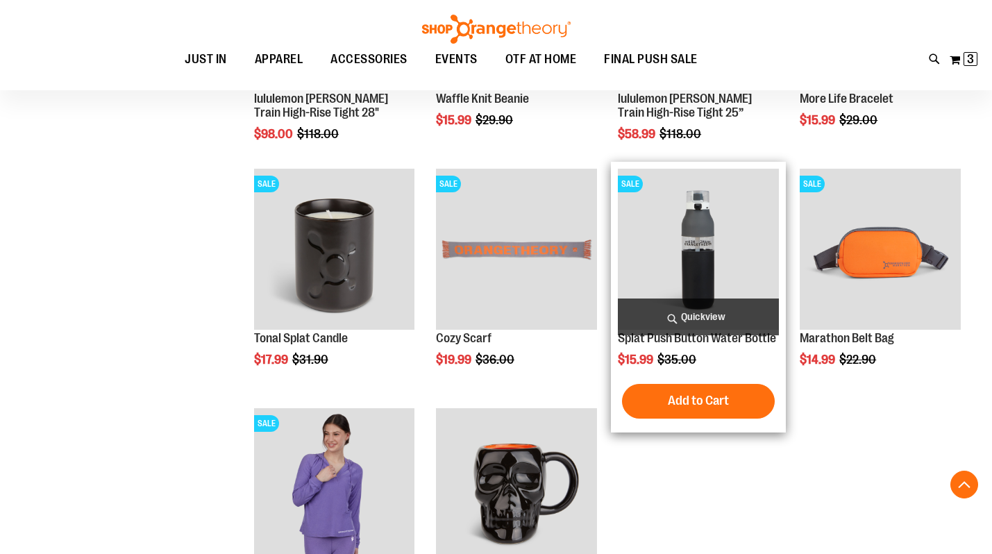
click at [695, 232] on img "product" at bounding box center [698, 249] width 161 height 161
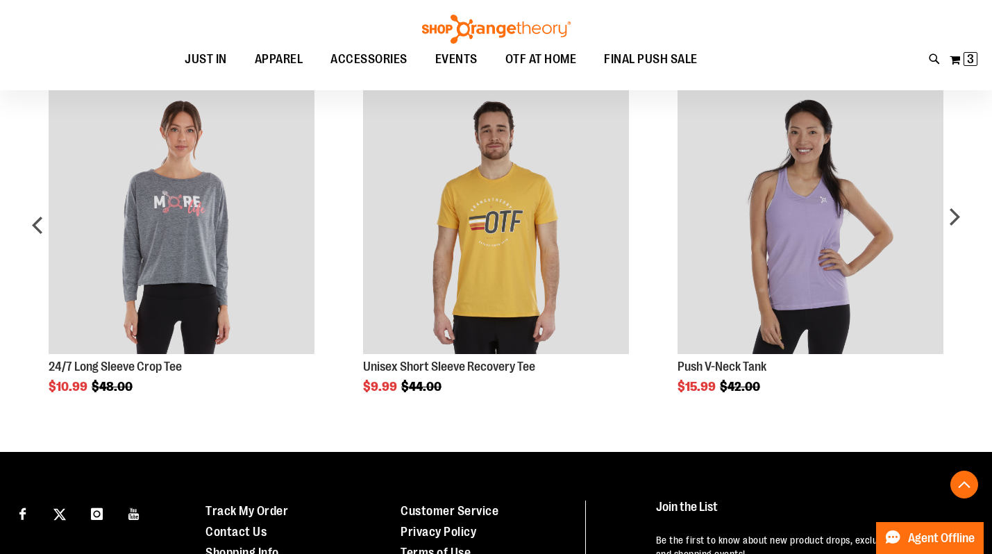
scroll to position [687, 0]
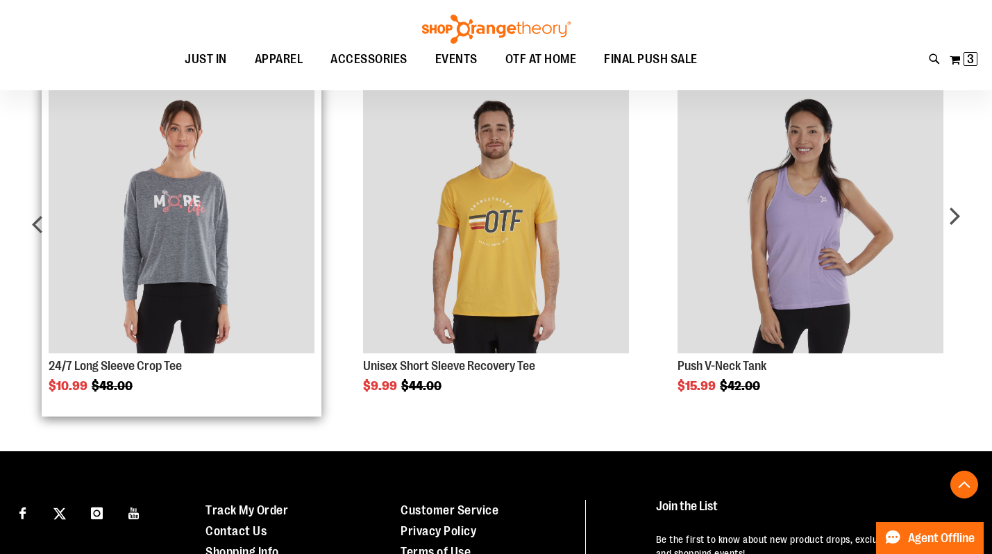
click at [178, 253] on img "Product Page Link" at bounding box center [182, 220] width 266 height 266
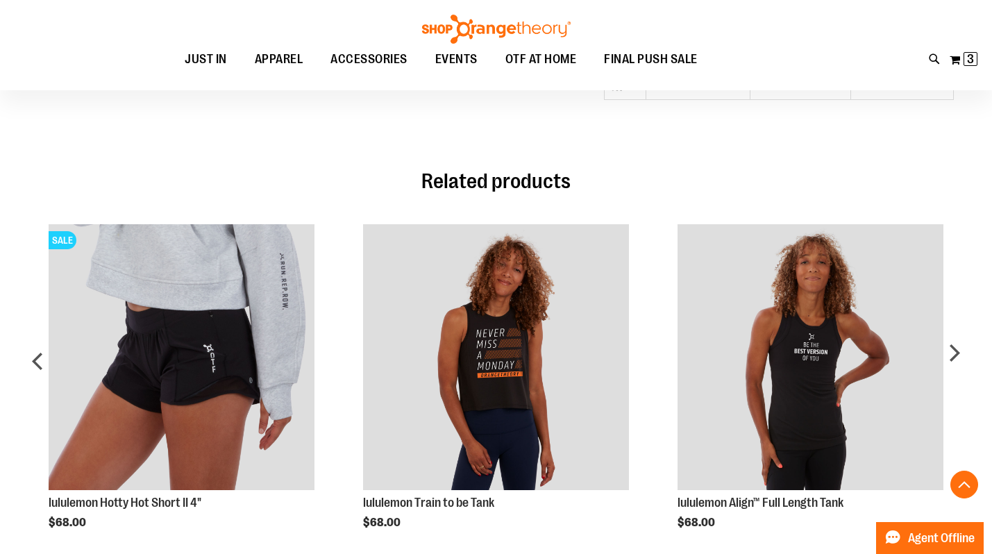
scroll to position [932, 0]
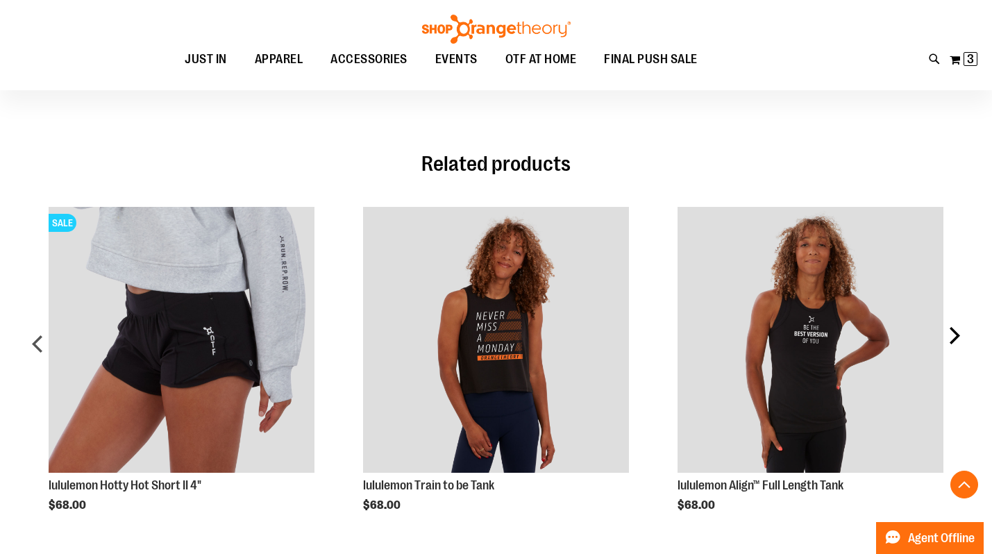
click at [958, 339] on div "next" at bounding box center [954, 349] width 28 height 326
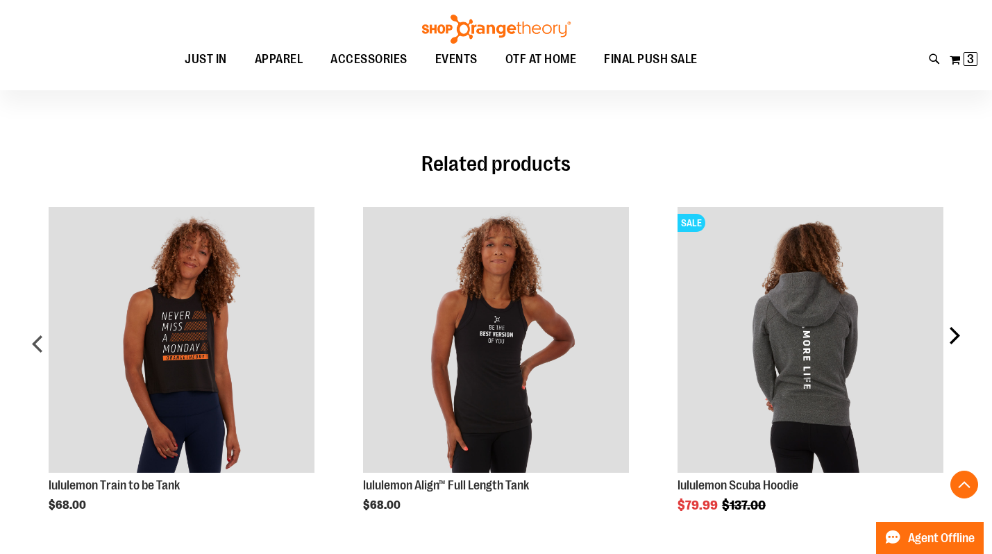
click at [958, 339] on div "next" at bounding box center [954, 349] width 28 height 326
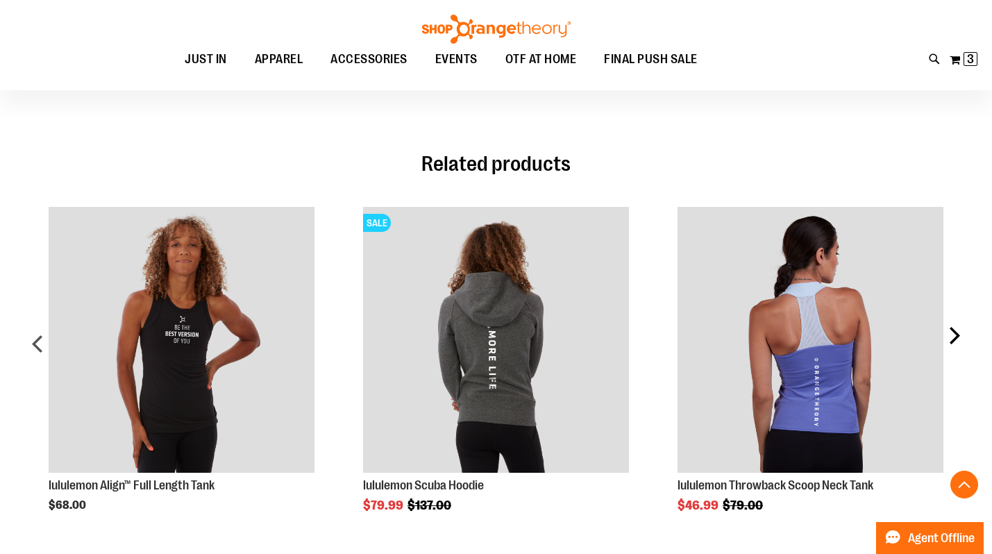
click at [958, 339] on div "next" at bounding box center [954, 349] width 28 height 326
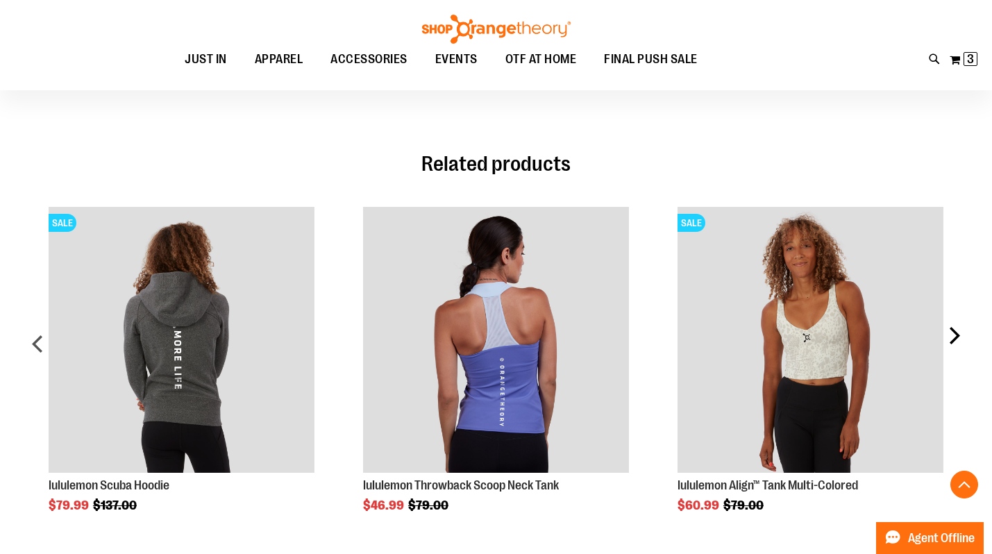
click at [958, 339] on div "next" at bounding box center [954, 349] width 28 height 326
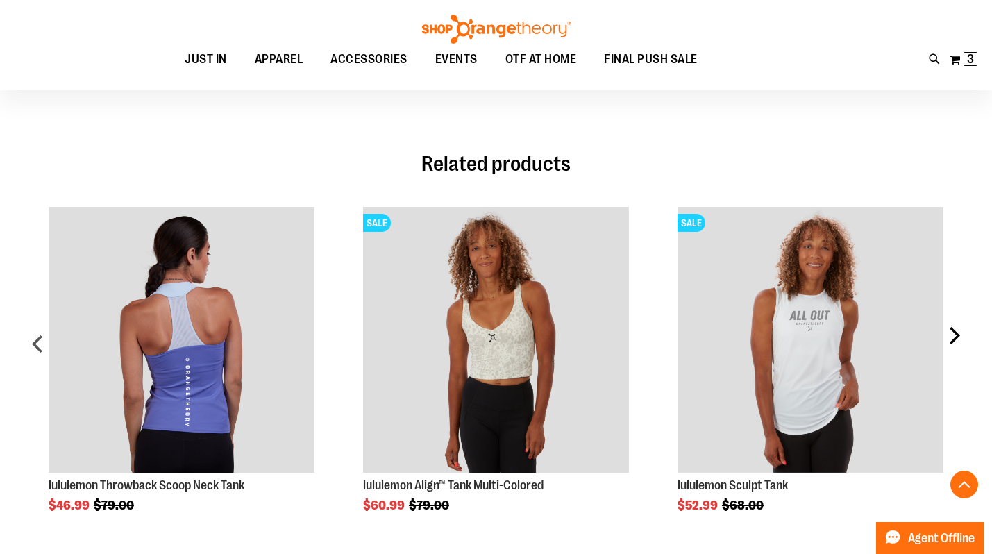
click at [958, 339] on div "next" at bounding box center [954, 349] width 28 height 326
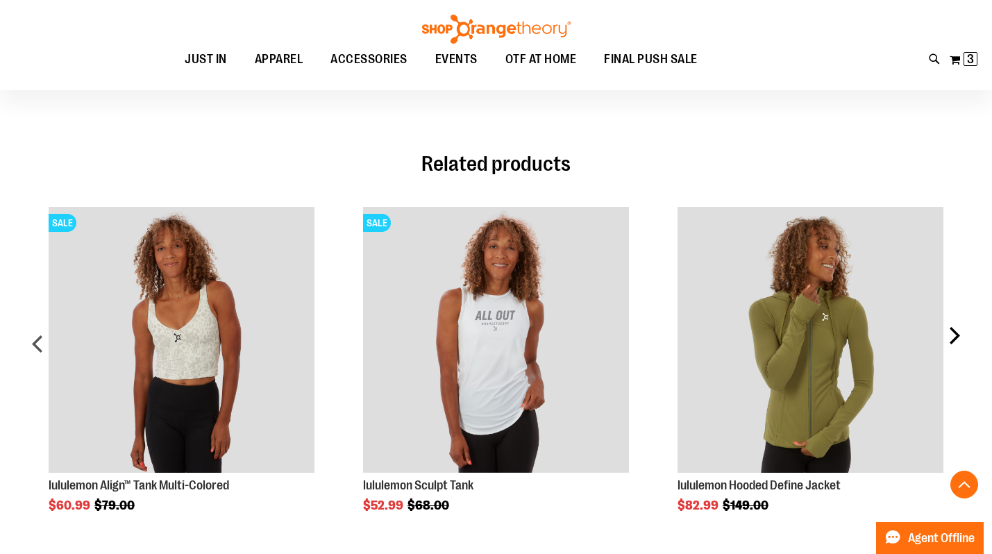
click at [958, 339] on div "next" at bounding box center [954, 349] width 28 height 326
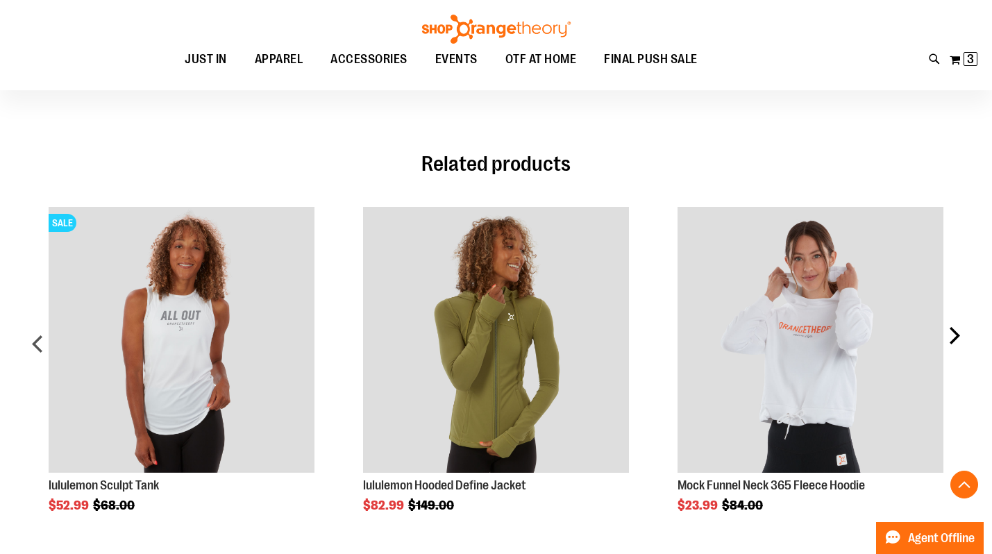
click at [958, 339] on div "next" at bounding box center [954, 349] width 28 height 326
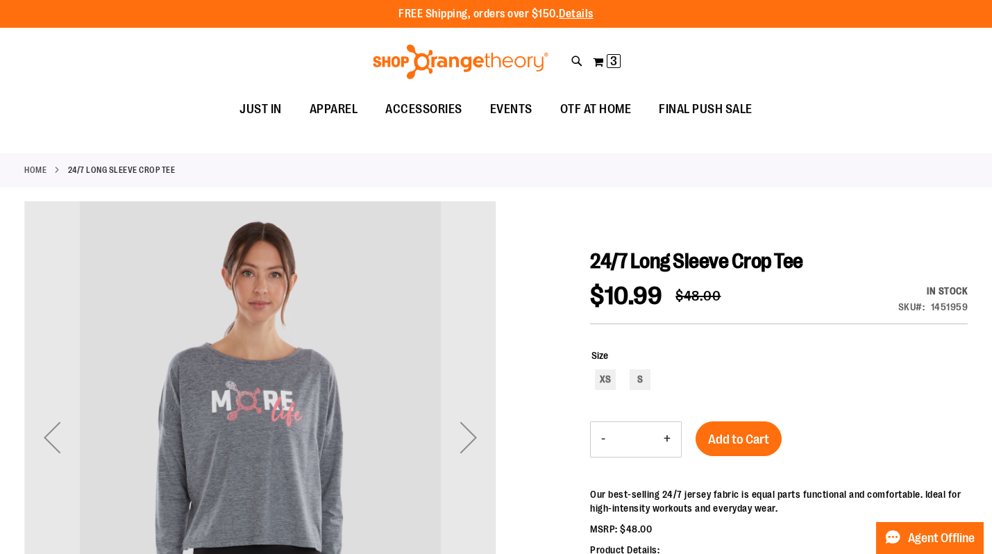
scroll to position [0, 0]
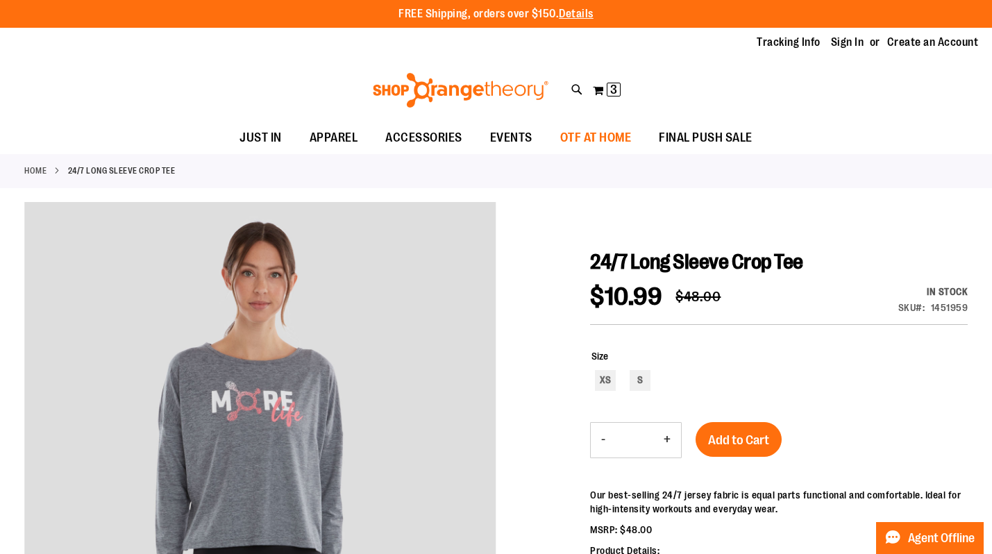
click at [596, 142] on span "OTF AT HOME" at bounding box center [596, 137] width 72 height 31
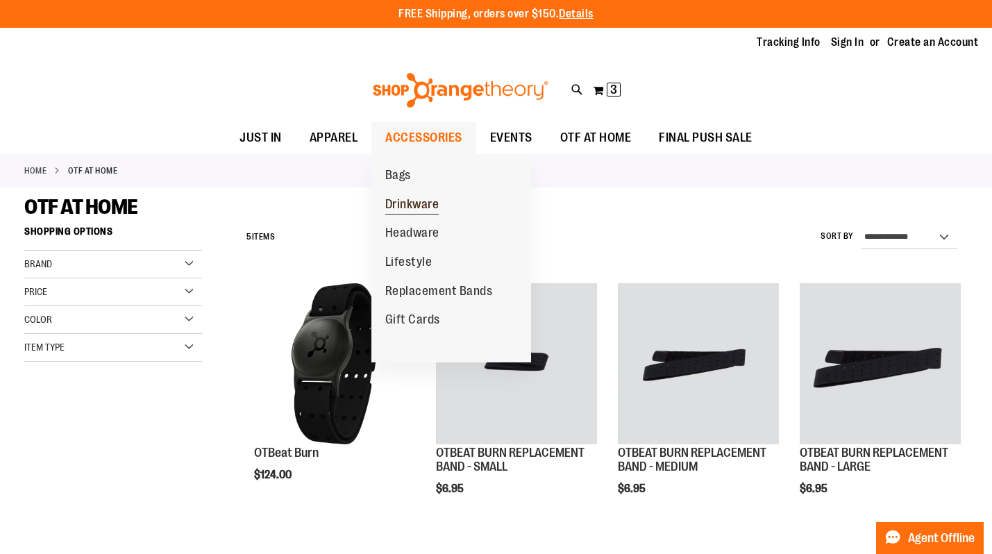
click at [403, 203] on span "Drinkware" at bounding box center [412, 205] width 54 height 17
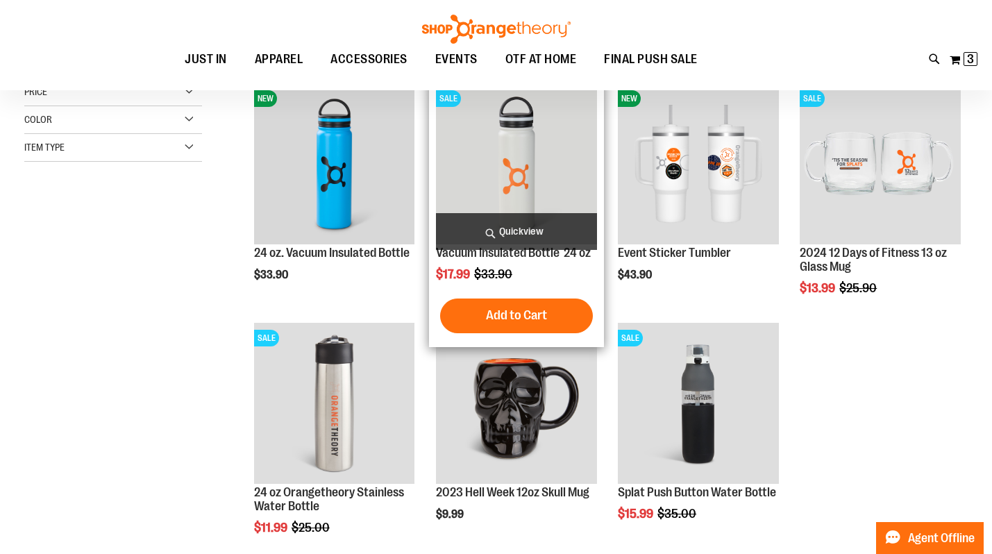
scroll to position [198, 0]
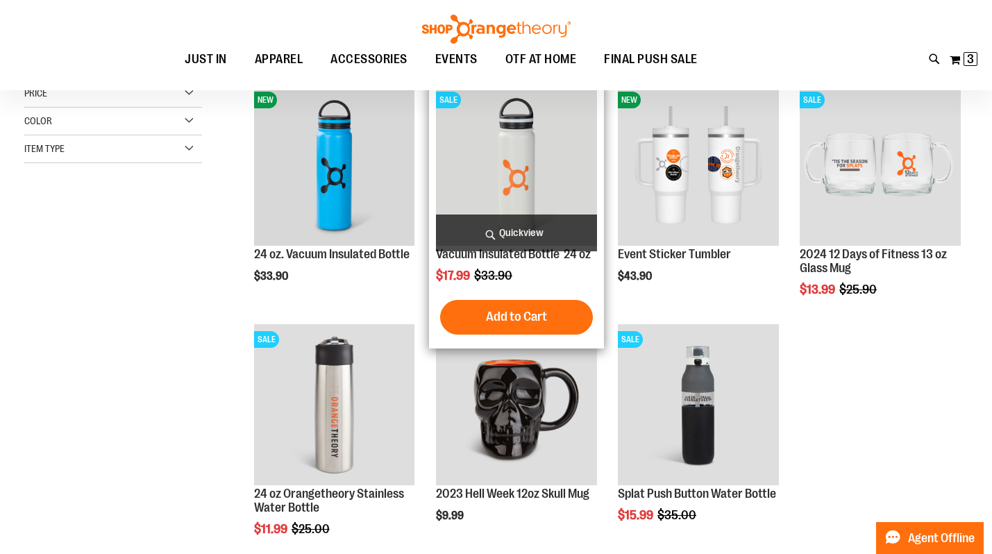
click at [510, 185] on img "product" at bounding box center [516, 165] width 161 height 161
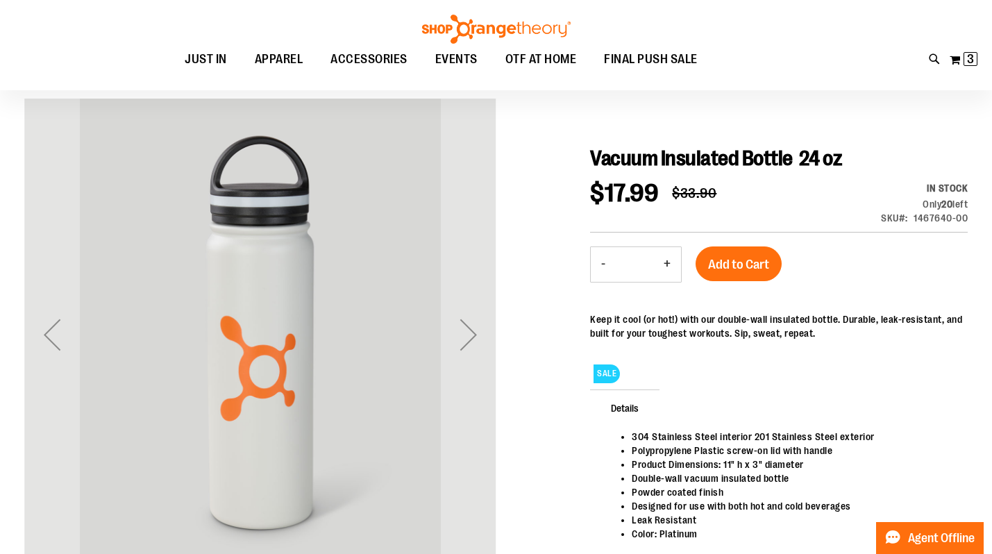
scroll to position [190, 0]
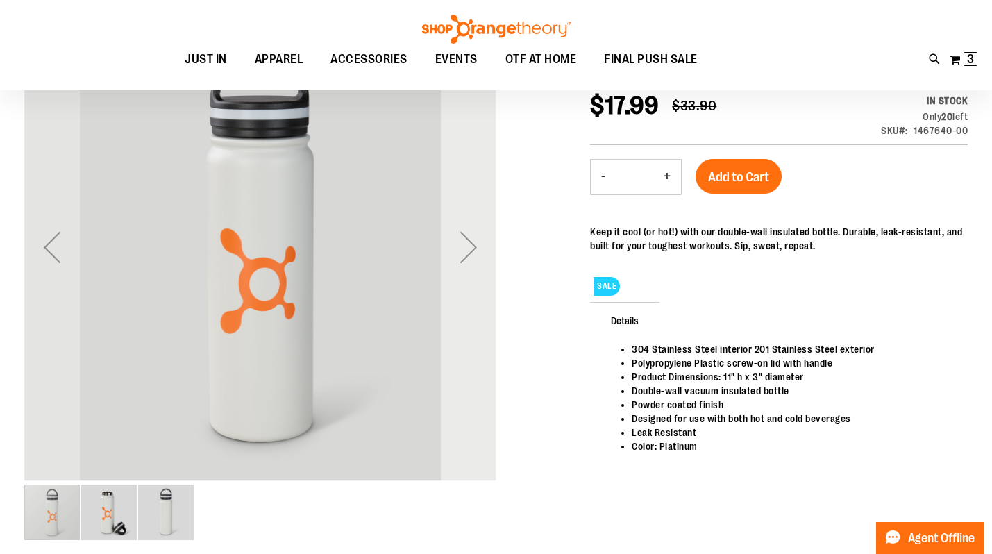
click at [470, 247] on div "Next" at bounding box center [469, 247] width 56 height 56
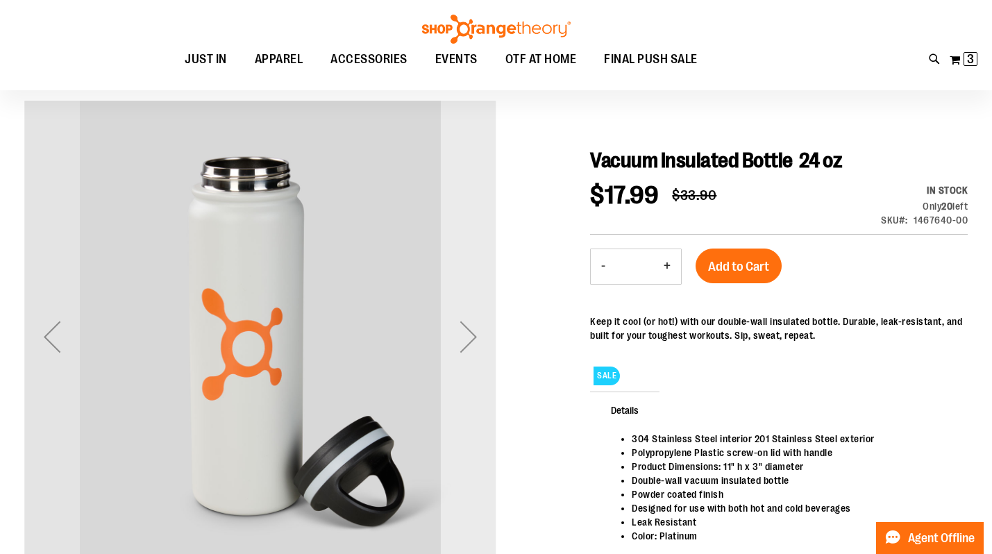
scroll to position [100, 0]
click at [468, 348] on div "Next" at bounding box center [469, 338] width 56 height 56
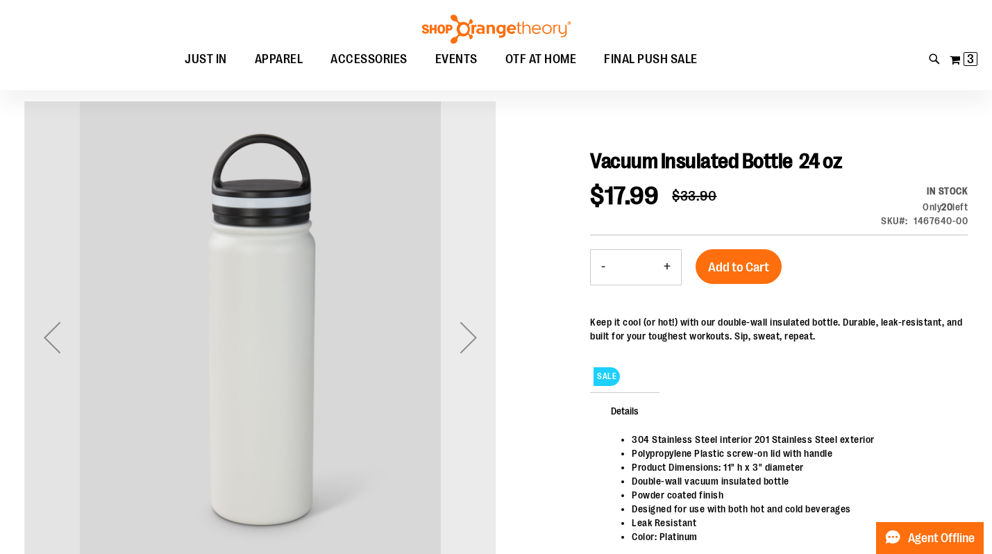
click at [468, 348] on div "Next" at bounding box center [469, 338] width 56 height 56
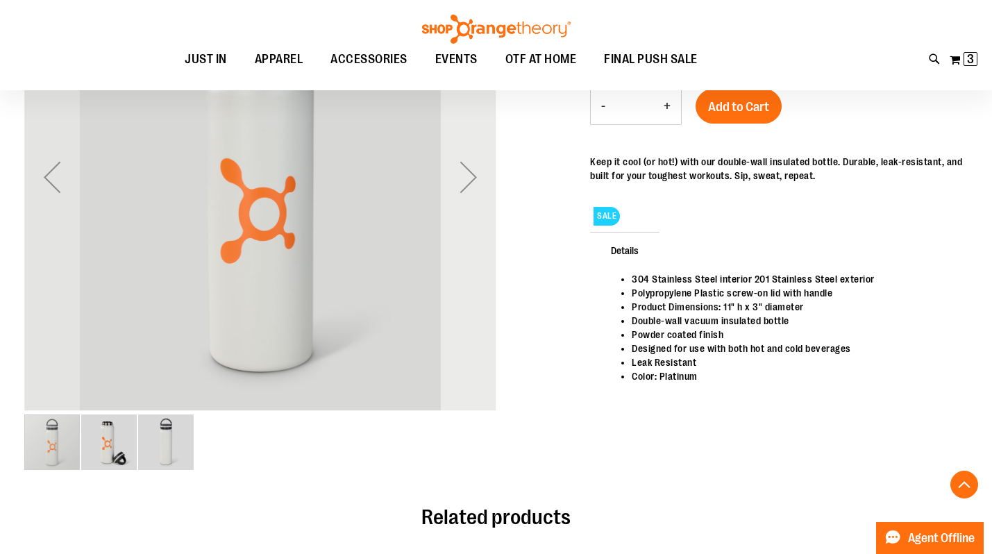
scroll to position [262, 0]
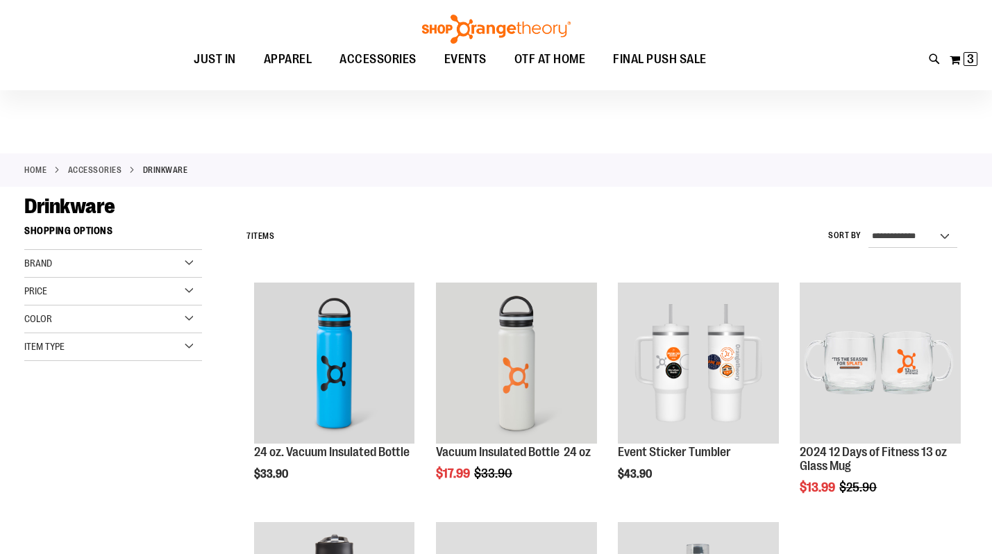
scroll to position [198, 0]
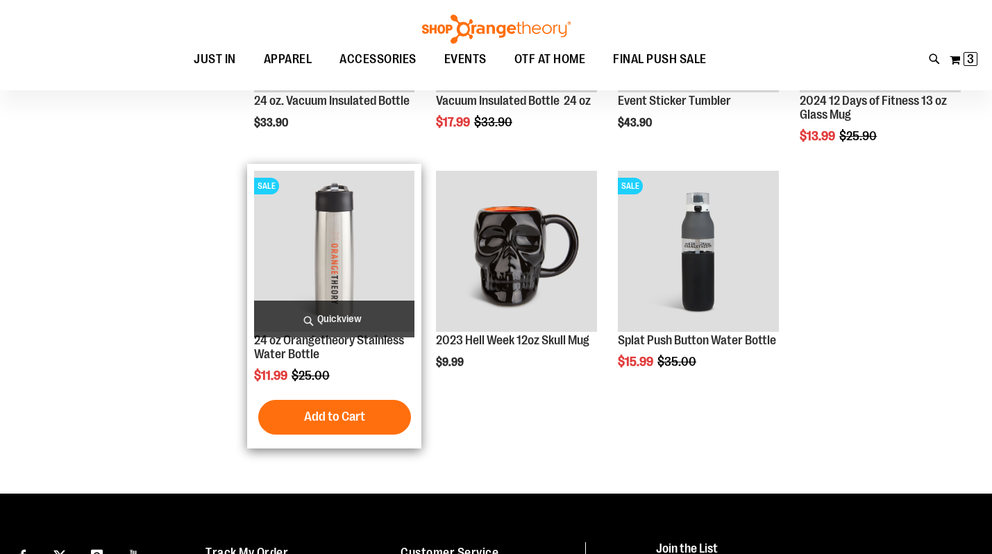
click at [324, 220] on img "product" at bounding box center [334, 251] width 161 height 161
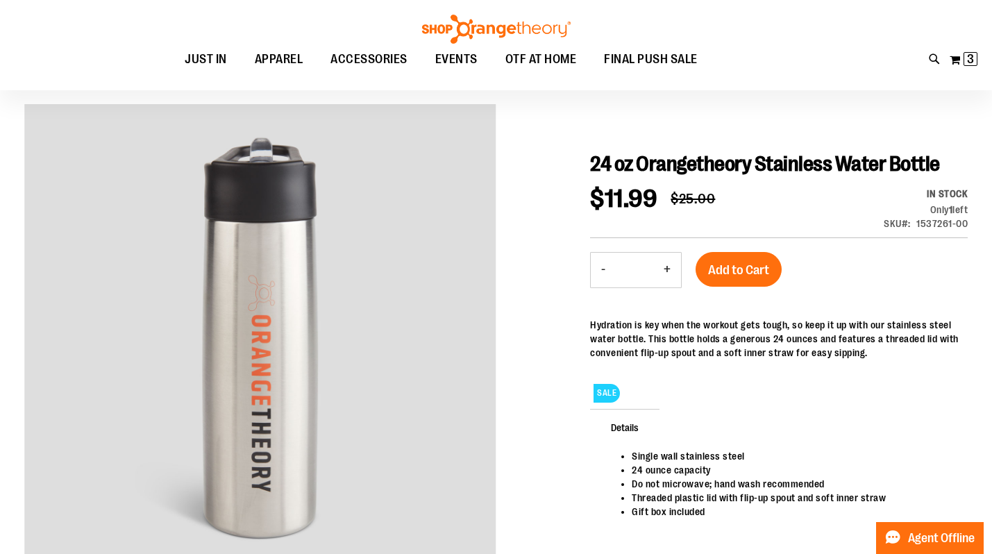
scroll to position [101, 0]
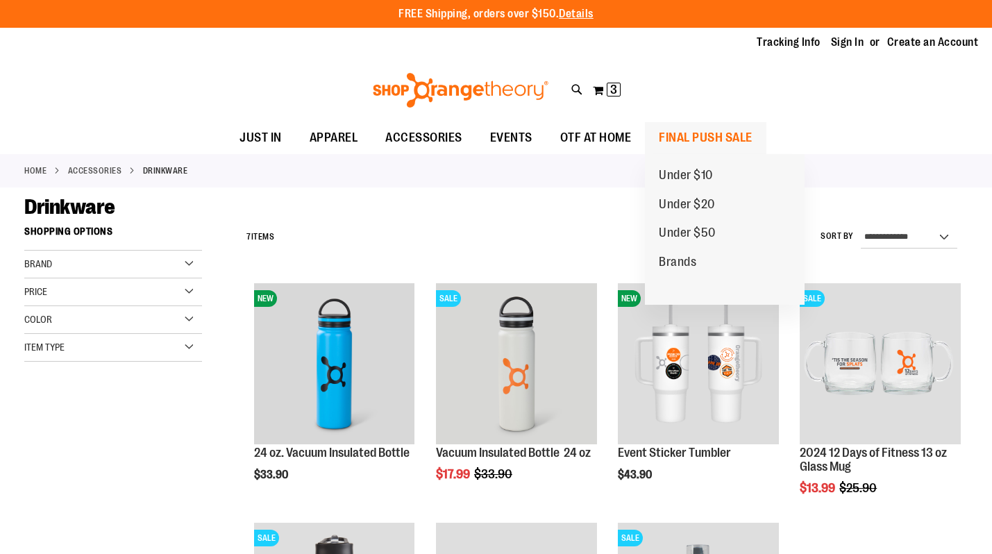
click at [724, 128] on span "FINAL PUSH SALE" at bounding box center [706, 137] width 94 height 31
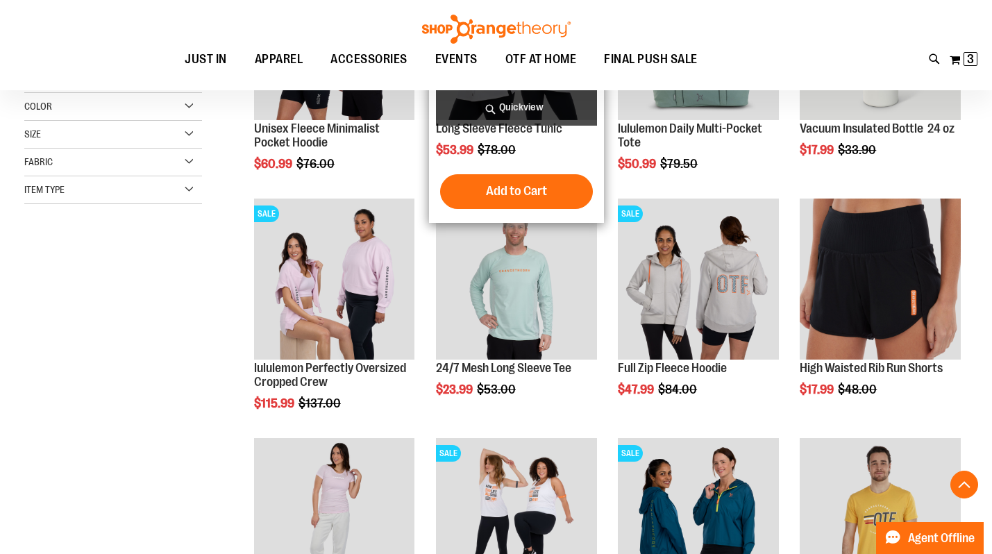
scroll to position [326, 0]
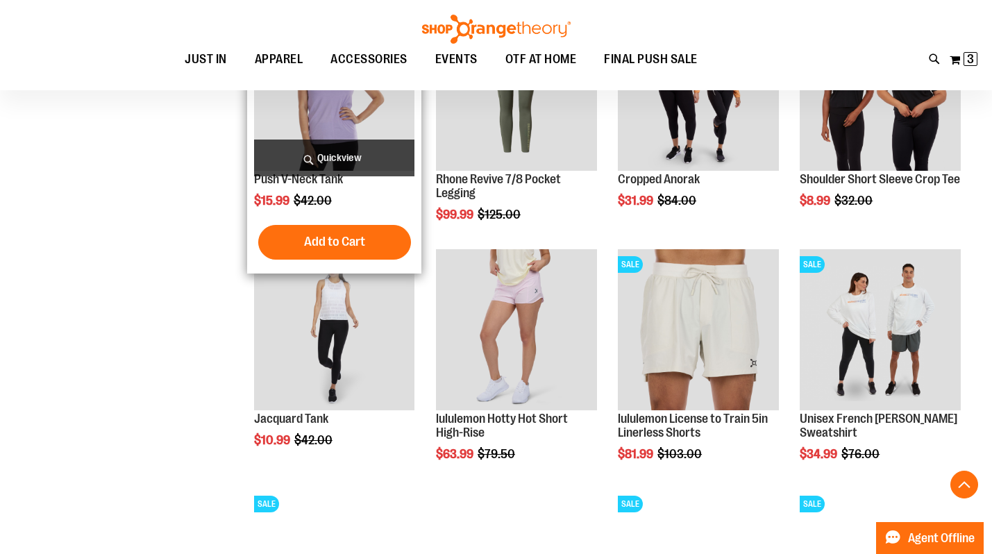
scroll to position [992, 0]
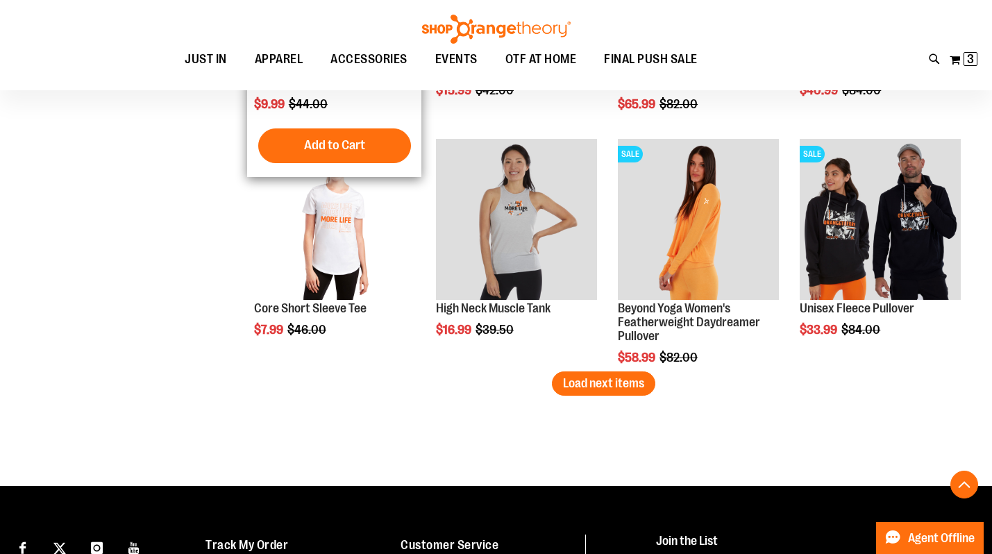
scroll to position [2062, 0]
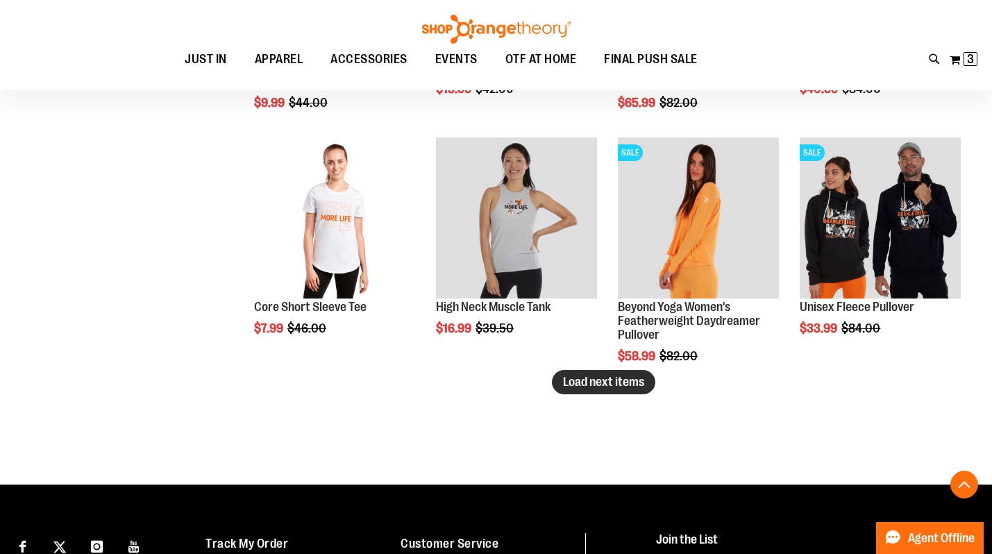
click at [578, 385] on span "Load next items" at bounding box center [603, 382] width 81 height 14
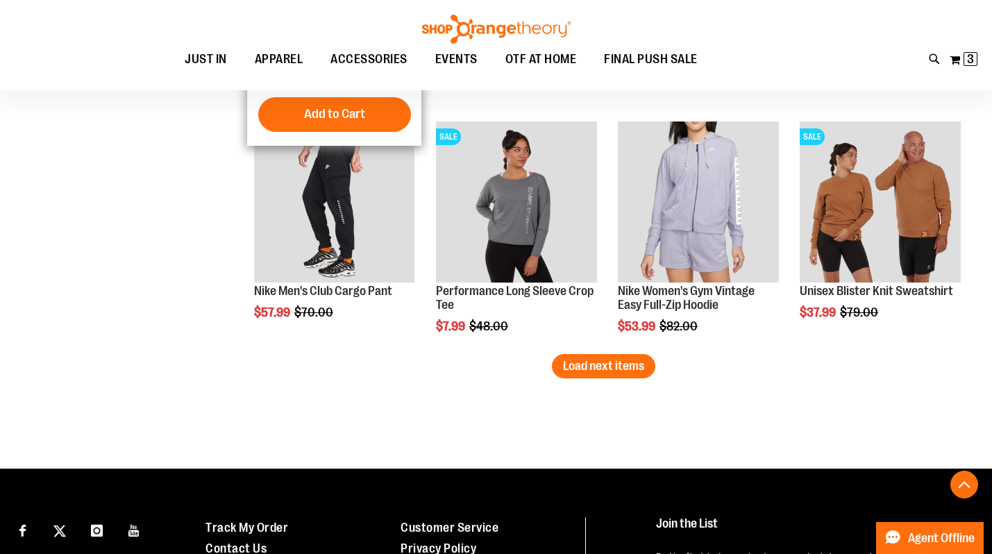
scroll to position [2800, 0]
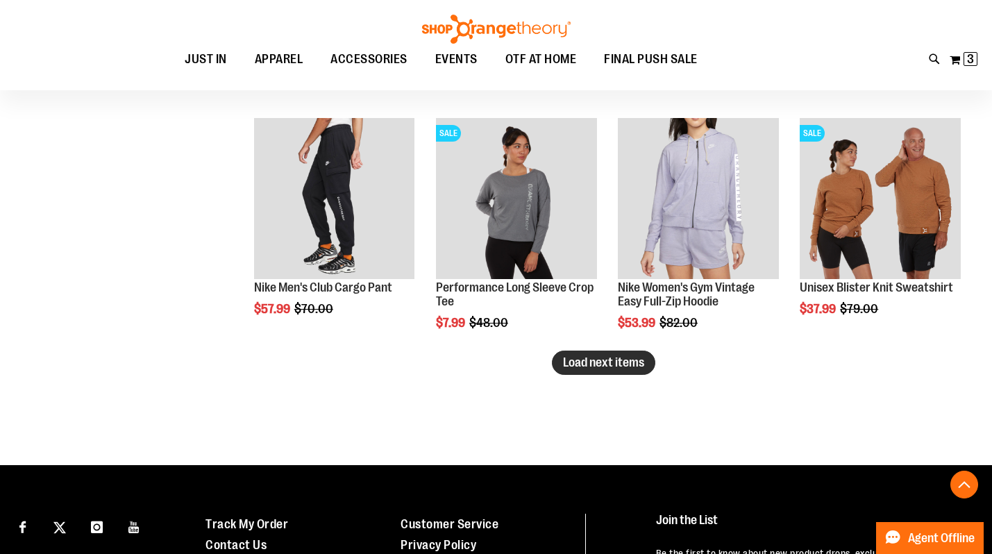
click at [615, 363] on span "Load next items" at bounding box center [603, 363] width 81 height 14
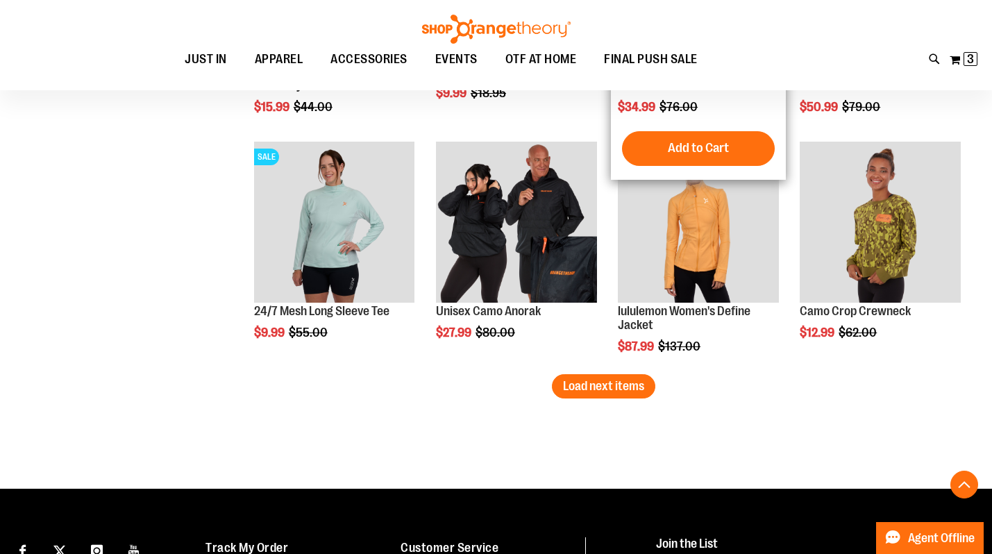
scroll to position [3496, 0]
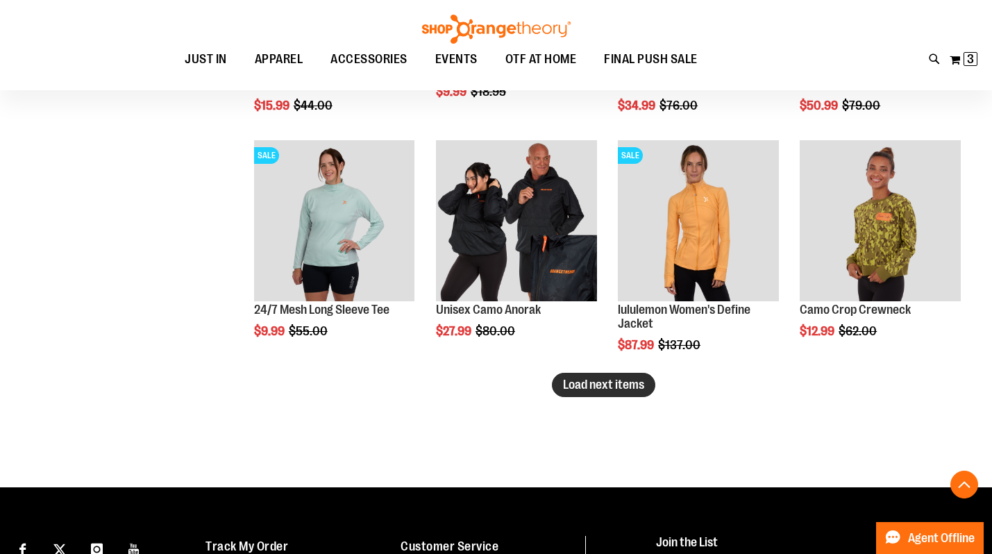
click at [628, 391] on span "Load next items" at bounding box center [603, 385] width 81 height 14
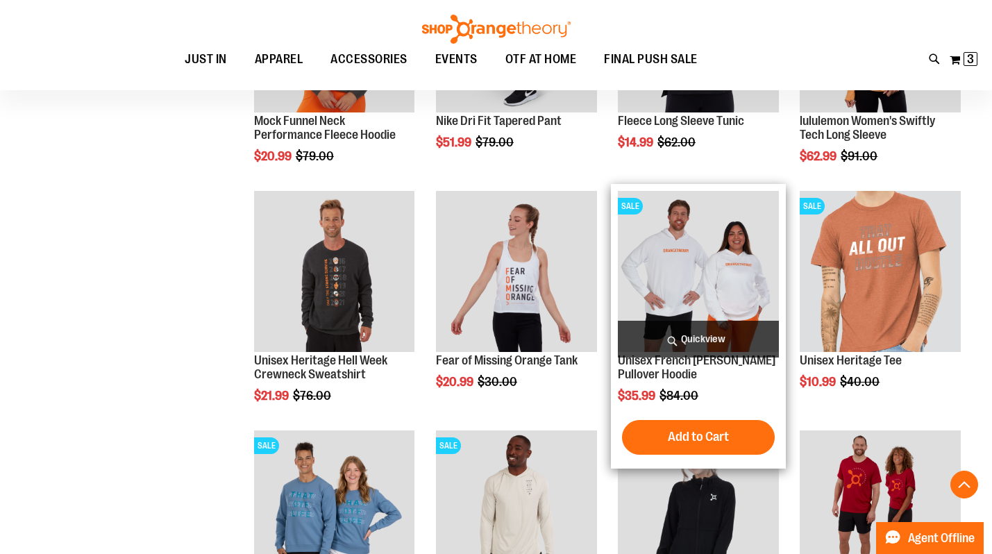
scroll to position [3923, 0]
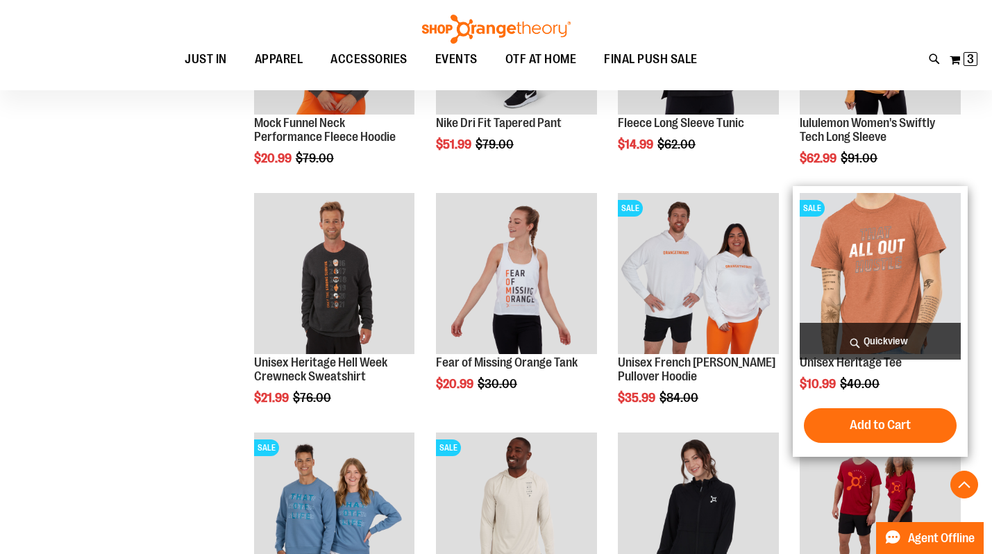
click at [884, 269] on img "product" at bounding box center [880, 273] width 161 height 161
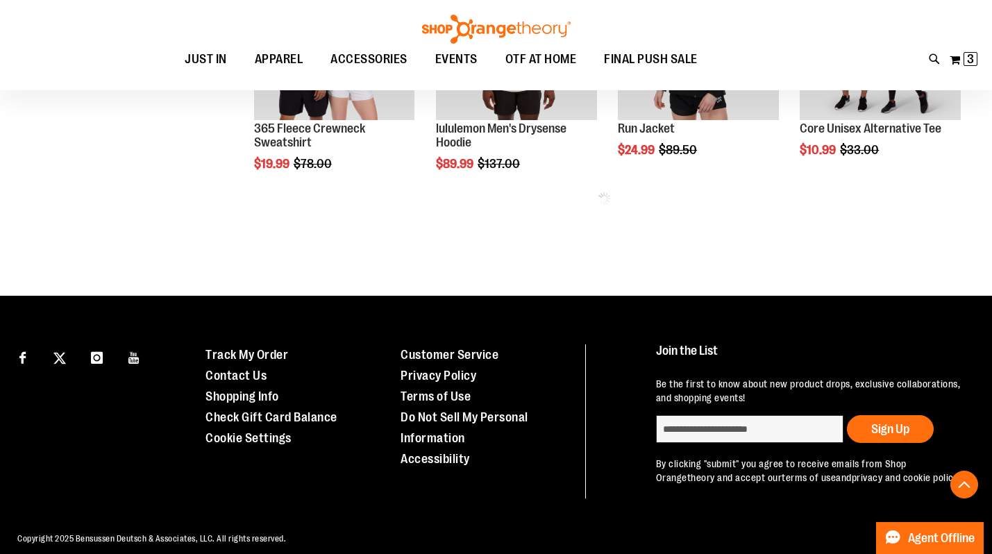
scroll to position [698, 0]
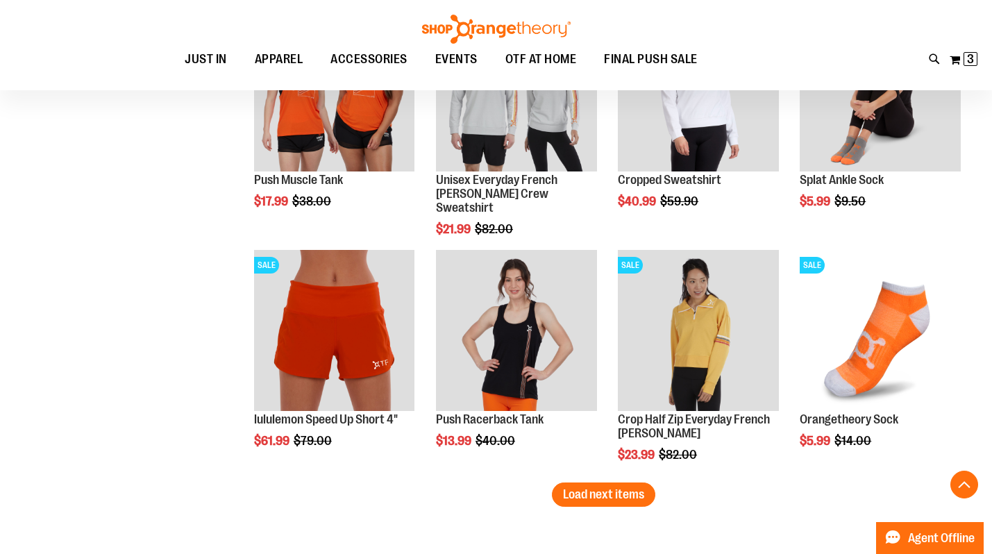
scroll to position [1831, 0]
click at [972, 61] on span "3" at bounding box center [970, 59] width 7 height 14
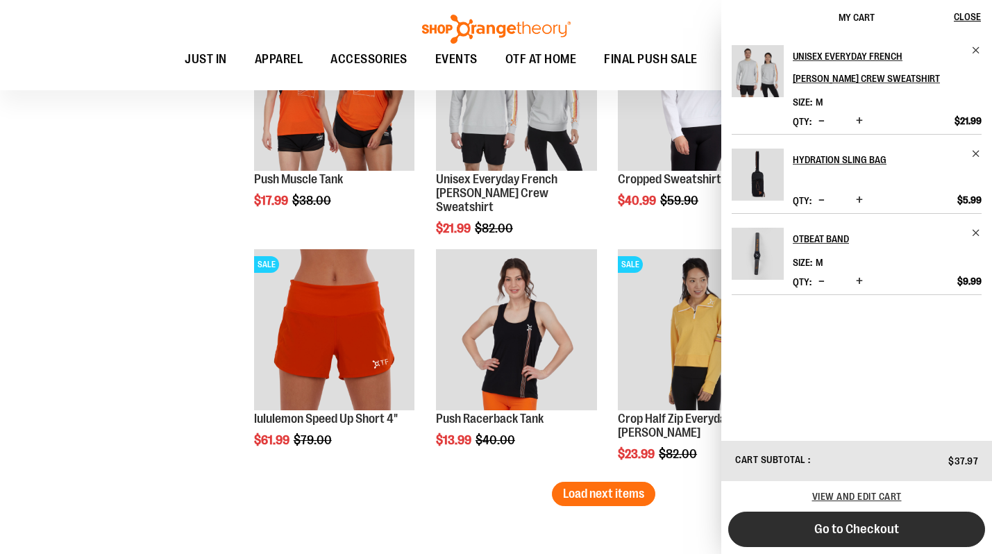
click at [839, 520] on button "Go to Checkout" at bounding box center [856, 529] width 257 height 35
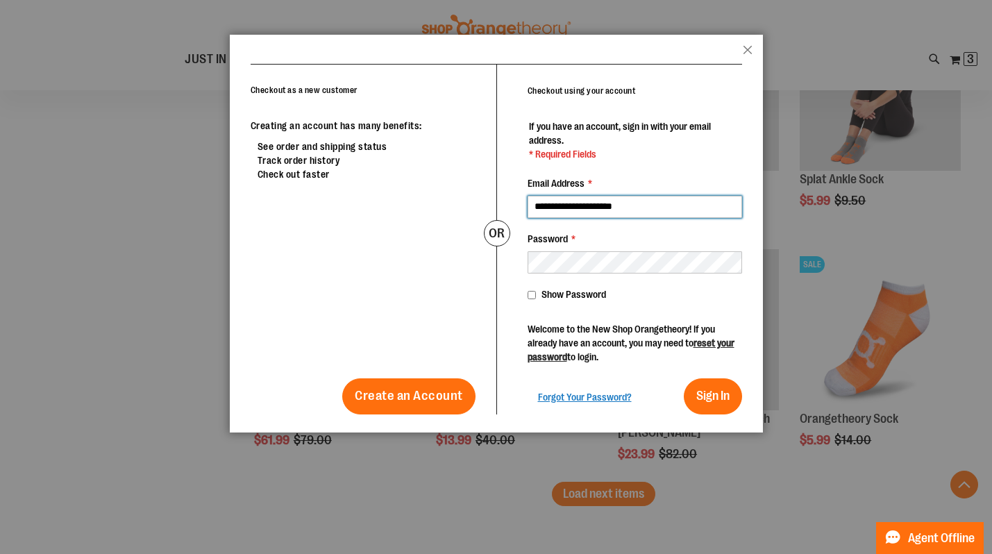
type input "**********"
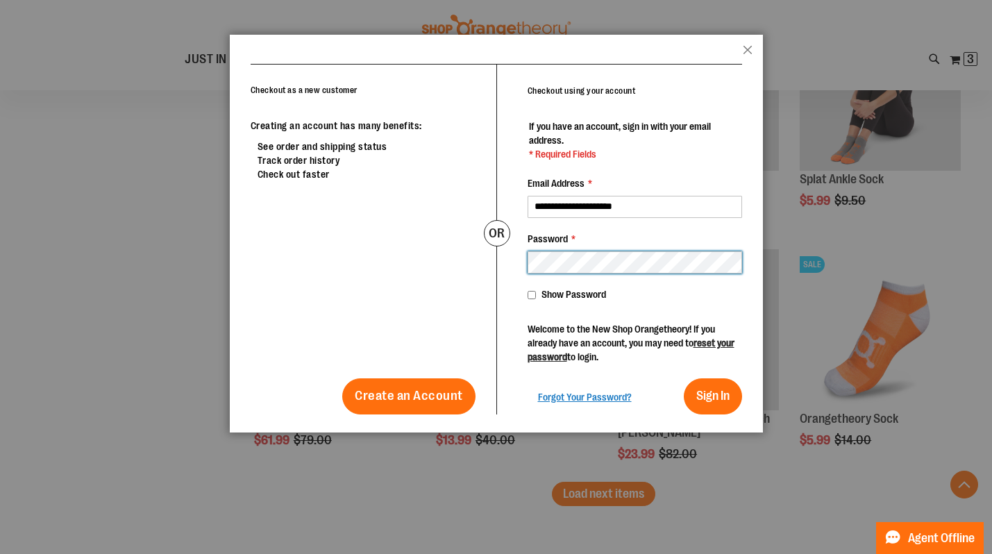
click at [712, 396] on button "Sign In" at bounding box center [713, 396] width 58 height 36
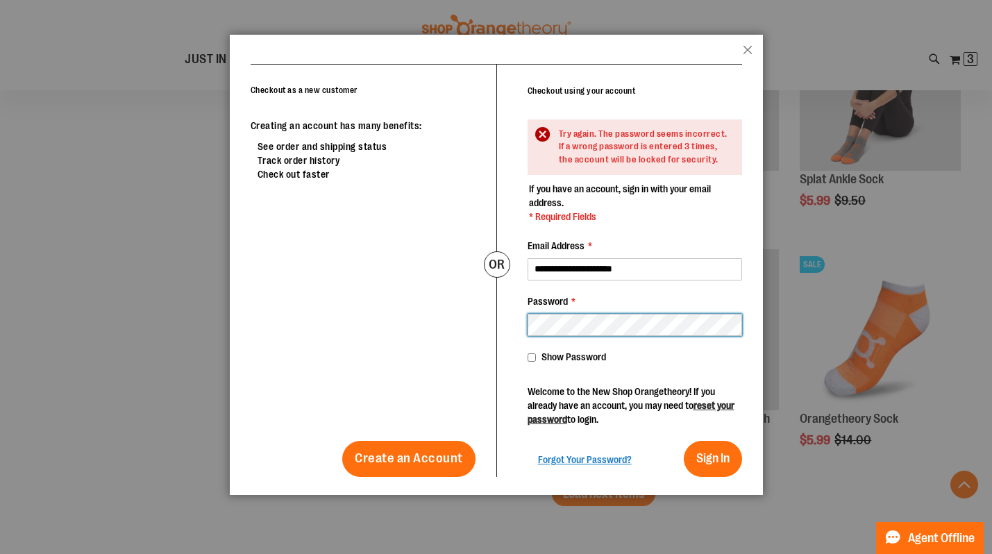
click at [501, 319] on div "**********" at bounding box center [619, 271] width 246 height 412
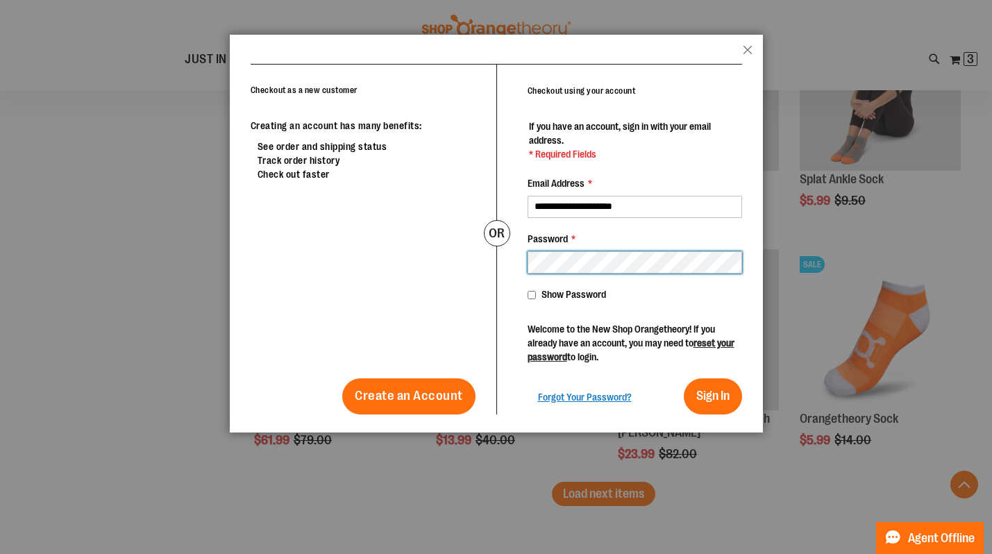
click at [712, 396] on button "Sign In" at bounding box center [713, 396] width 58 height 36
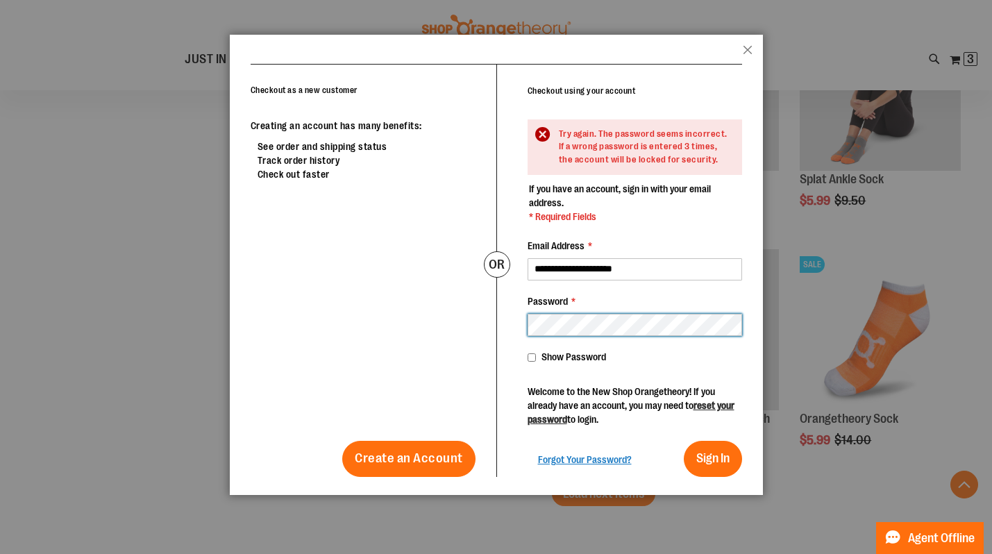
click at [483, 333] on div "Checkout as a new customer Creating an account has many benefits: See order and…" at bounding box center [497, 270] width 492 height 413
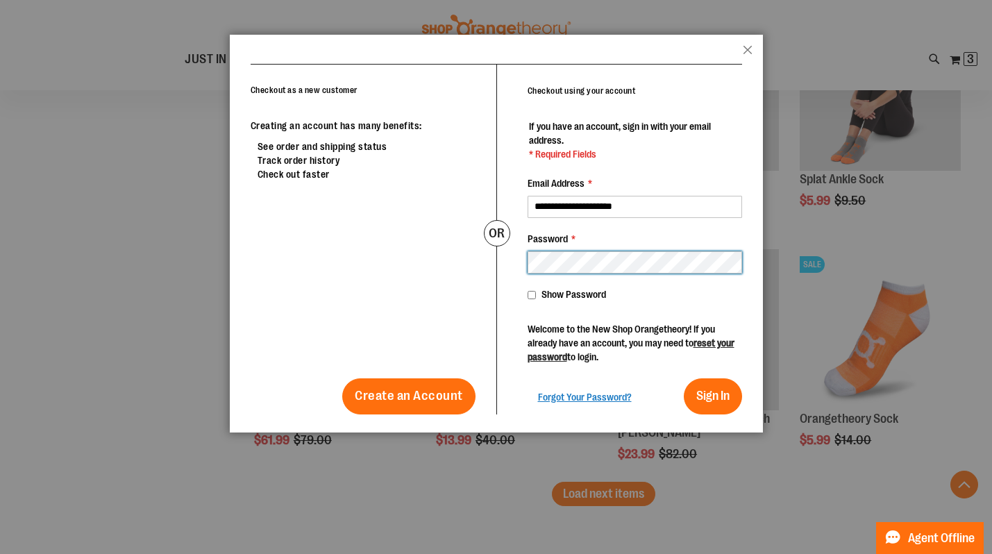
click at [712, 396] on button "Sign In" at bounding box center [713, 396] width 58 height 36
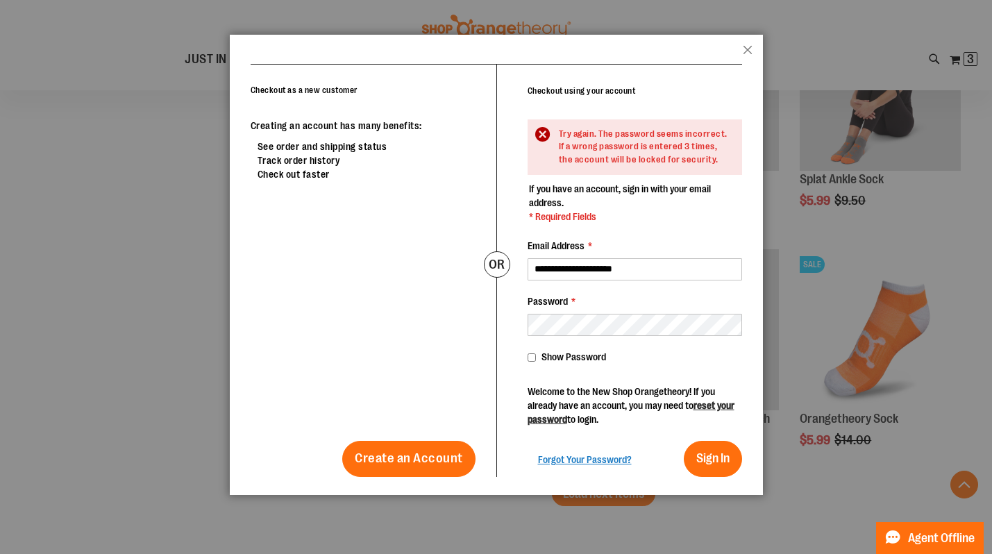
click at [544, 356] on span "Show Password" at bounding box center [574, 356] width 65 height 11
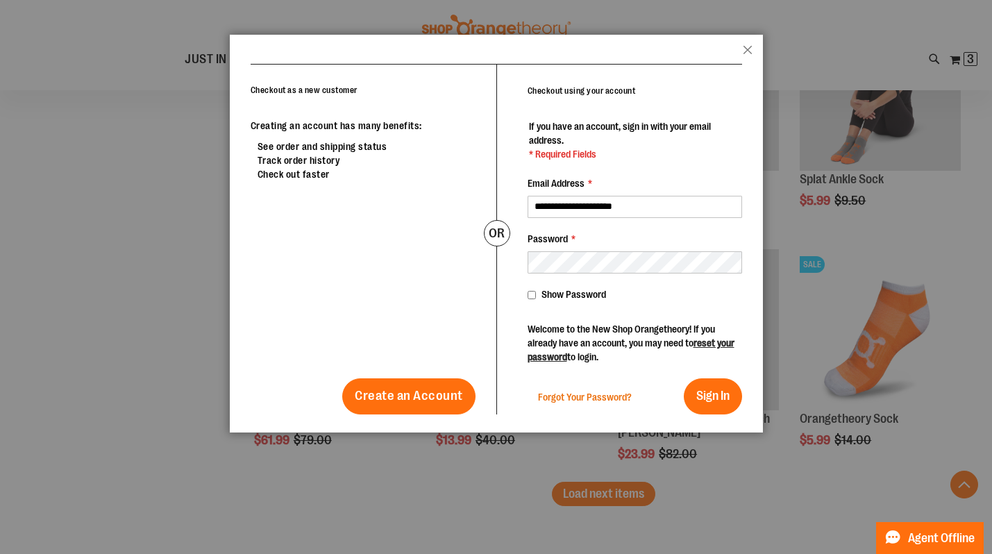
click at [584, 397] on span "Forgot Your Password?" at bounding box center [585, 397] width 94 height 11
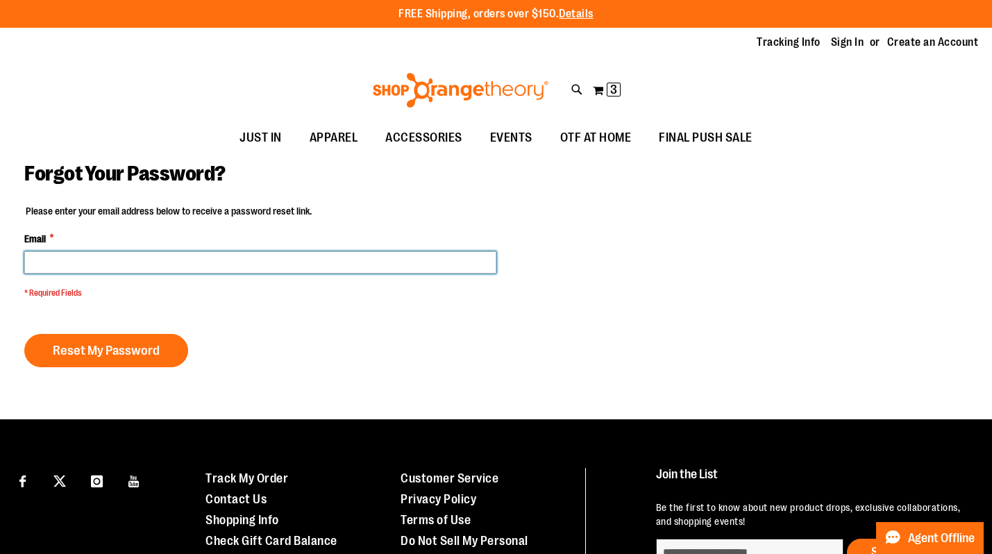
click at [253, 267] on input "Email *" at bounding box center [260, 262] width 472 height 22
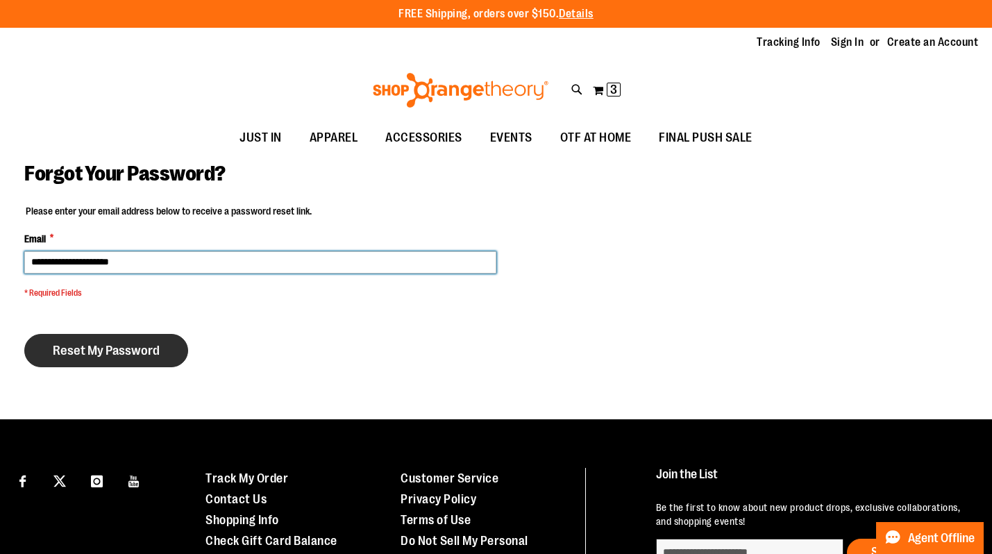
type input "**********"
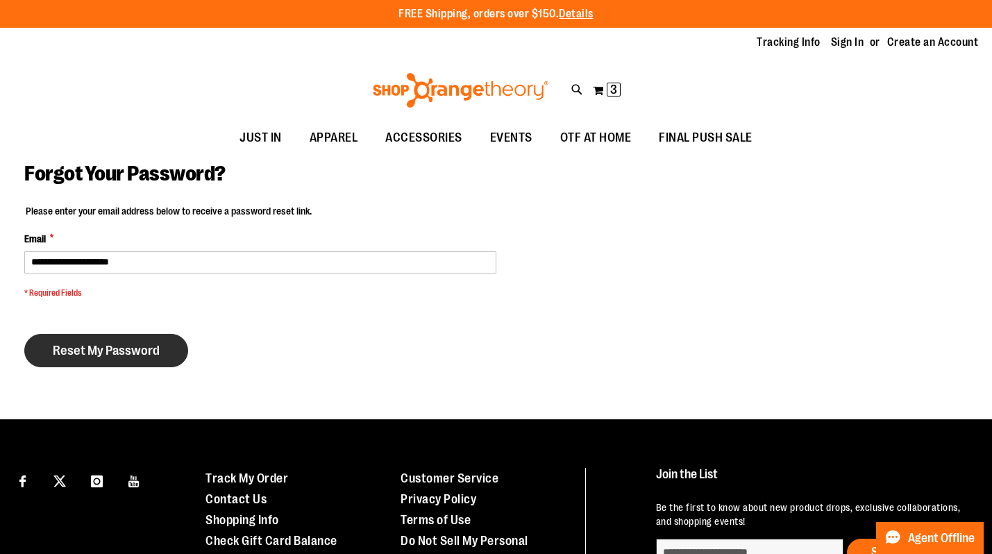
click at [148, 346] on span "Reset My Password" at bounding box center [106, 350] width 107 height 15
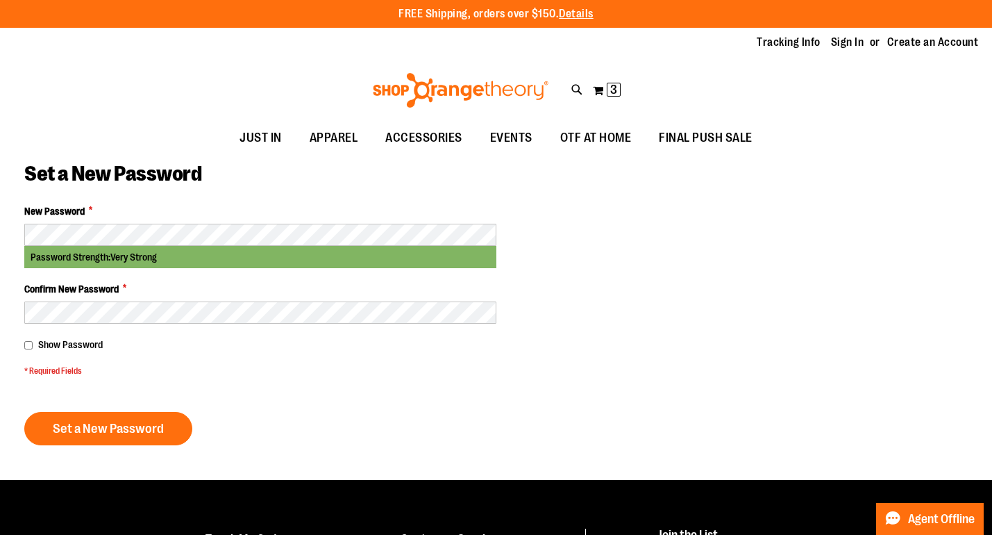
click at [85, 344] on span "Show Password" at bounding box center [70, 344] width 65 height 11
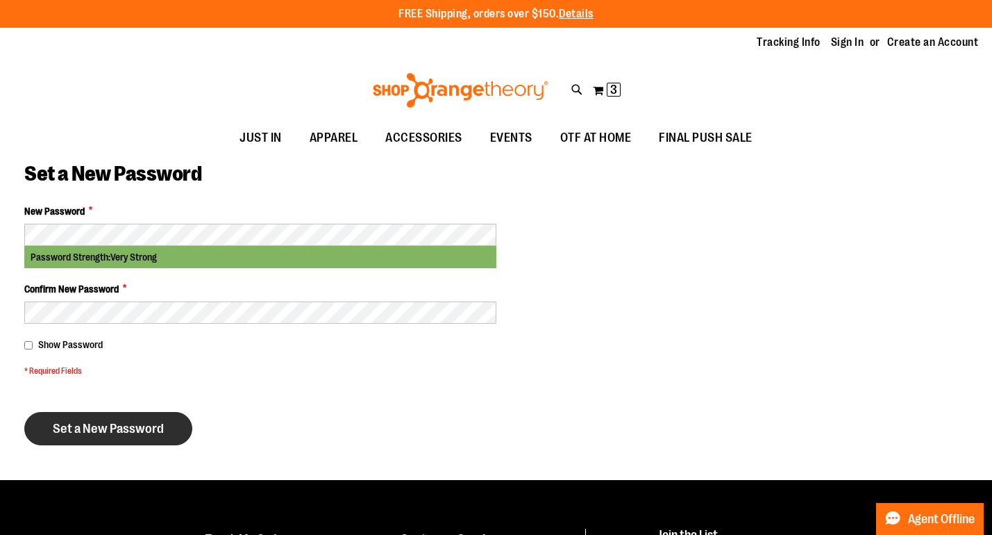
click at [97, 424] on span "Set a New Password" at bounding box center [108, 428] width 111 height 15
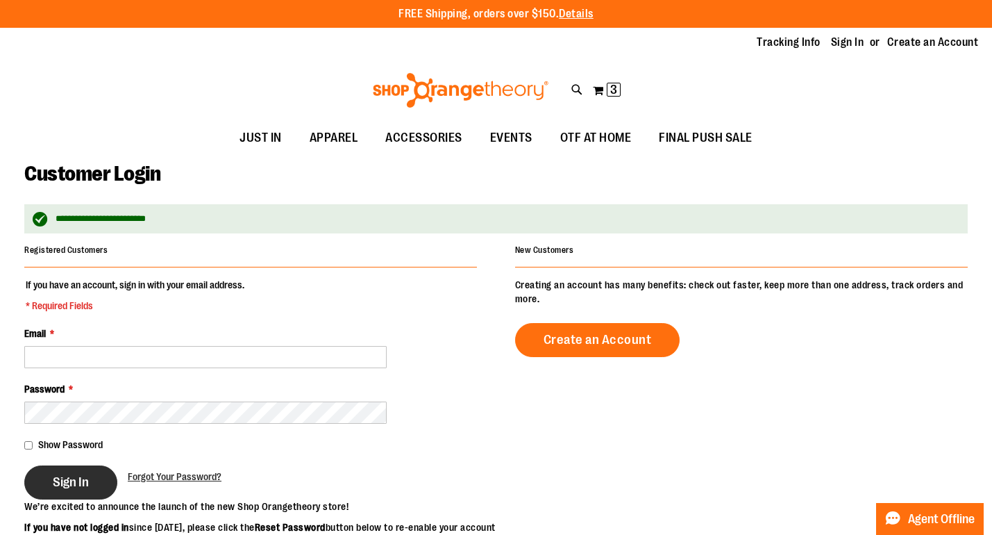
click at [52, 487] on button "Sign In" at bounding box center [70, 482] width 93 height 34
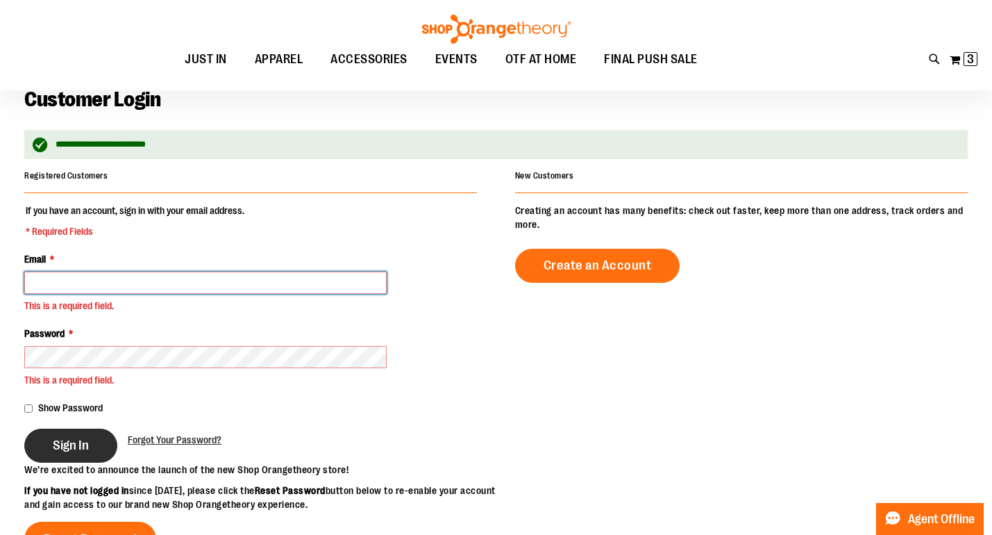
scroll to position [77, 0]
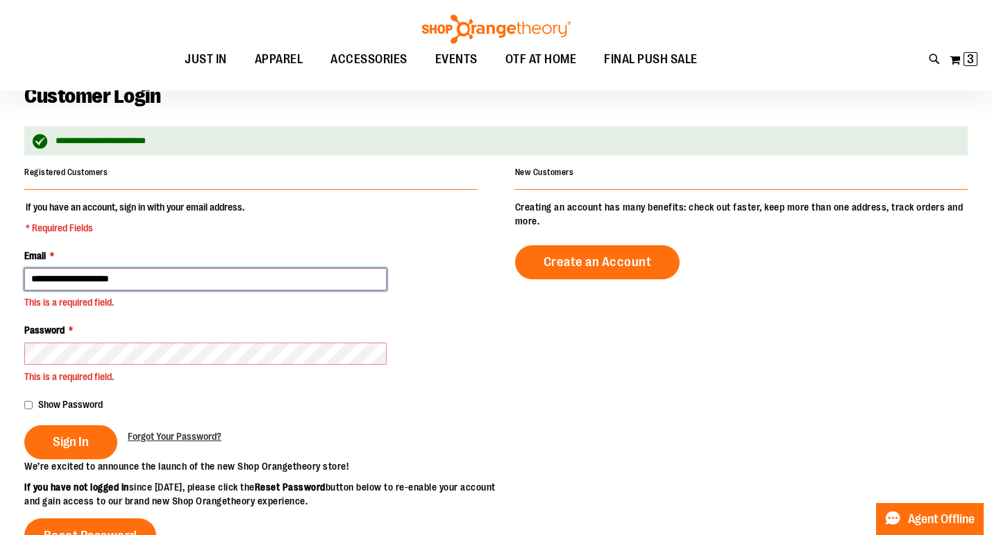
type input "**********"
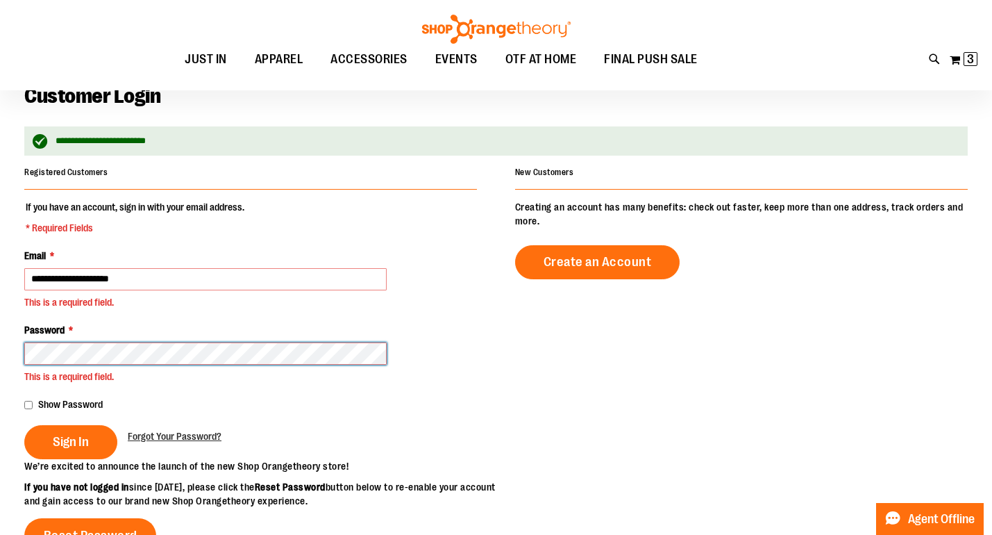
click at [70, 441] on button "Sign In" at bounding box center [70, 442] width 93 height 34
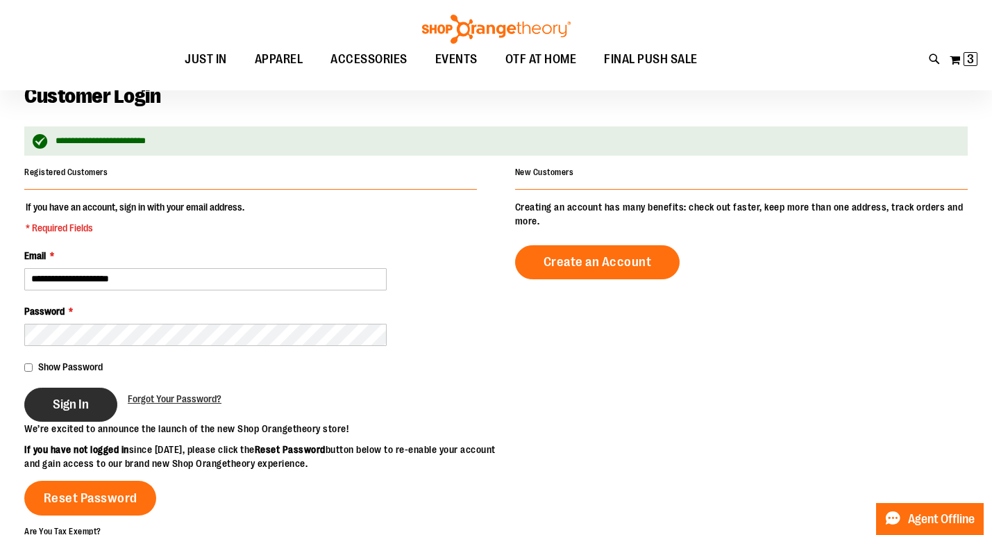
click at [74, 407] on span "Sign In" at bounding box center [71, 403] width 36 height 15
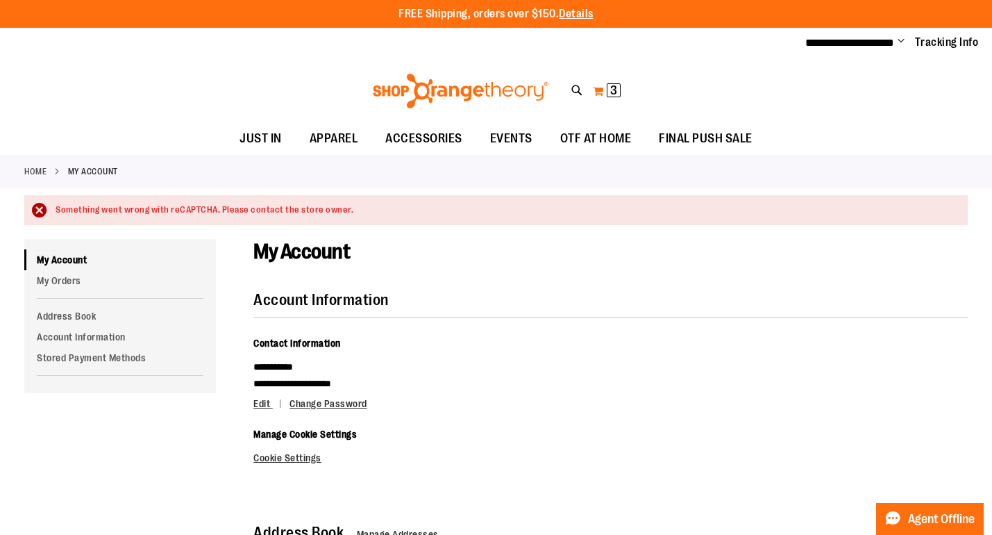
click at [608, 89] on span "3 3 items" at bounding box center [614, 90] width 14 height 14
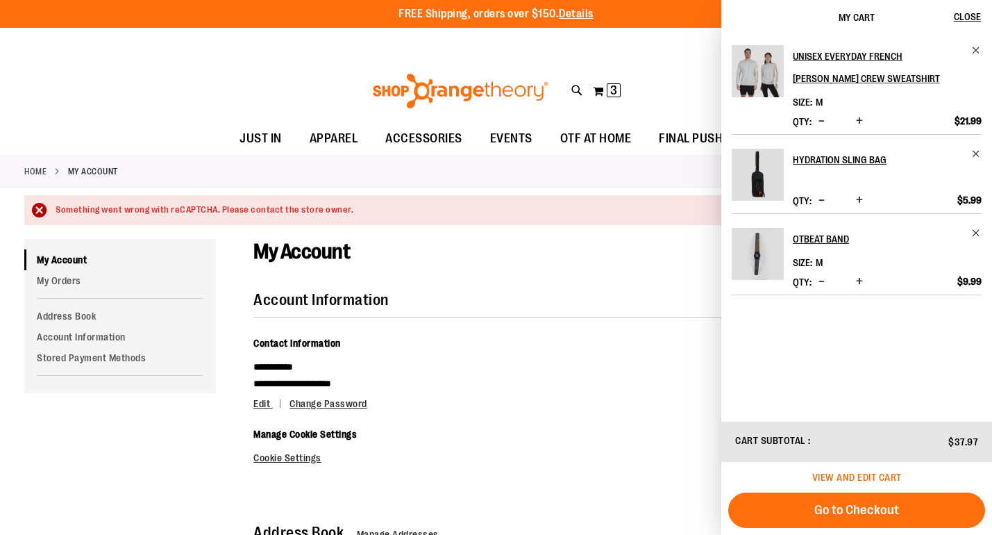
click at [854, 471] on span "View and edit cart" at bounding box center [857, 476] width 90 height 11
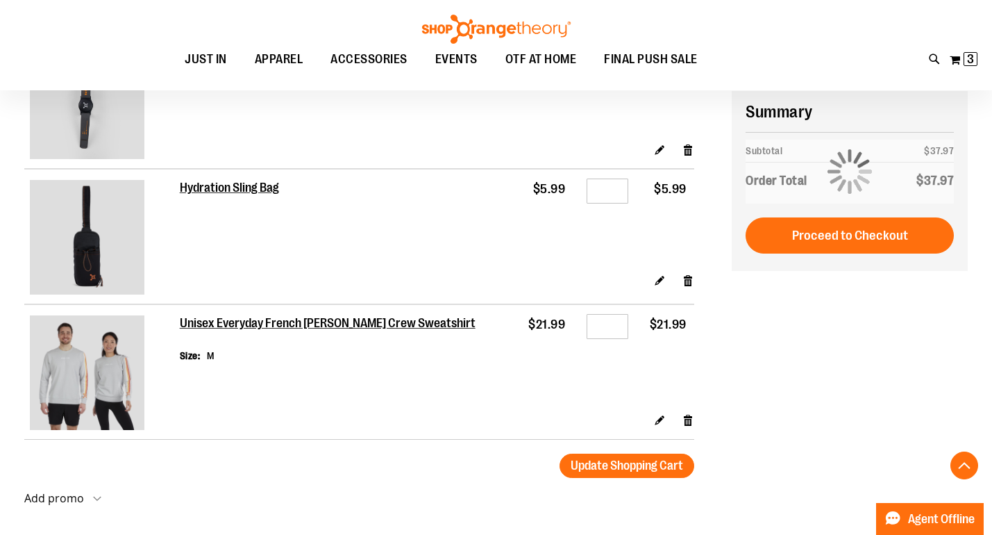
scroll to position [212, 0]
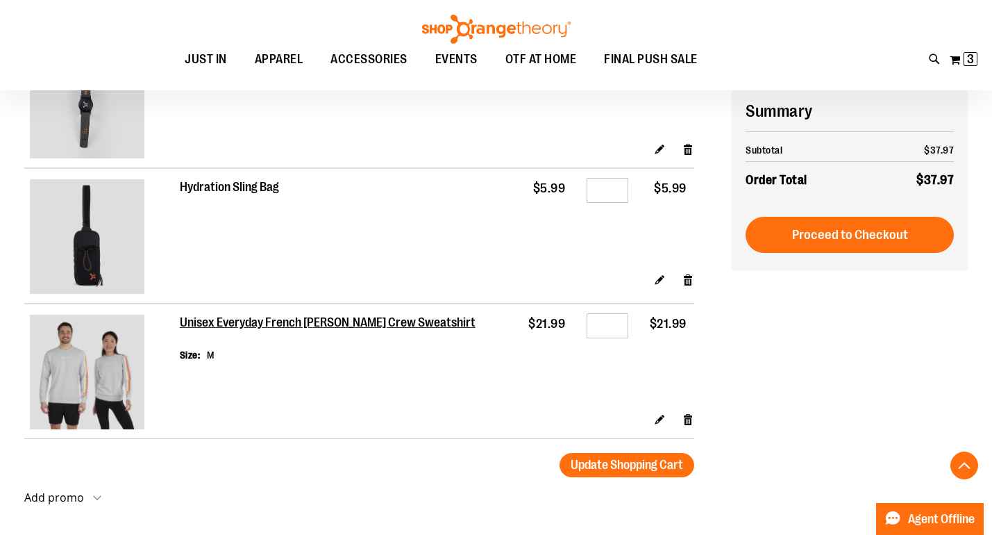
click at [242, 185] on h2 "Hydration Sling Bag" at bounding box center [230, 187] width 100 height 15
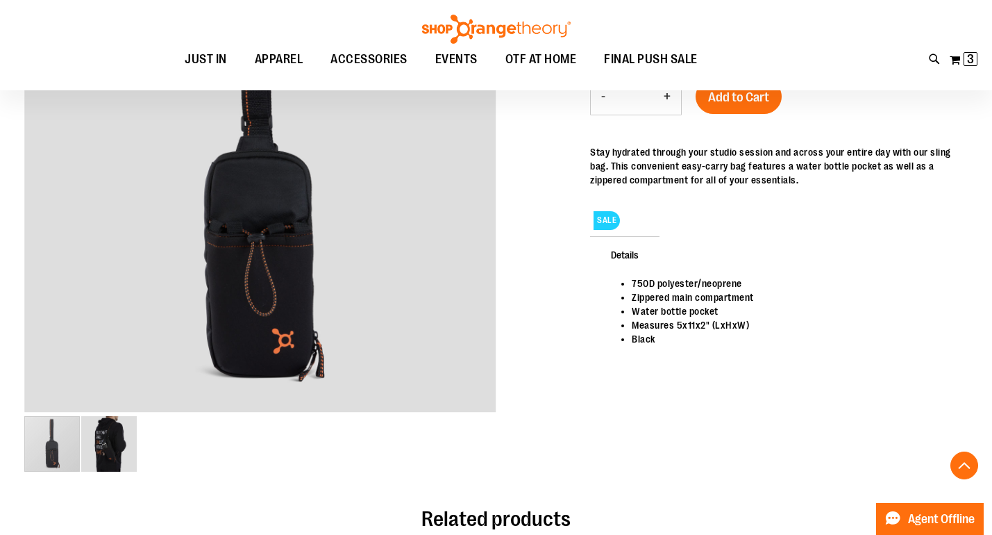
scroll to position [56, 0]
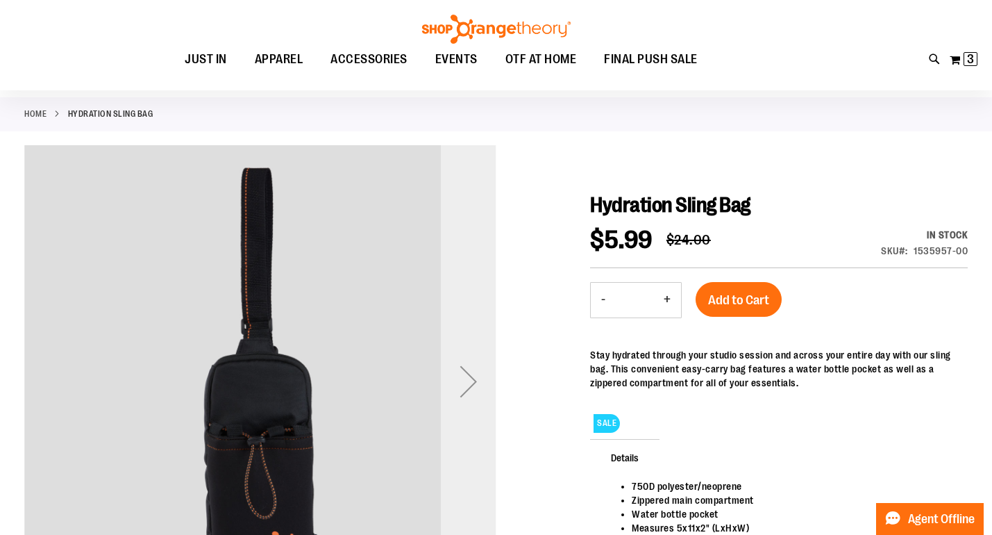
click at [473, 388] on div "Next" at bounding box center [469, 381] width 56 height 56
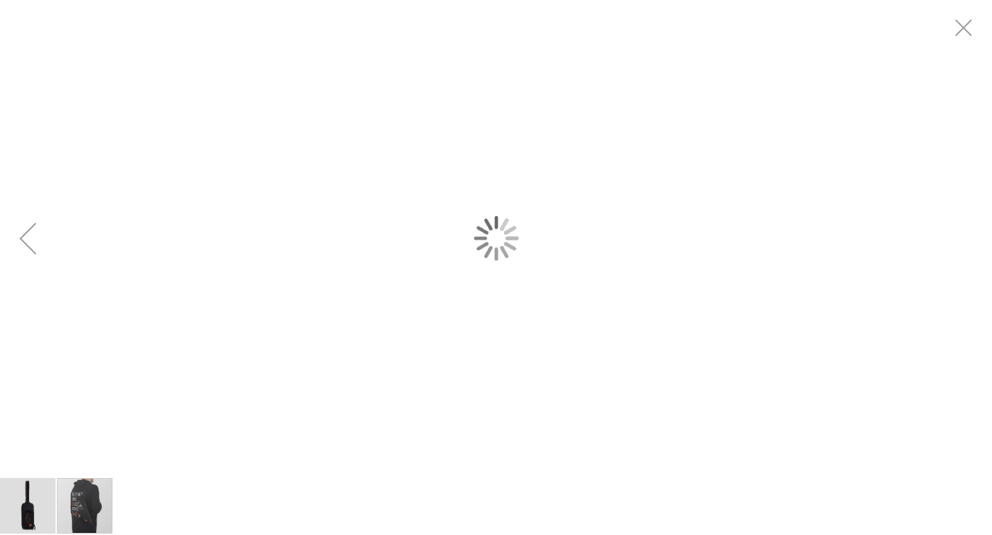
scroll to position [0, 0]
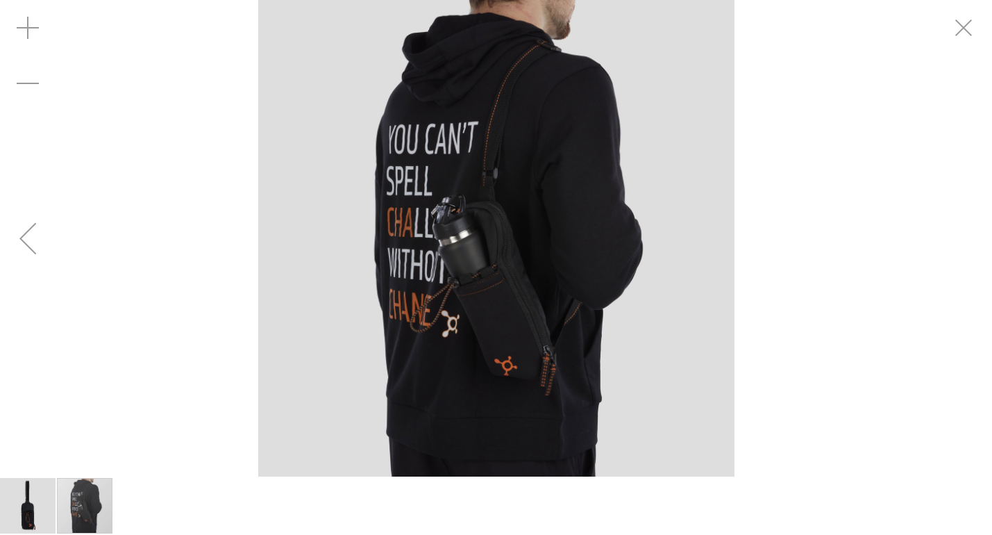
drag, startPoint x: 377, startPoint y: 283, endPoint x: 374, endPoint y: 260, distance: 23.1
click at [374, 260] on img "carousel" at bounding box center [496, 238] width 476 height 476
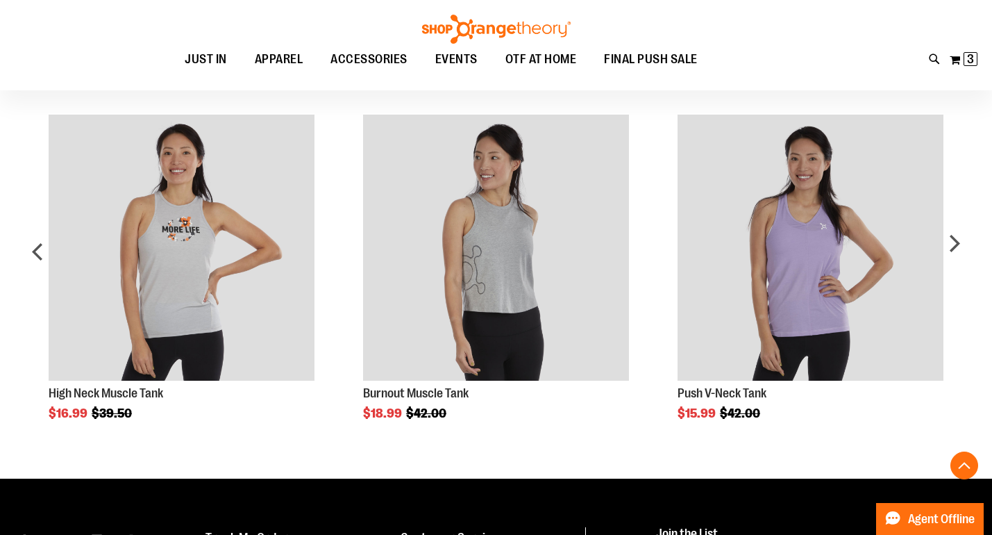
scroll to position [721, 0]
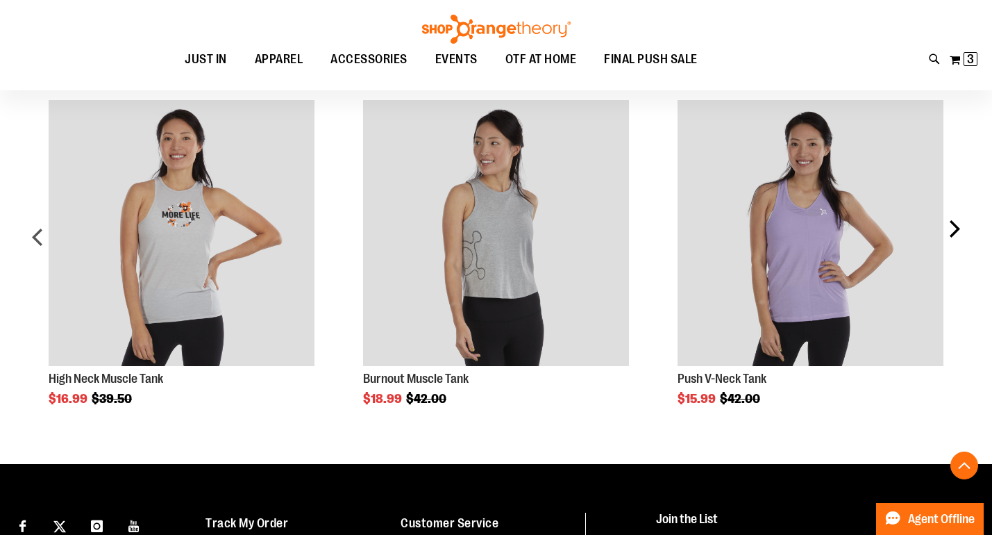
click at [951, 229] on div "next" at bounding box center [954, 242] width 28 height 326
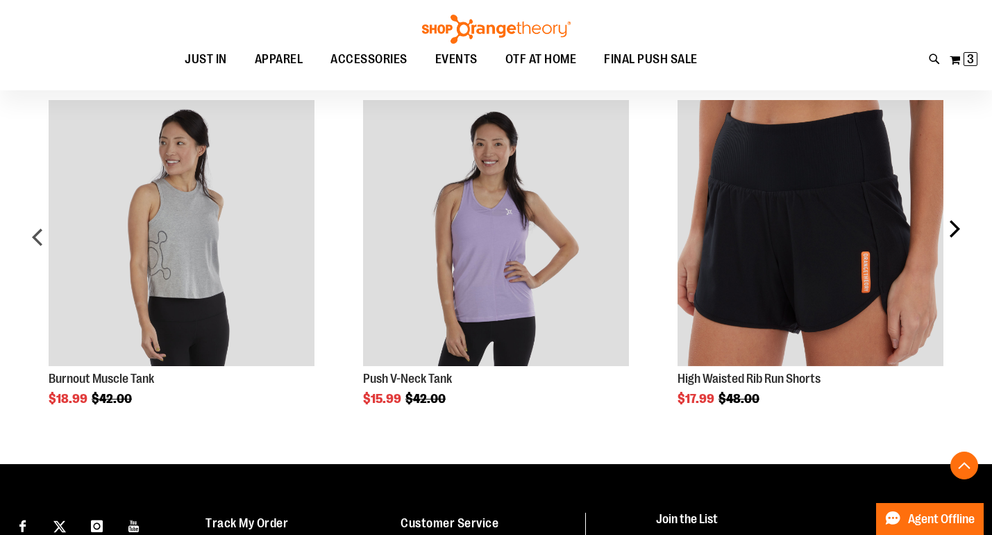
click at [956, 229] on div "next" at bounding box center [954, 242] width 28 height 326
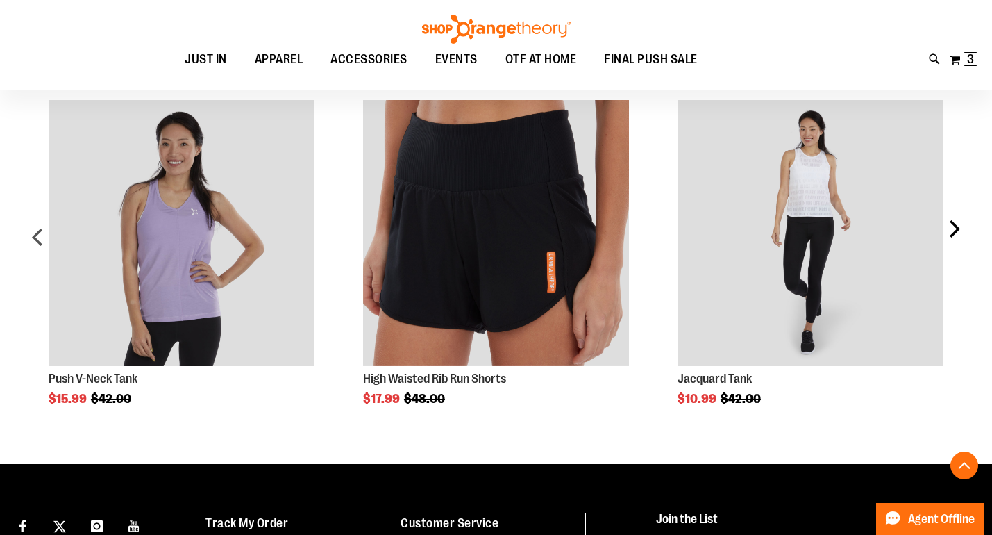
click at [956, 228] on div "next" at bounding box center [954, 242] width 28 height 326
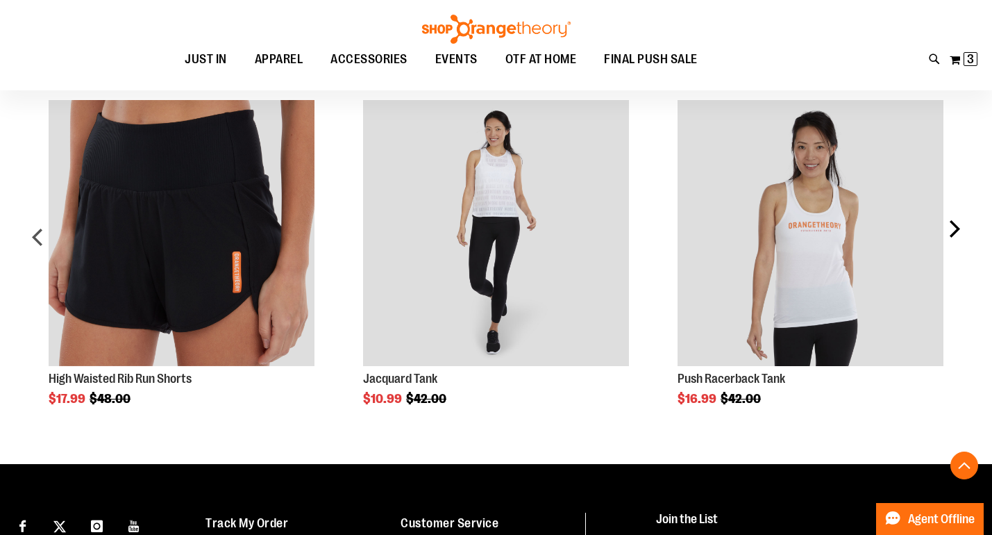
click at [955, 228] on div "next" at bounding box center [954, 242] width 28 height 326
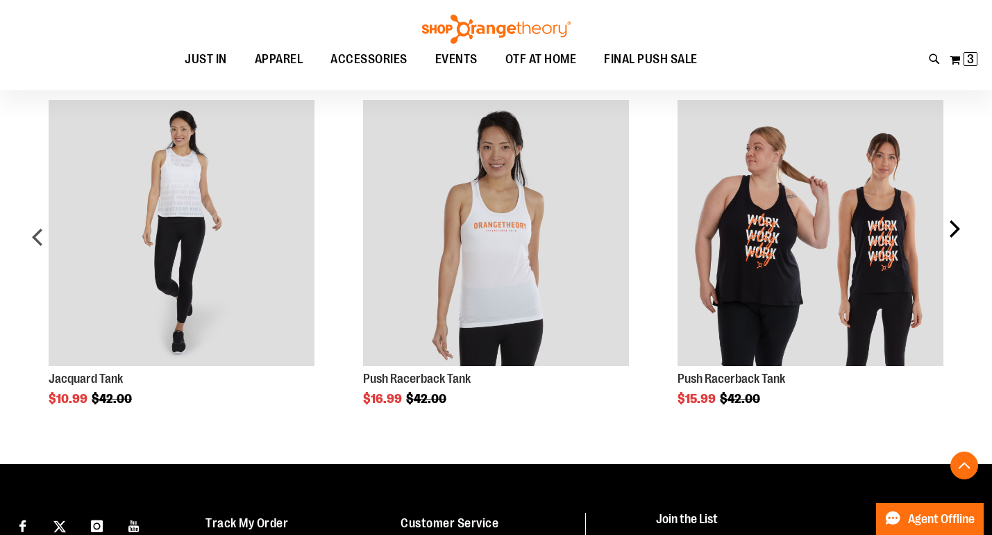
click at [955, 228] on div "next" at bounding box center [954, 242] width 28 height 326
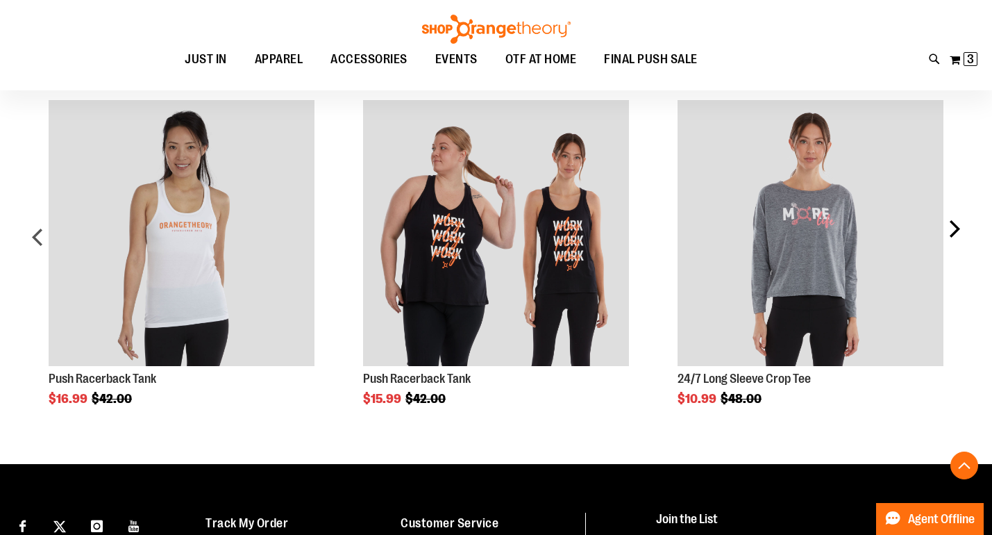
click at [957, 231] on div "next" at bounding box center [954, 242] width 28 height 326
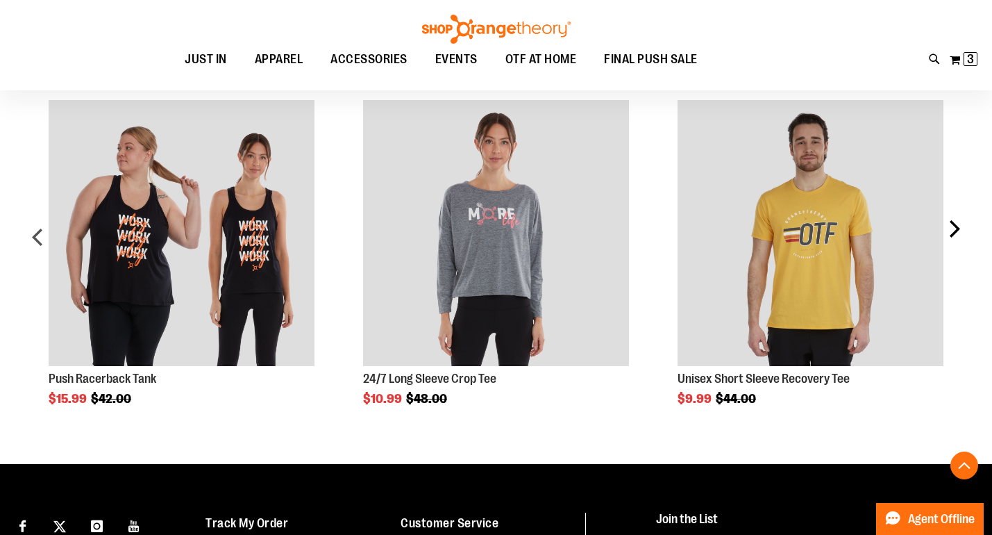
click at [956, 231] on div "next" at bounding box center [954, 242] width 28 height 326
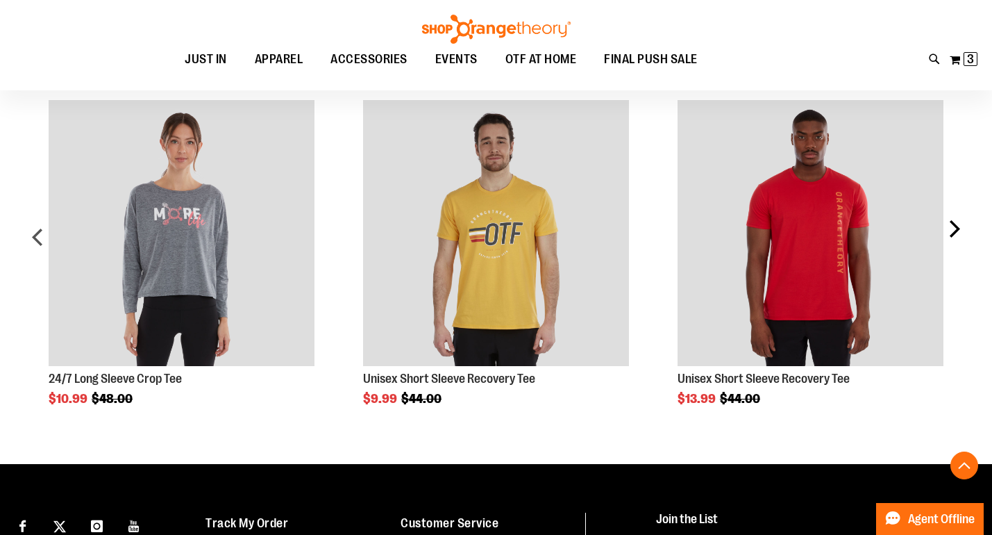
click at [957, 230] on div "next" at bounding box center [954, 242] width 28 height 326
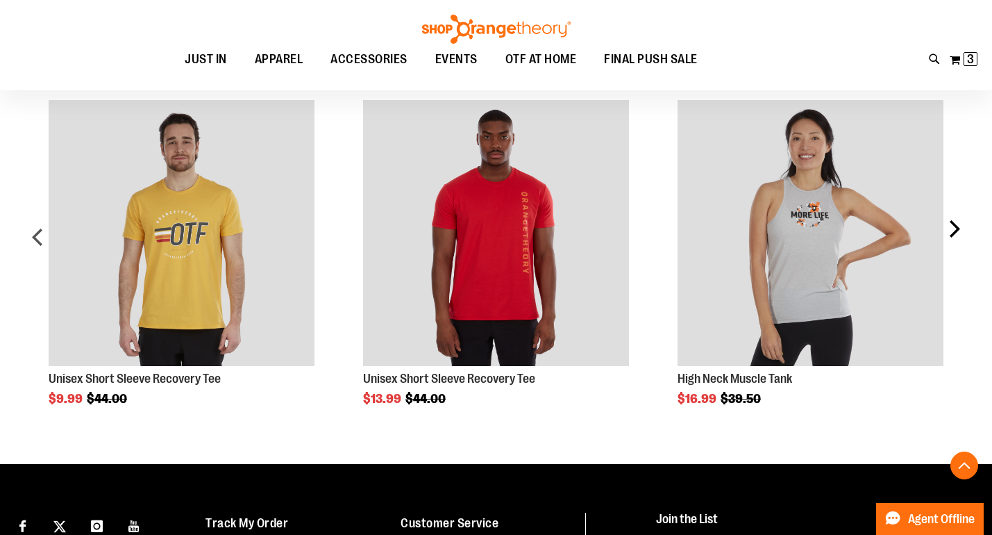
click at [957, 230] on div "next" at bounding box center [954, 242] width 28 height 326
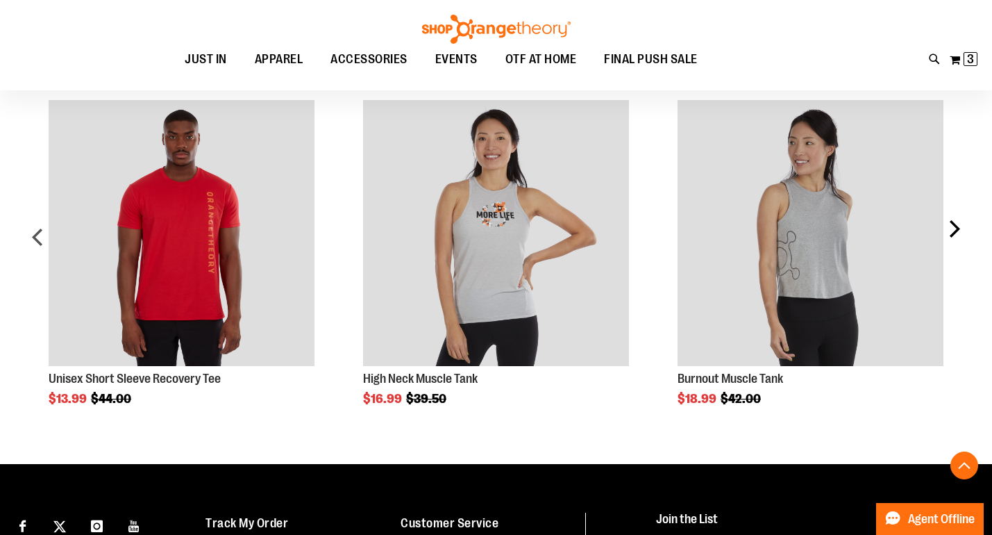
click at [957, 230] on div "next" at bounding box center [954, 242] width 28 height 326
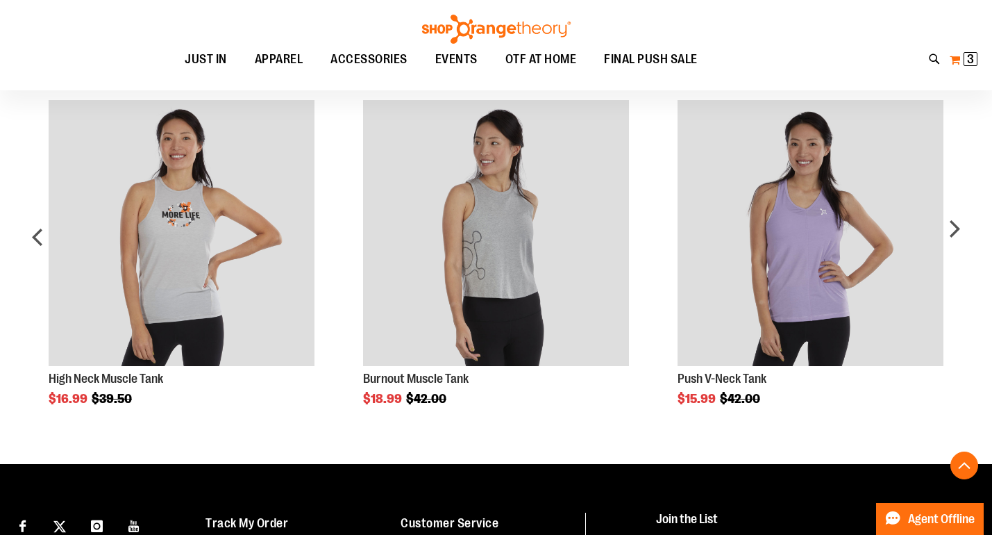
click at [971, 60] on span "3" at bounding box center [970, 59] width 7 height 14
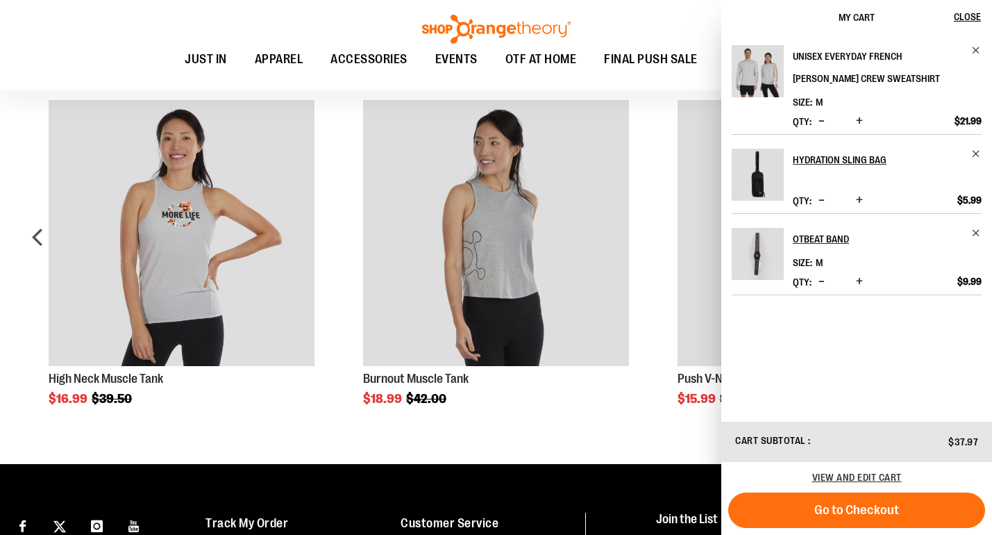
click at [813, 52] on h2 "Unisex Everyday French [PERSON_NAME] Crew Sweatshirt" at bounding box center [878, 67] width 170 height 44
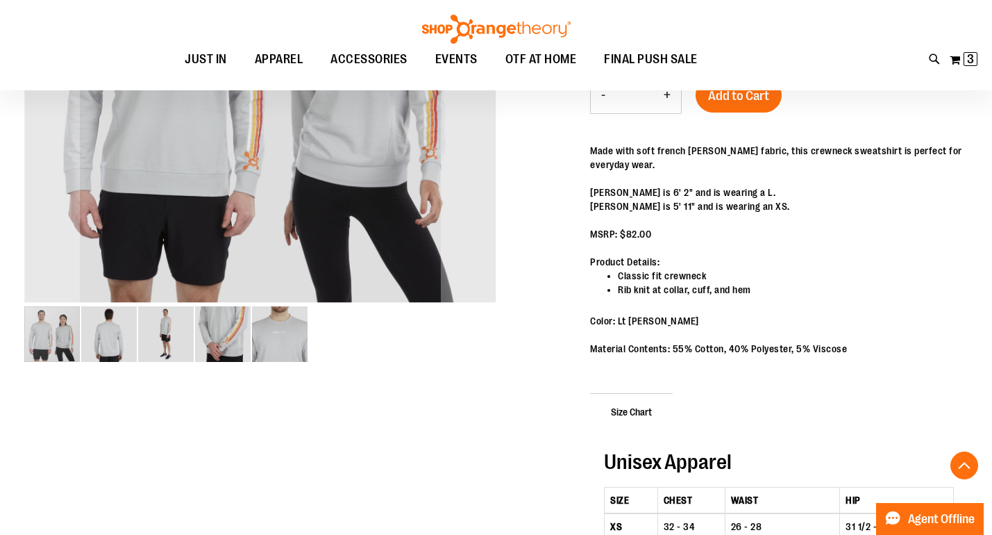
scroll to position [371, 0]
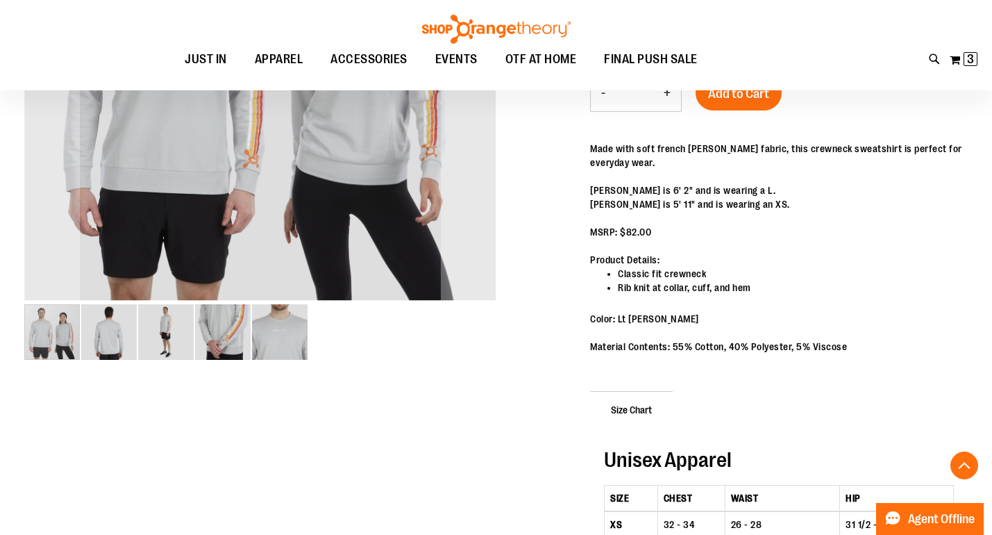
click at [103, 336] on img "image 2 of 5" at bounding box center [109, 332] width 56 height 56
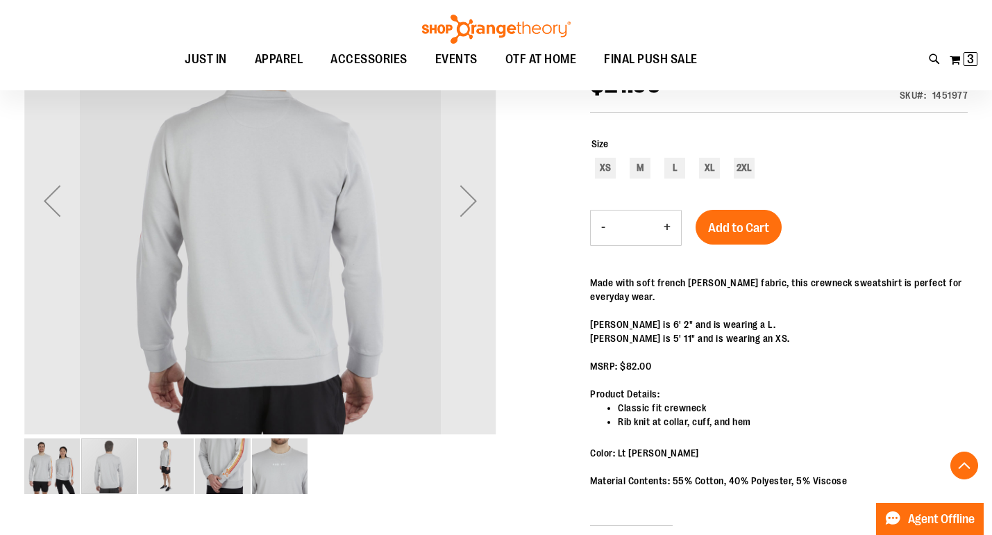
scroll to position [238, 0]
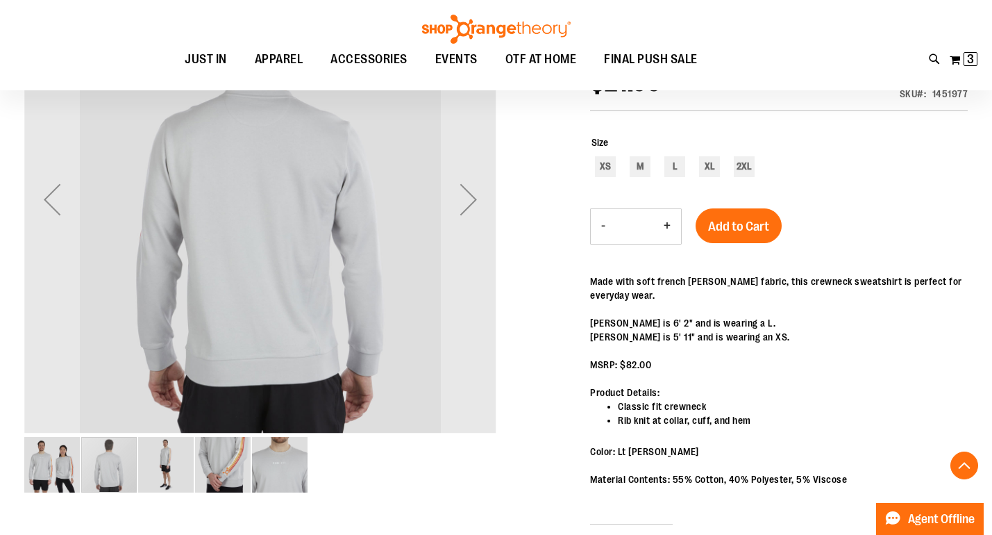
click at [170, 470] on img "image 3 of 5" at bounding box center [166, 465] width 56 height 56
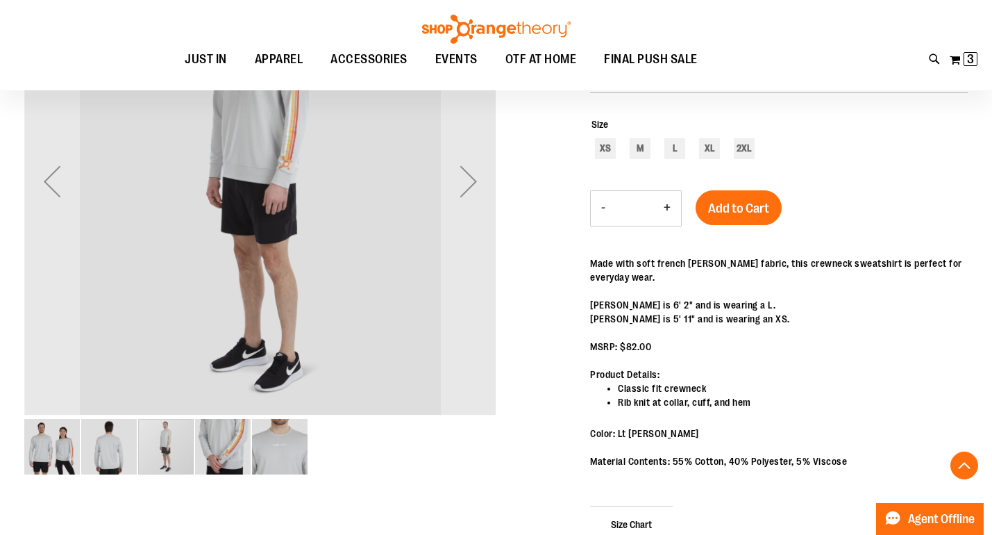
scroll to position [262, 0]
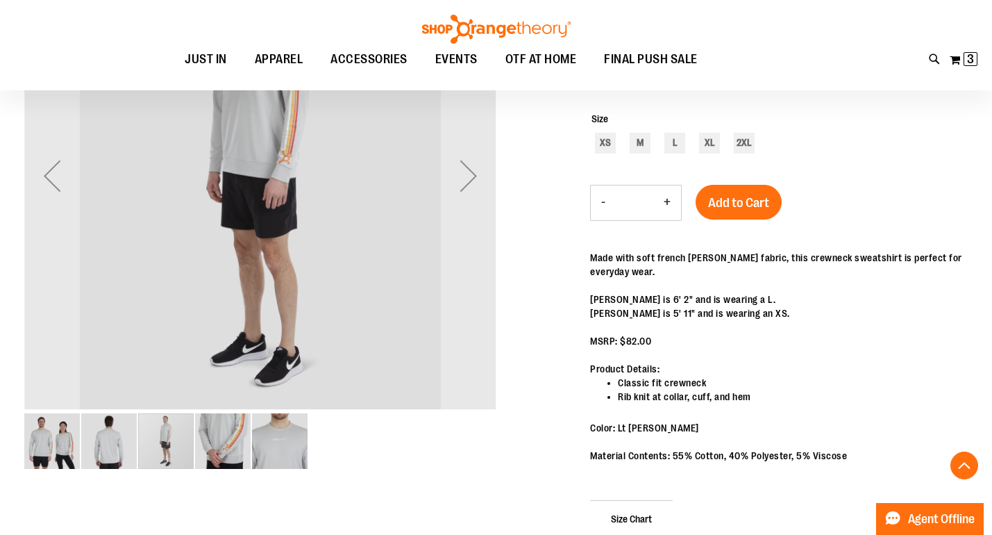
click at [240, 453] on img "image 4 of 5" at bounding box center [223, 441] width 56 height 56
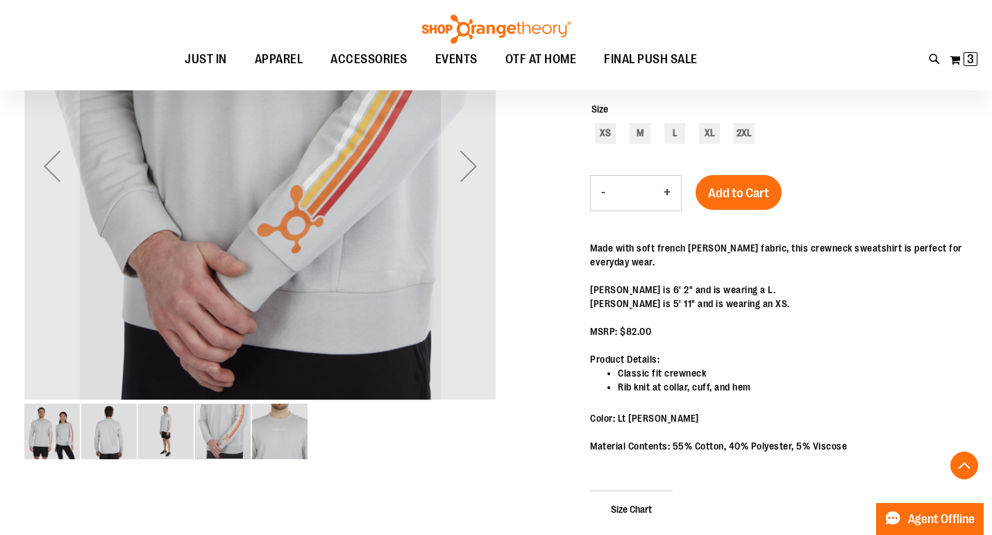
scroll to position [312, 0]
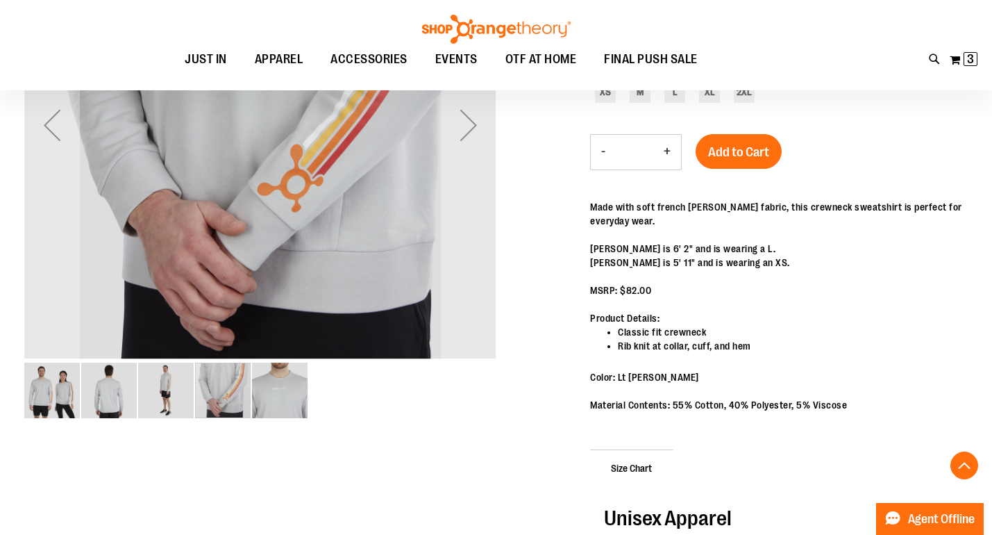
click at [284, 387] on img "image 5 of 5" at bounding box center [280, 390] width 56 height 56
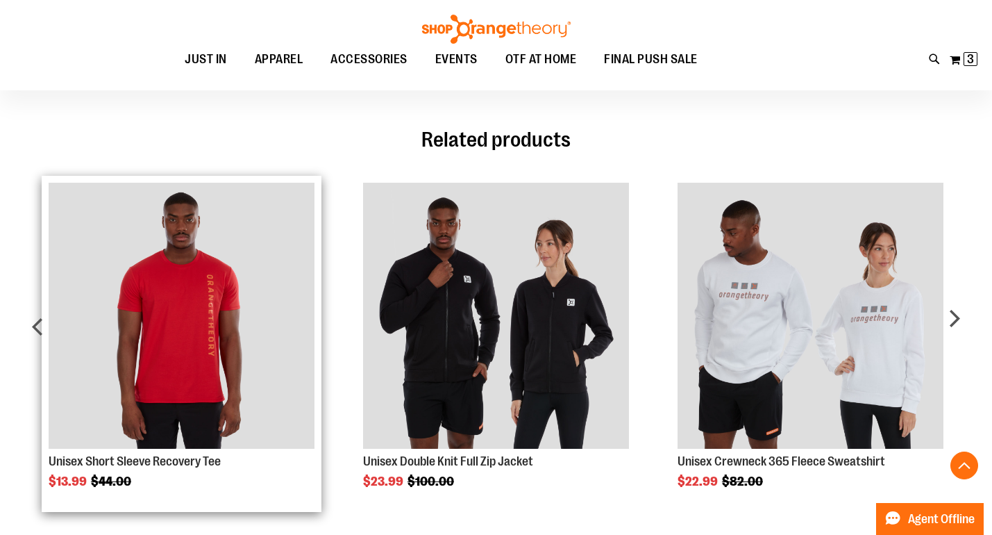
scroll to position [1007, 0]
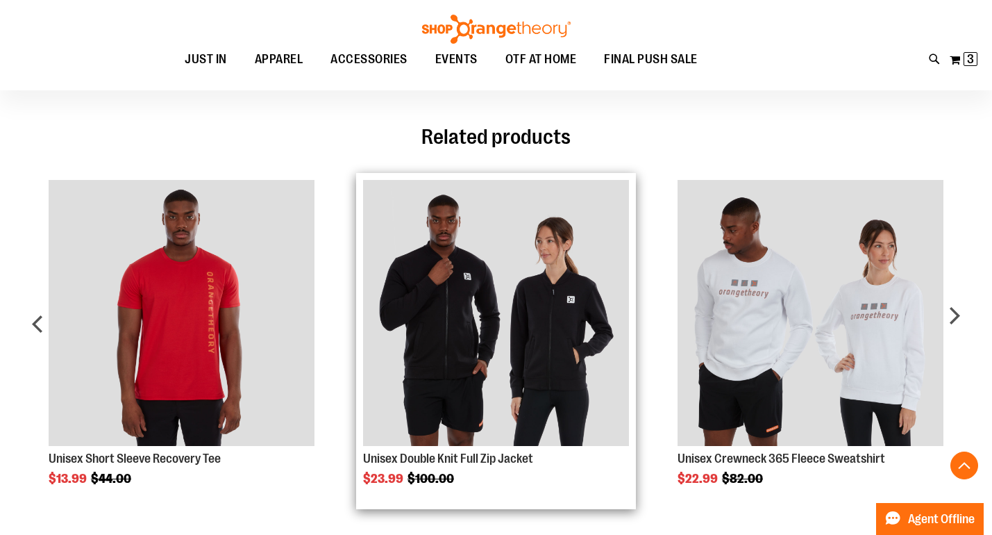
click at [457, 329] on img "Product Page Link" at bounding box center [496, 313] width 266 height 266
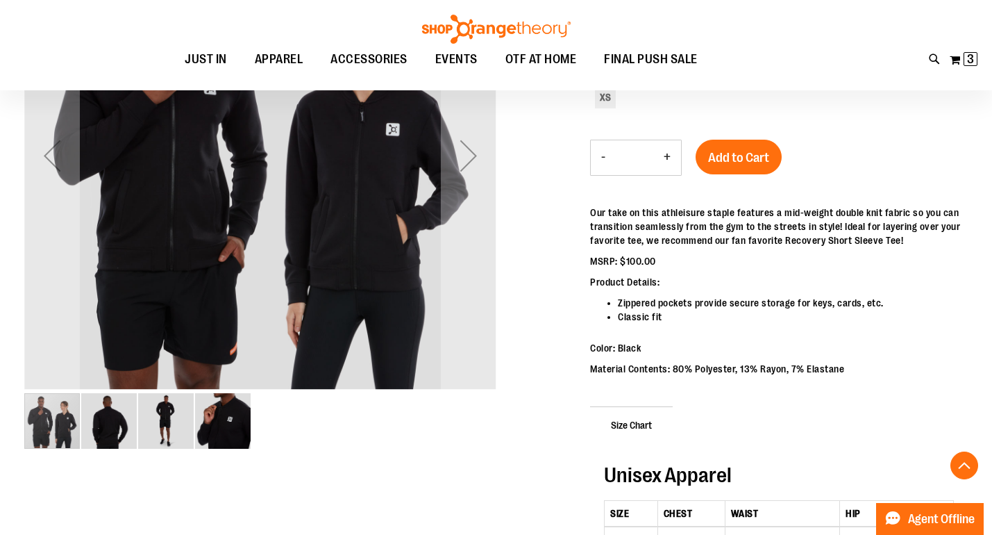
scroll to position [283, 0]
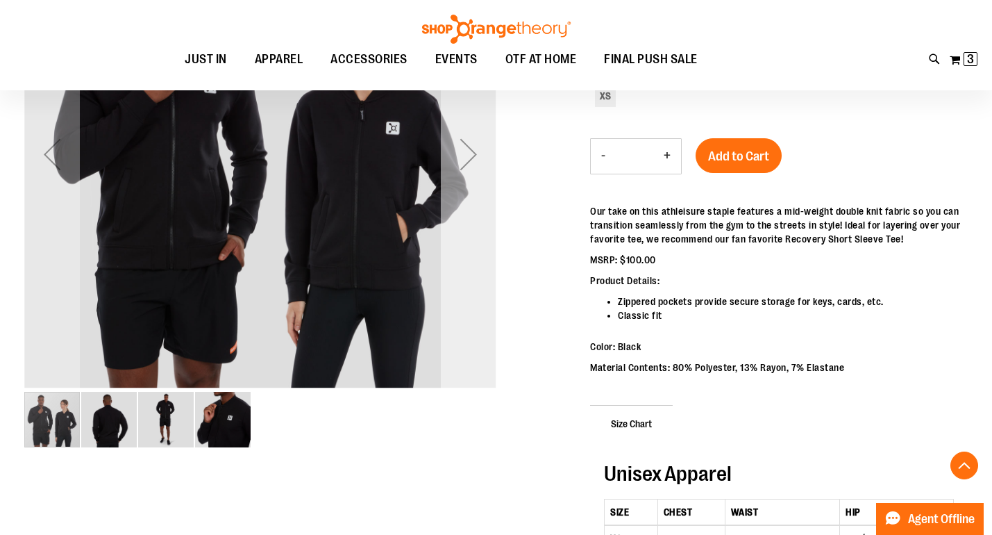
click at [470, 153] on div "Next" at bounding box center [469, 154] width 56 height 56
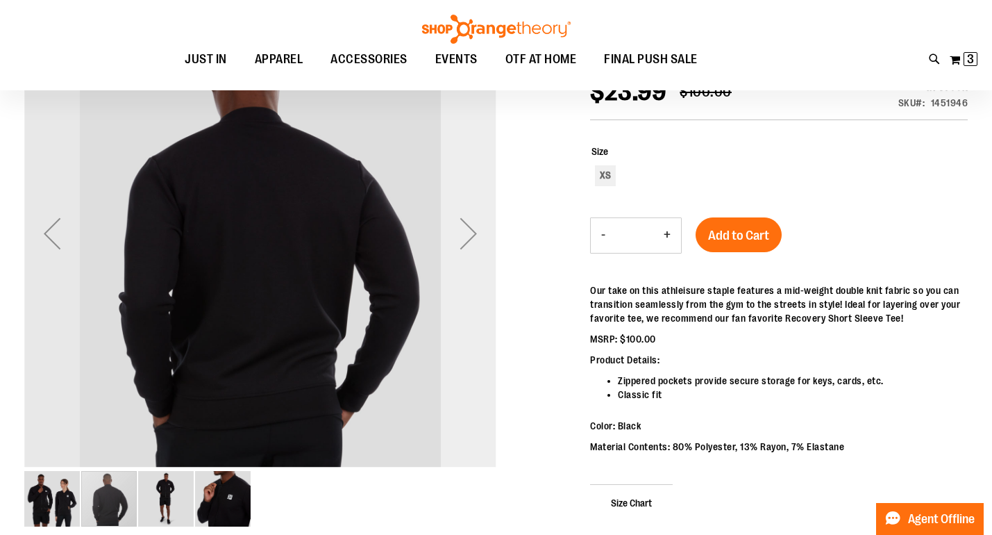
scroll to position [203, 0]
click at [469, 232] on div "Next" at bounding box center [469, 234] width 56 height 56
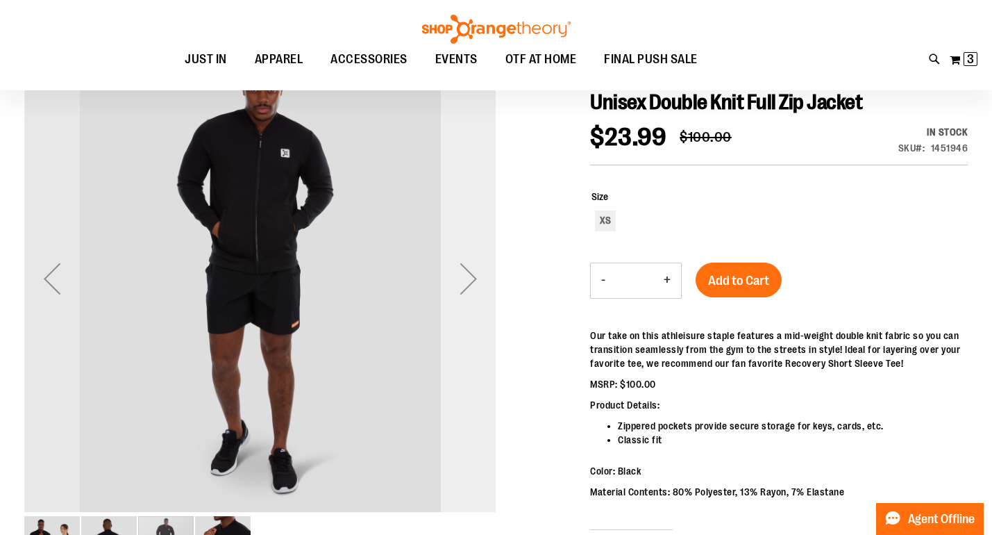
scroll to position [159, 0]
click at [465, 281] on div "Next" at bounding box center [469, 279] width 56 height 56
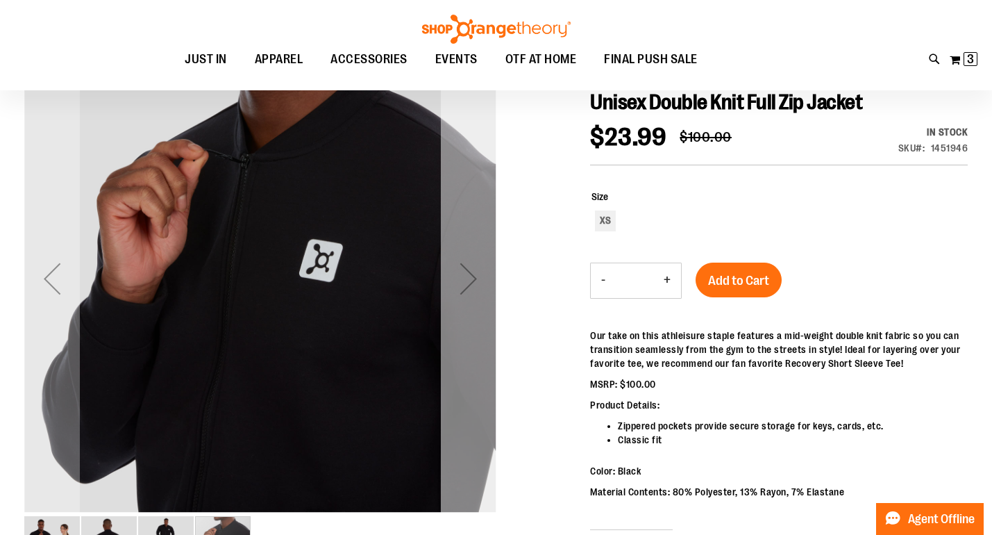
click at [465, 281] on div "Next" at bounding box center [469, 279] width 56 height 56
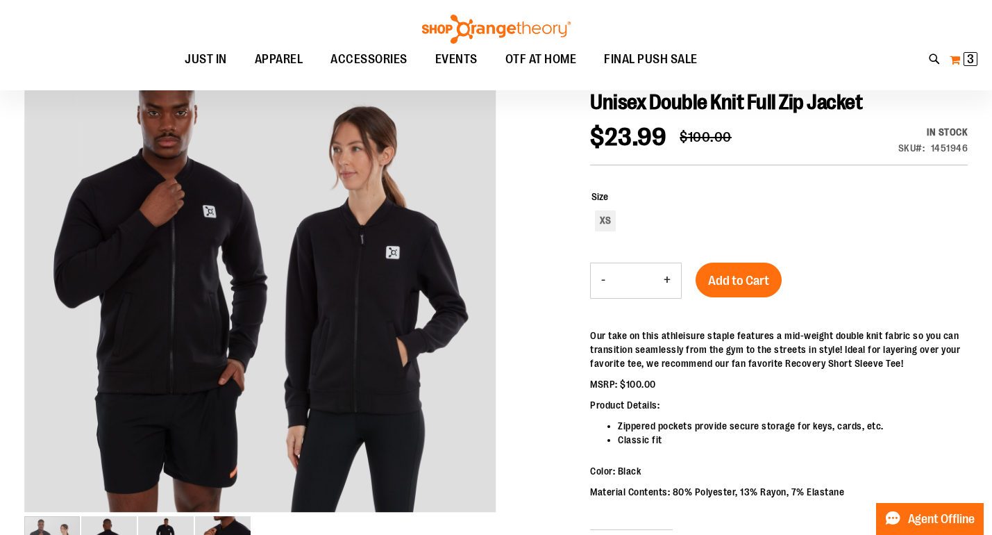
click at [967, 60] on span "3" at bounding box center [970, 59] width 7 height 14
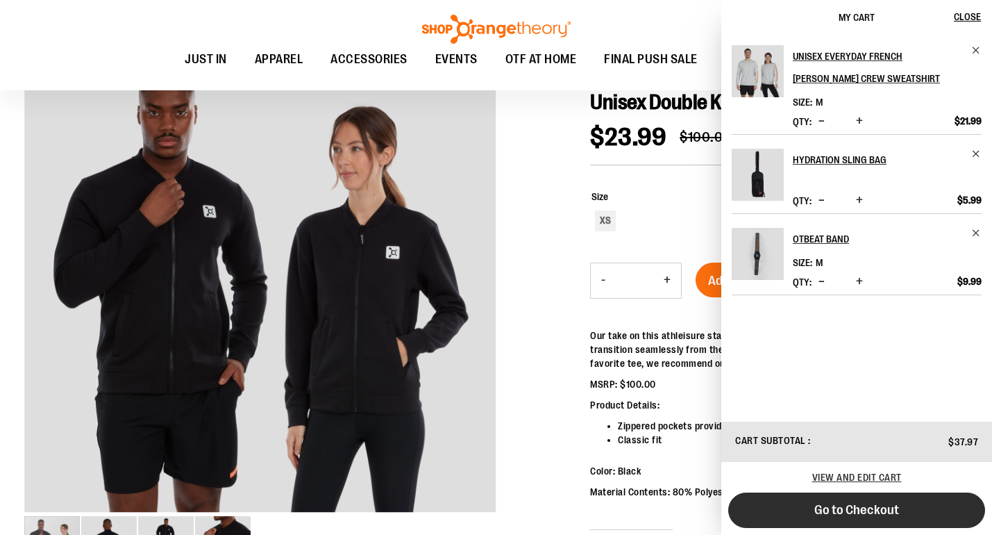
click at [892, 508] on span "Go to Checkout" at bounding box center [857, 509] width 85 height 15
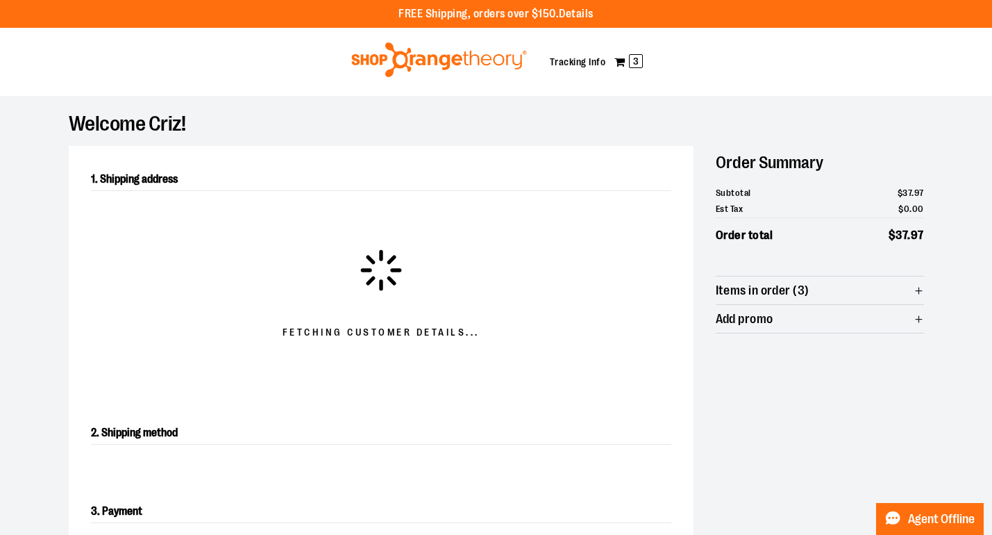
select select "**"
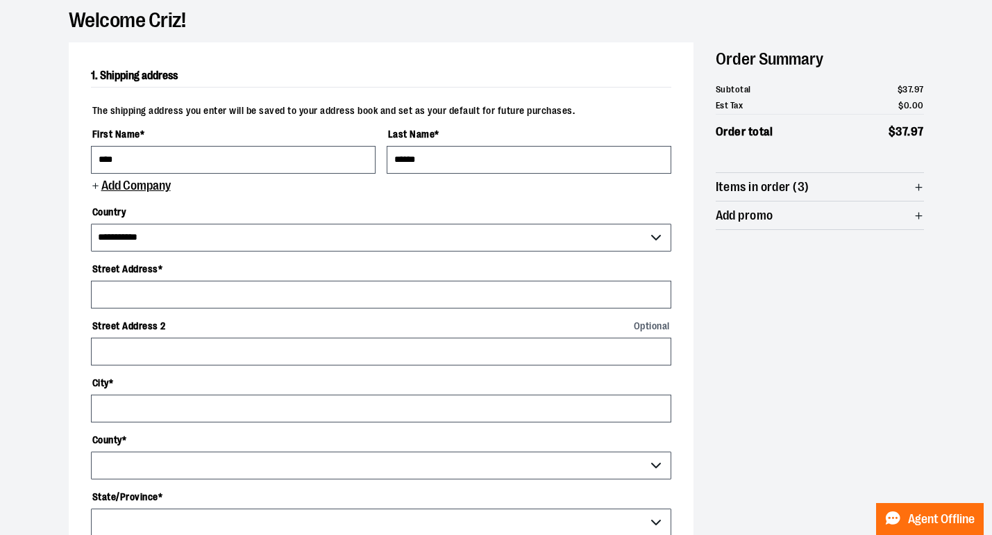
scroll to position [110, 0]
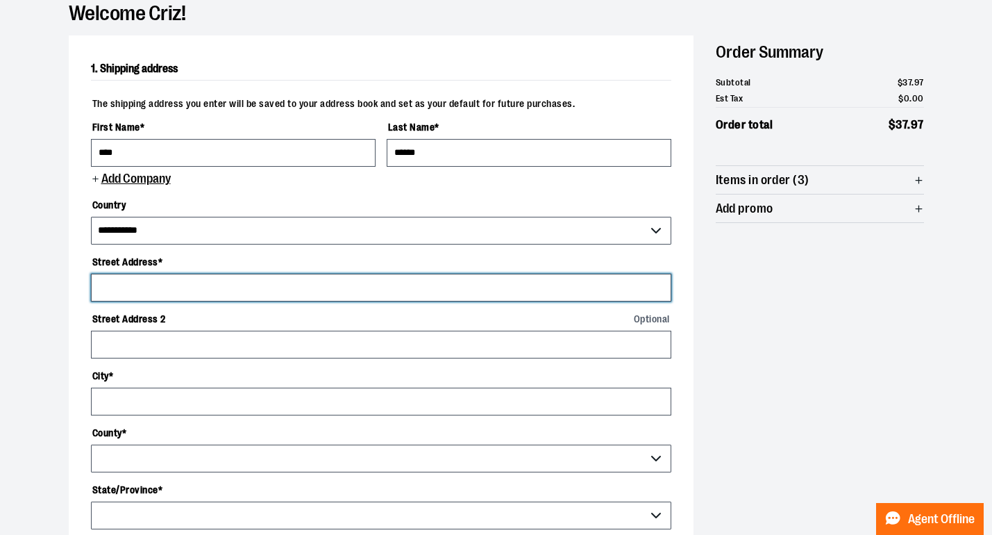
type input "*"
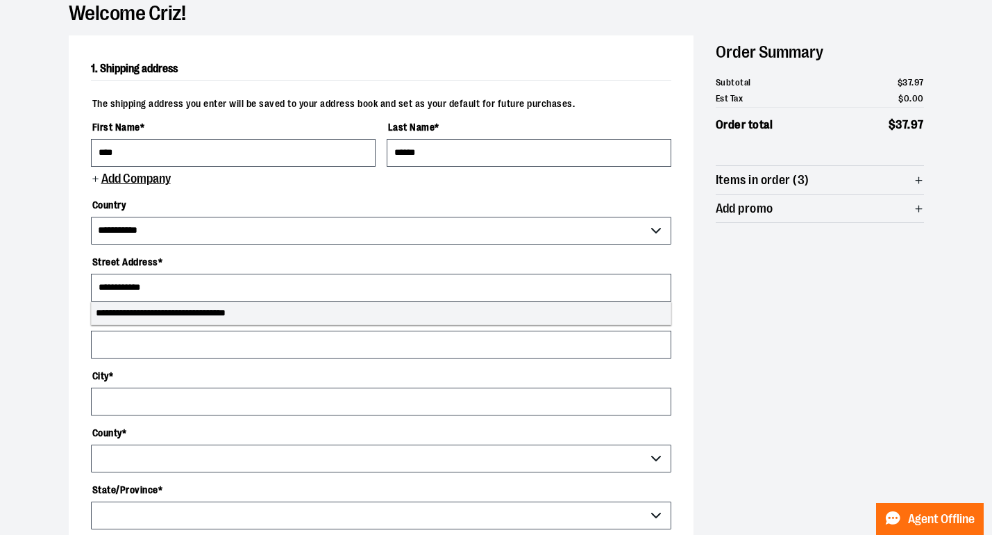
click at [339, 315] on li "**********" at bounding box center [381, 313] width 579 height 22
type input "**********"
select select "**"
type input "**********"
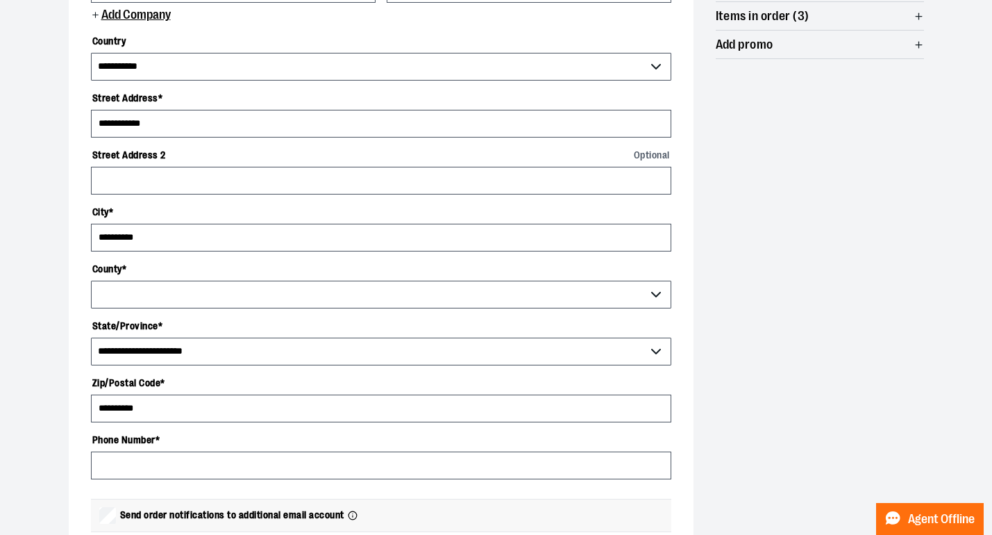
scroll to position [276, 0]
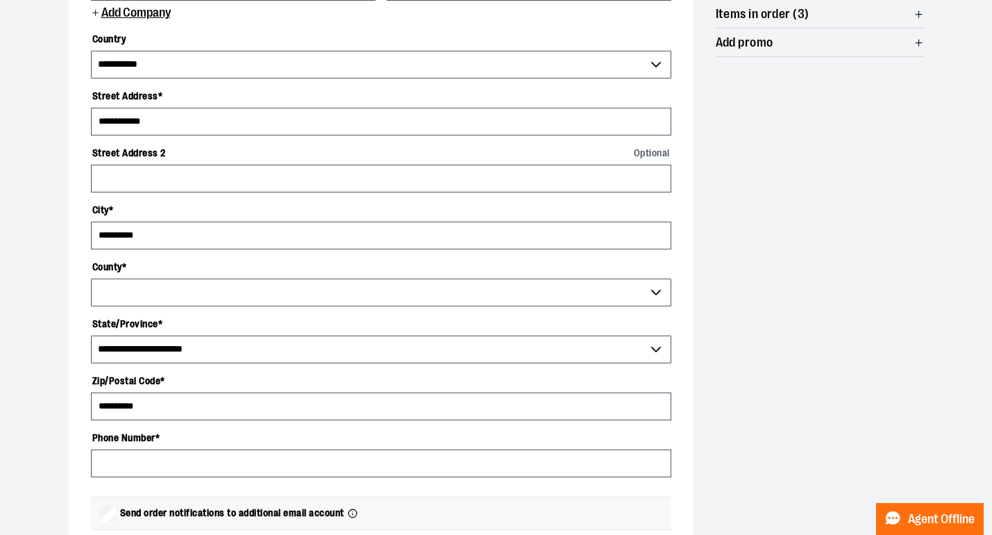
select select "**********"
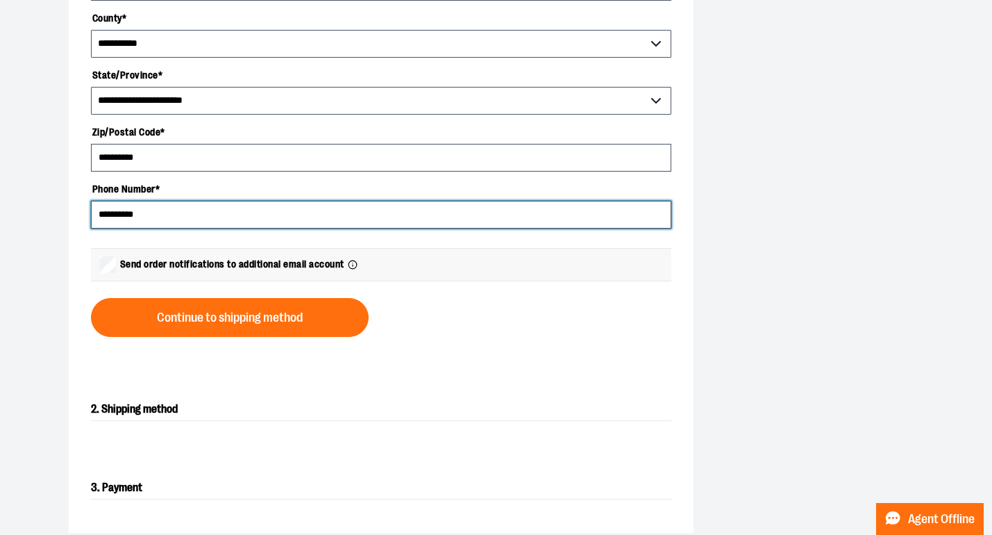
scroll to position [527, 0]
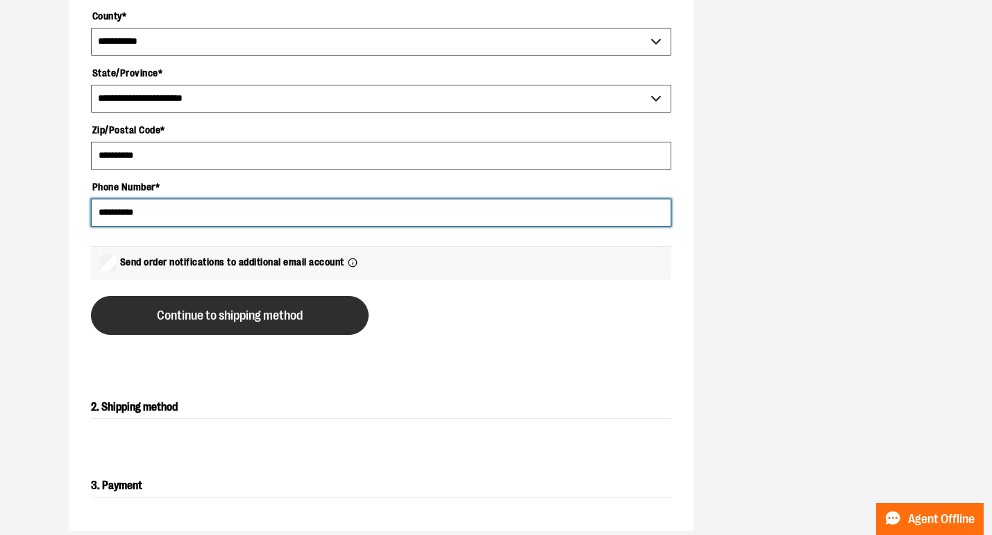
type input "**********"
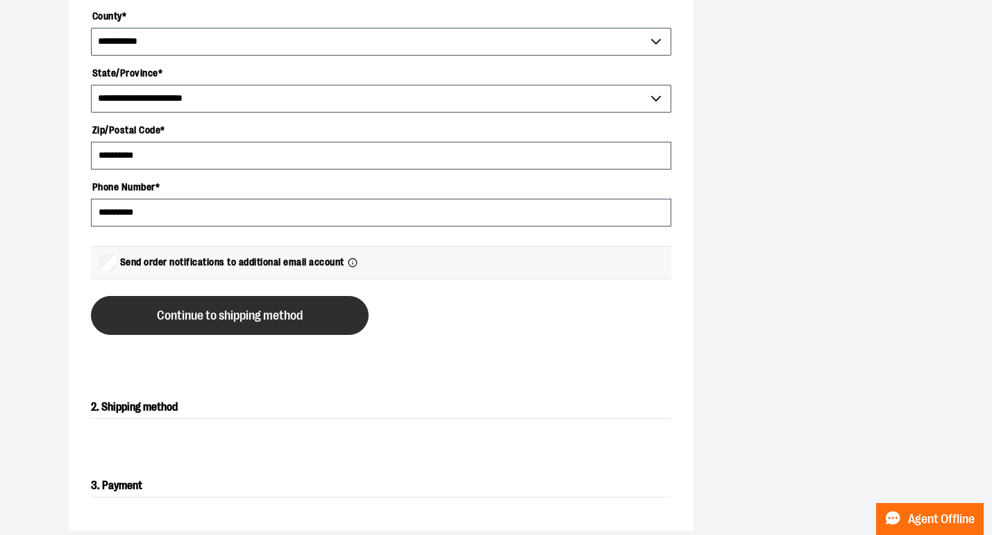
click at [217, 321] on span "Continue to shipping method" at bounding box center [230, 315] width 146 height 13
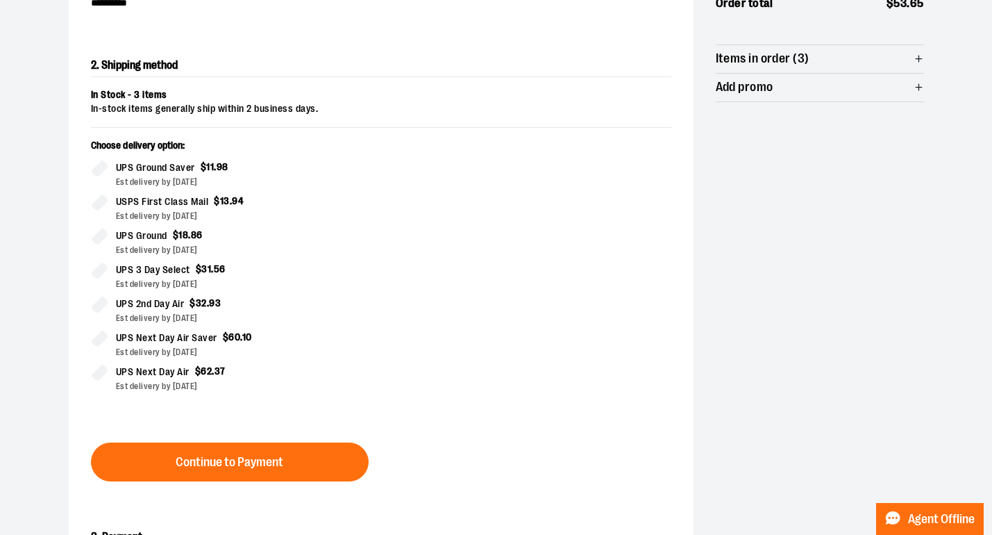
scroll to position [253, 0]
